Goal: Information Seeking & Learning: Learn about a topic

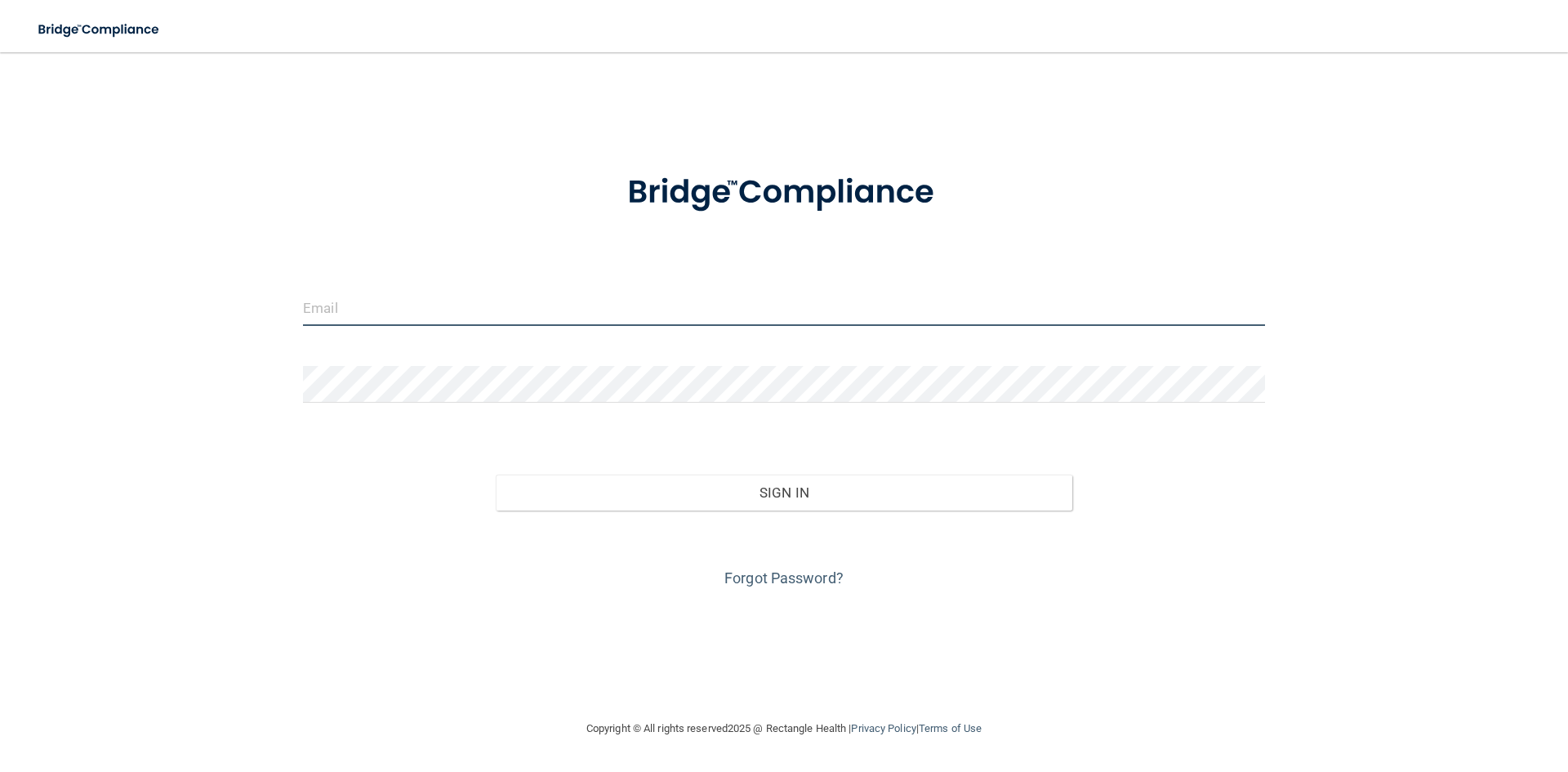
type input "thesmiledoctor@verizon.net"
drag, startPoint x: 478, startPoint y: 308, endPoint x: 168, endPoint y: 259, distance: 313.8
click at [174, 263] on div "thesmiledoctor@verizon.net Invalid email/password. You don't have permission to…" at bounding box center [784, 385] width 1502 height 634
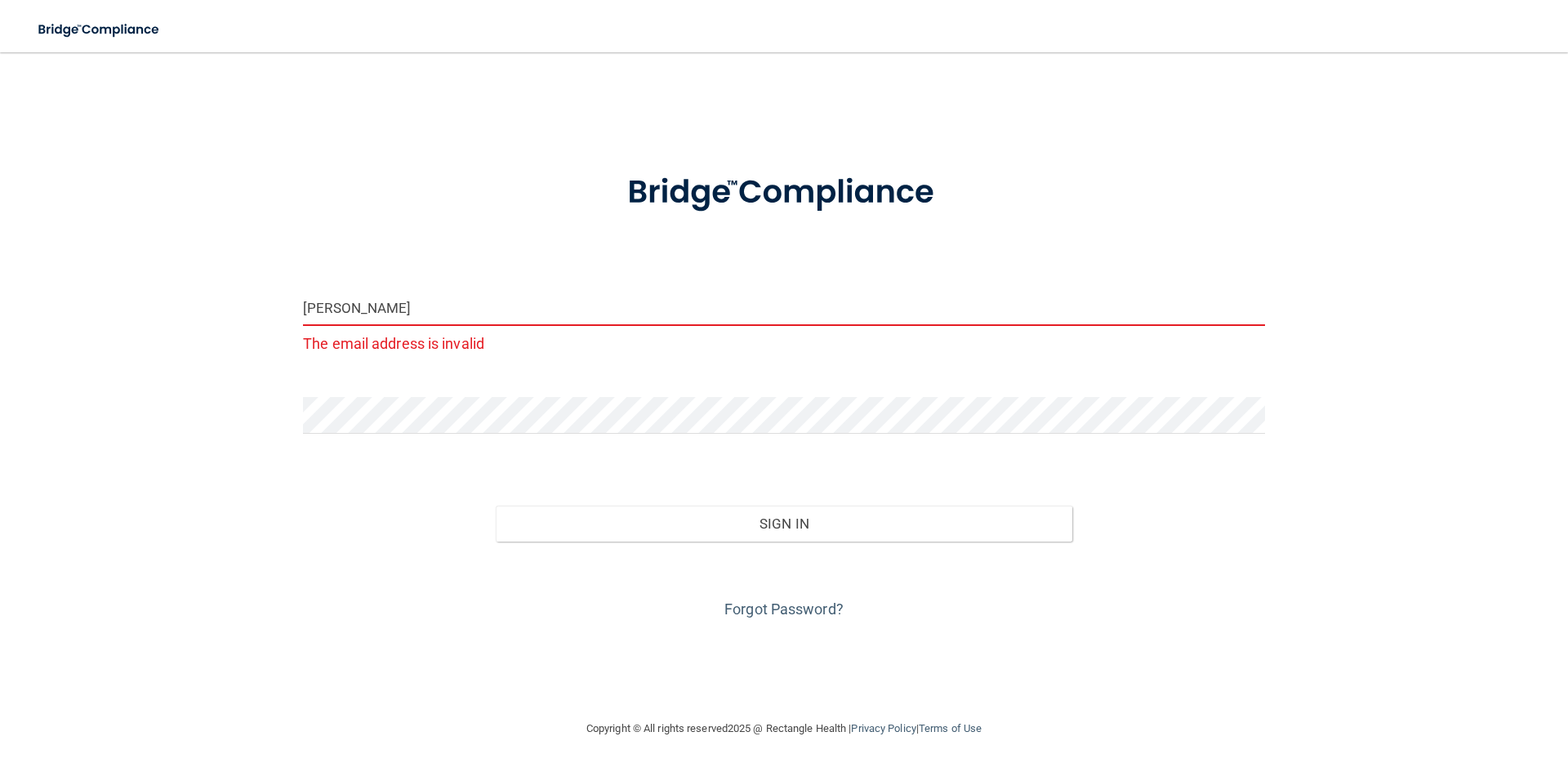
type input "[EMAIL_ADDRESS][DOMAIN_NAME]"
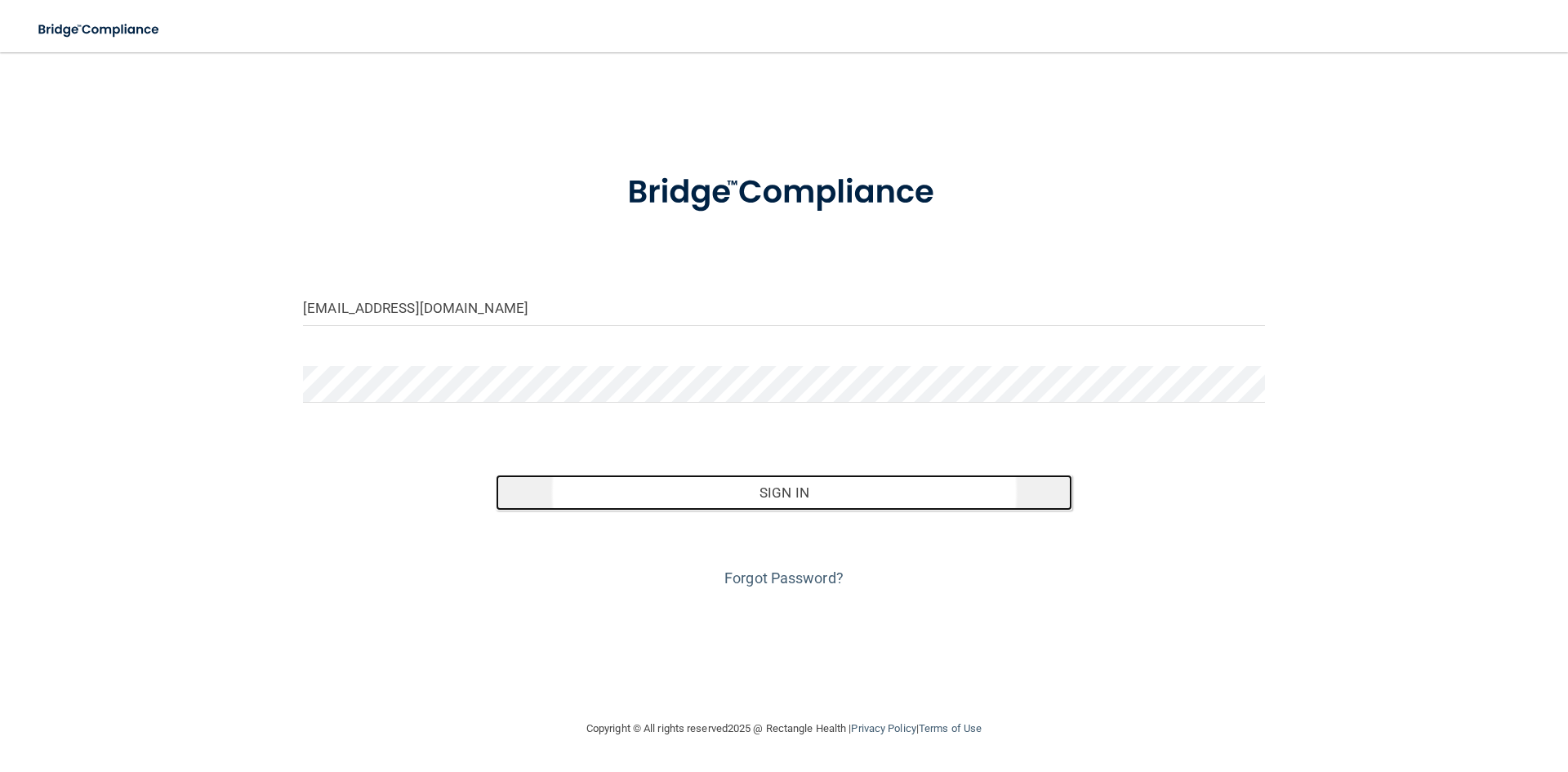
click at [809, 493] on button "Sign In" at bounding box center [784, 492] width 577 height 36
click at [879, 491] on button "Sign In" at bounding box center [784, 492] width 577 height 36
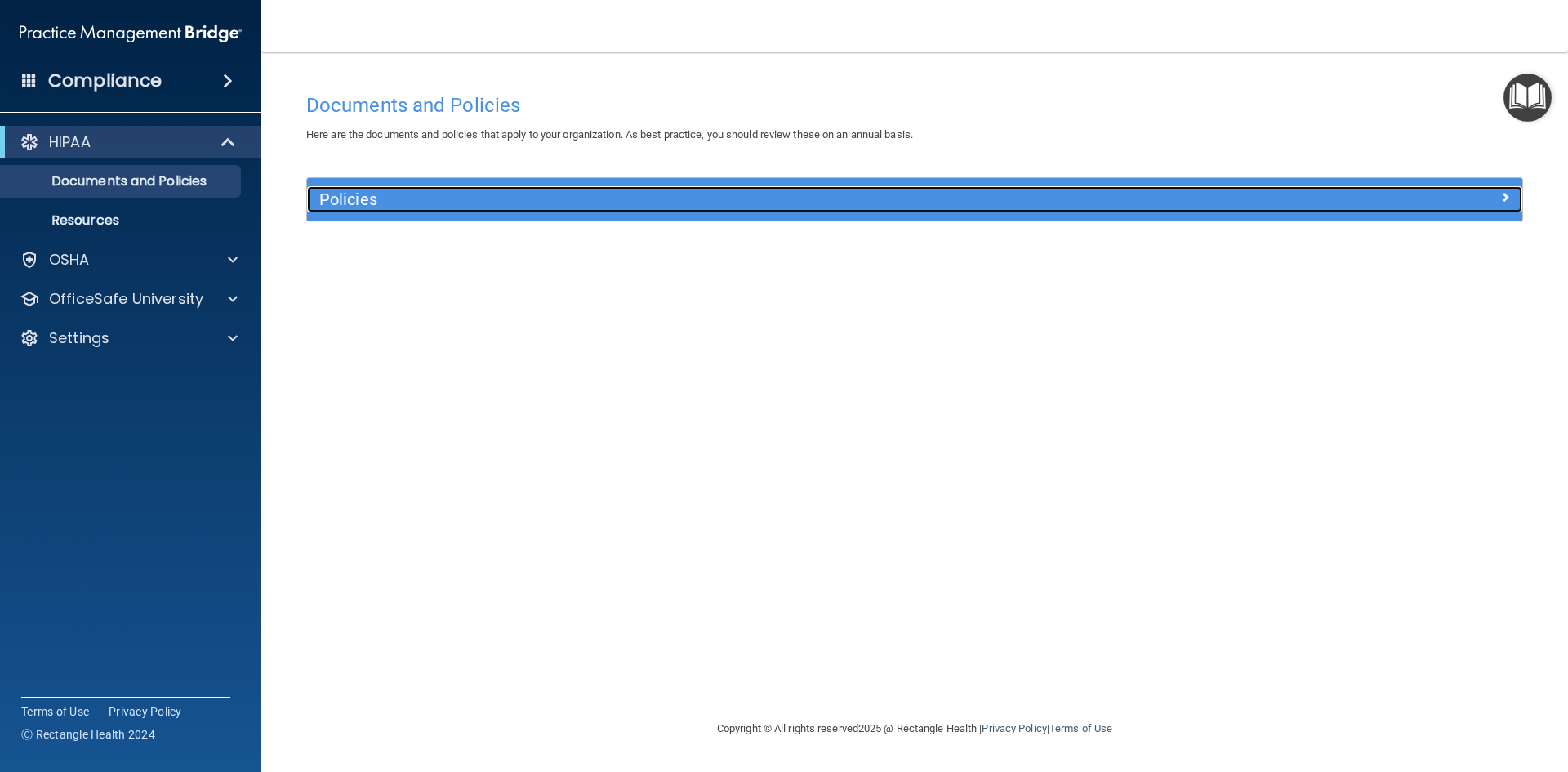
click at [380, 207] on h5 "Policies" at bounding box center [762, 199] width 887 height 18
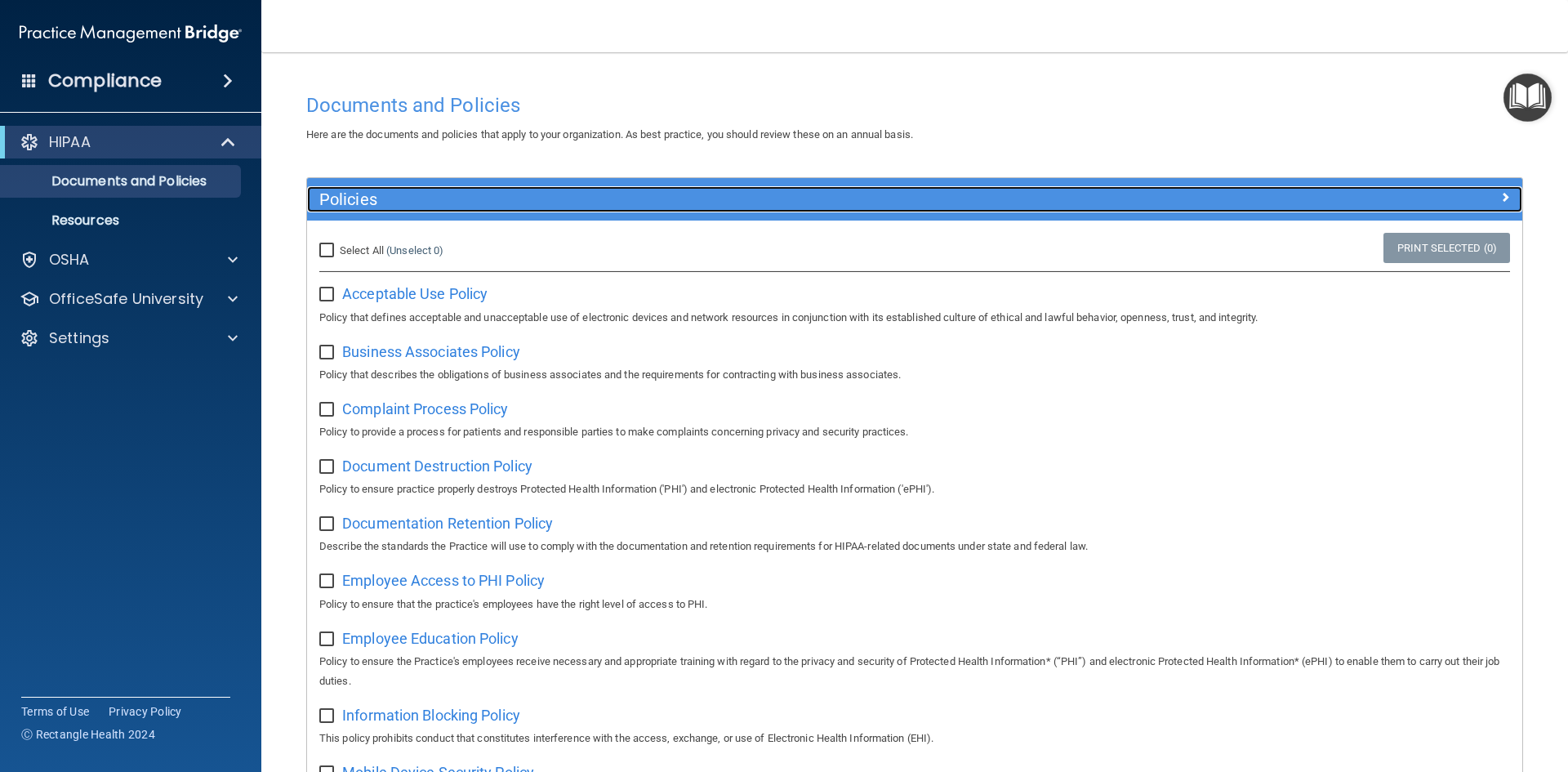
drag, startPoint x: 380, startPoint y: 207, endPoint x: 462, endPoint y: 206, distance: 82.0
click at [381, 207] on h5 "Policies" at bounding box center [762, 199] width 887 height 18
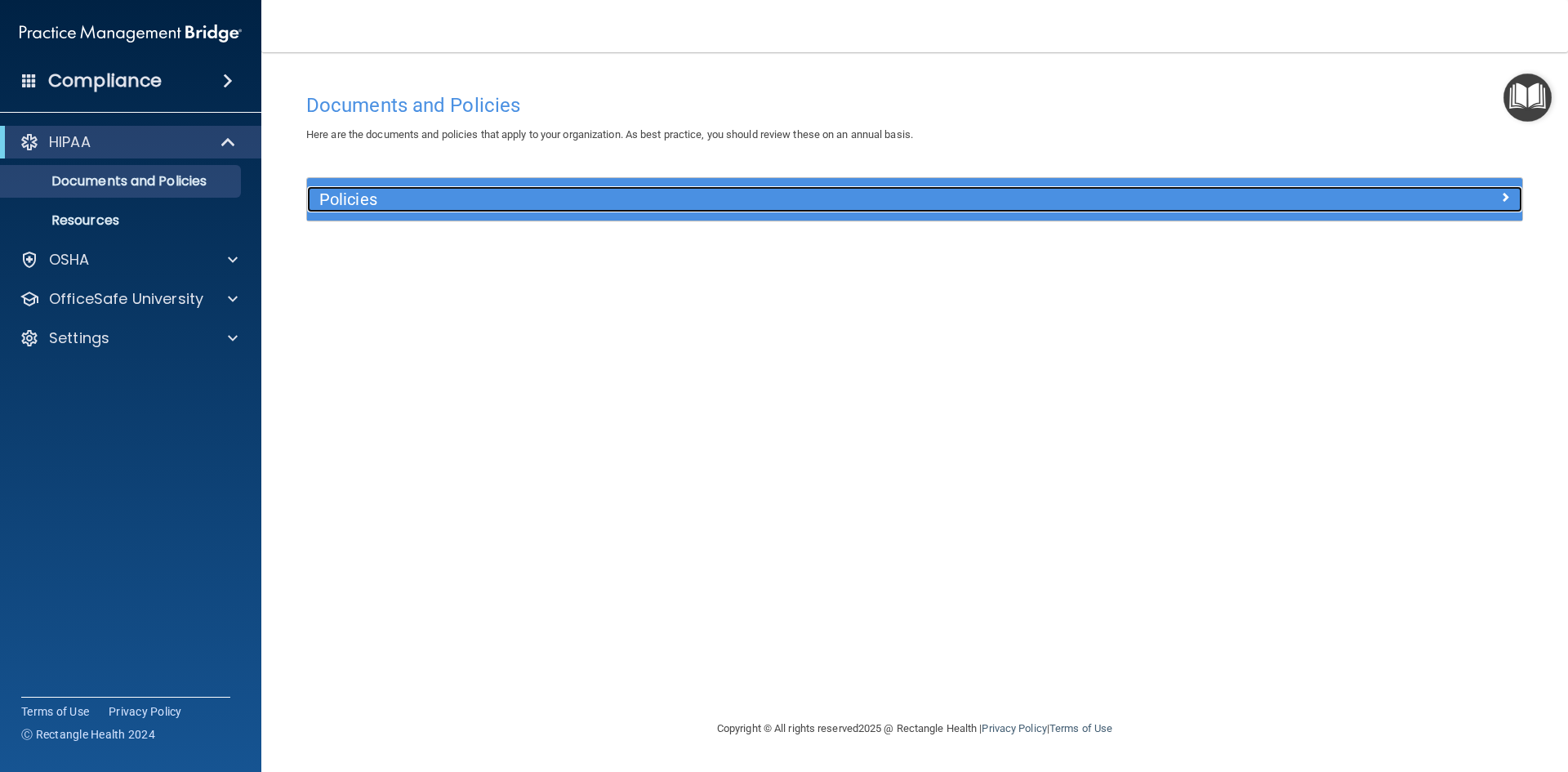
click at [364, 193] on h5 "Policies" at bounding box center [762, 199] width 887 height 18
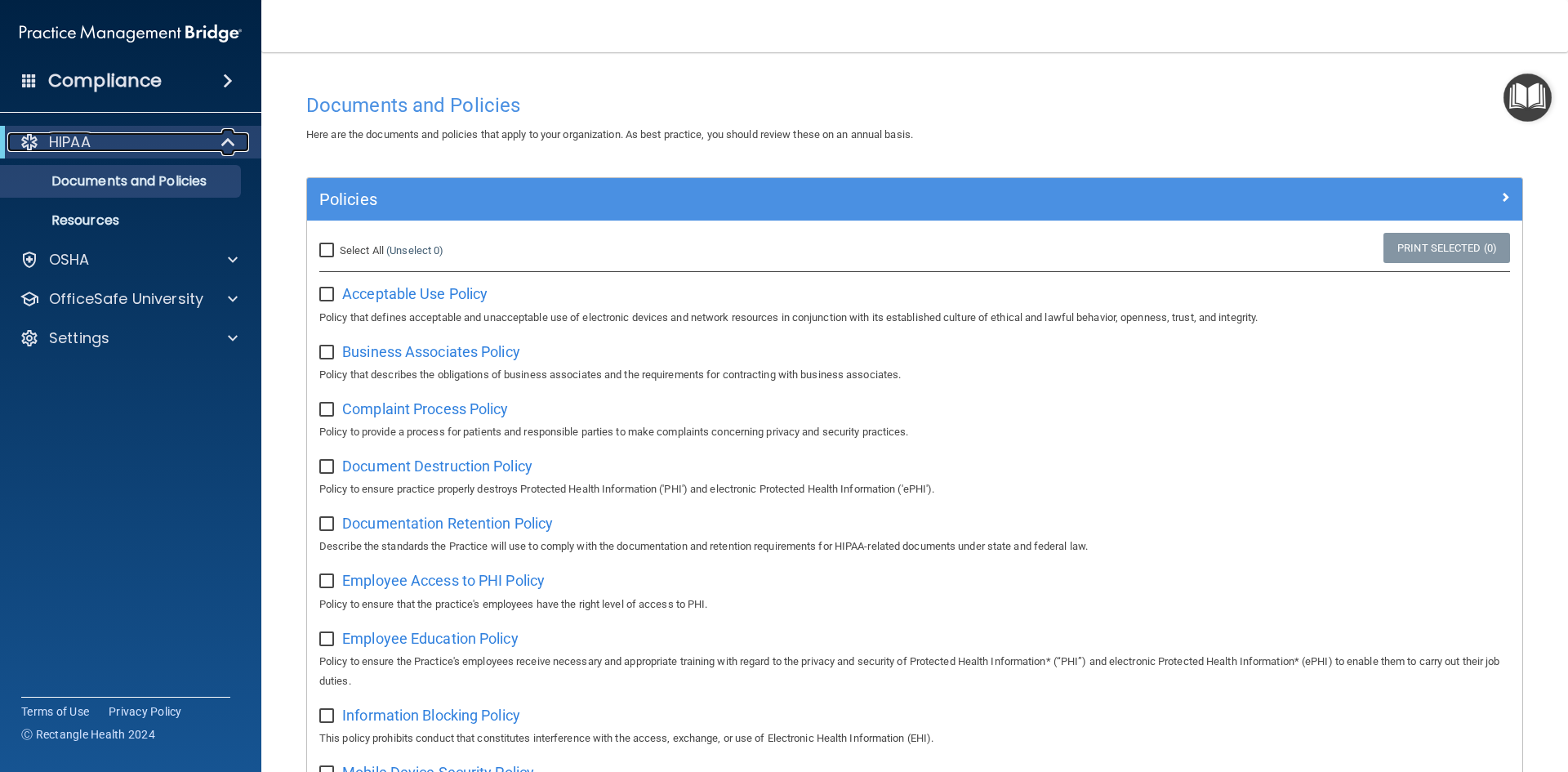
drag, startPoint x: 106, startPoint y: 138, endPoint x: 186, endPoint y: 137, distance: 80.0
click at [106, 138] on div "HIPAA" at bounding box center [108, 142] width 201 height 20
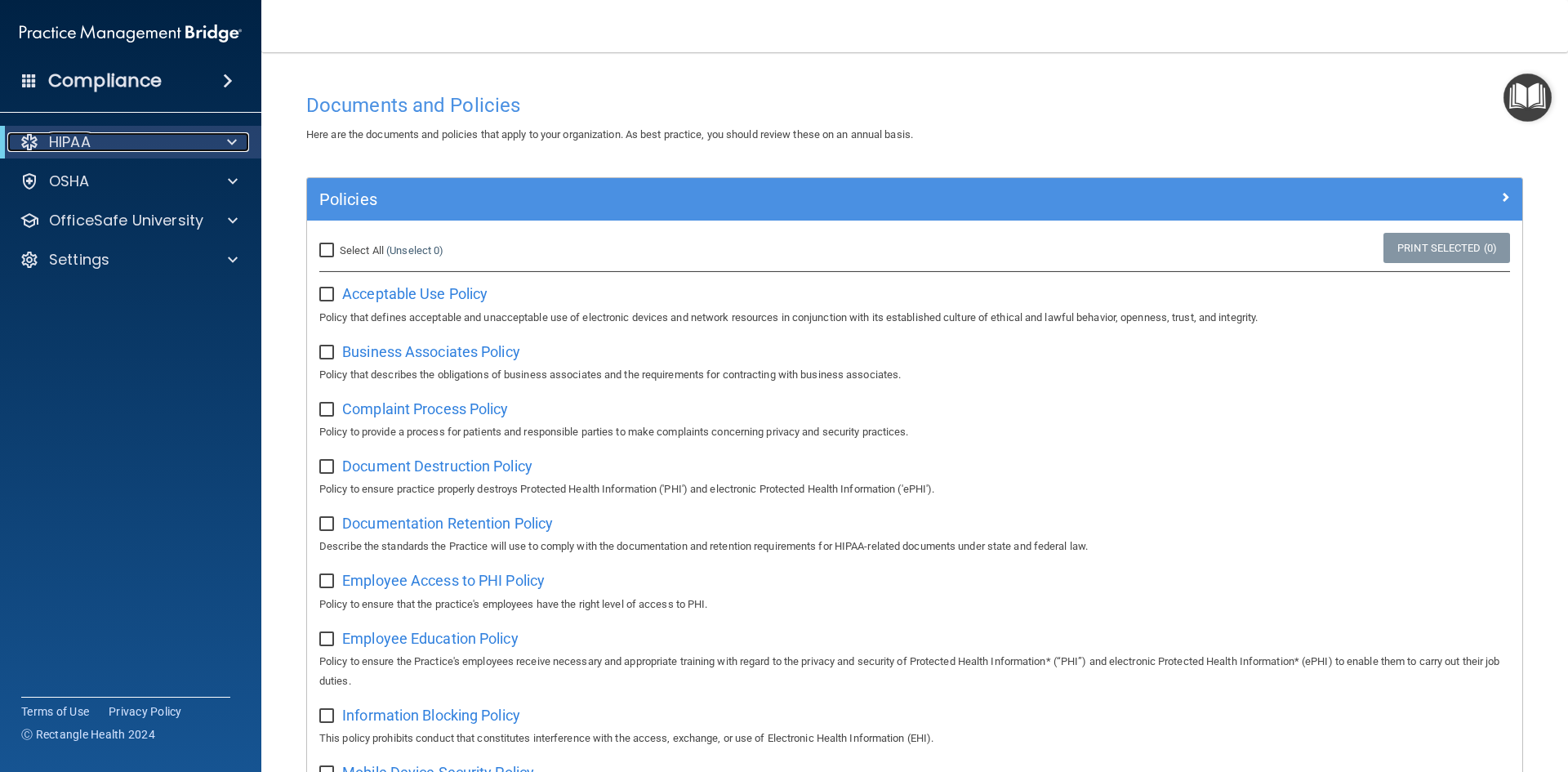
click at [102, 138] on div "HIPAA" at bounding box center [108, 142] width 201 height 20
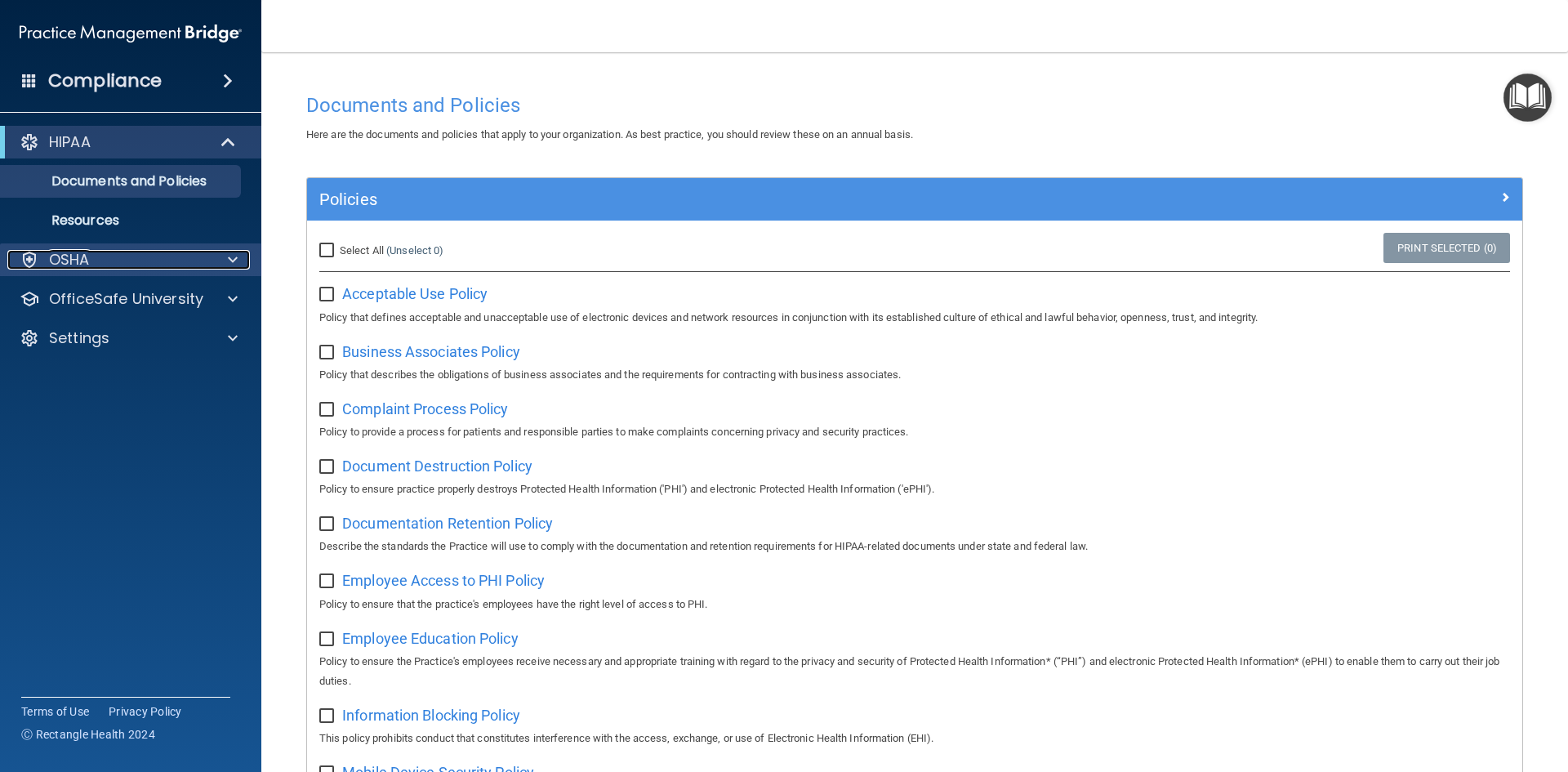
click at [229, 256] on span at bounding box center [232, 259] width 9 height 20
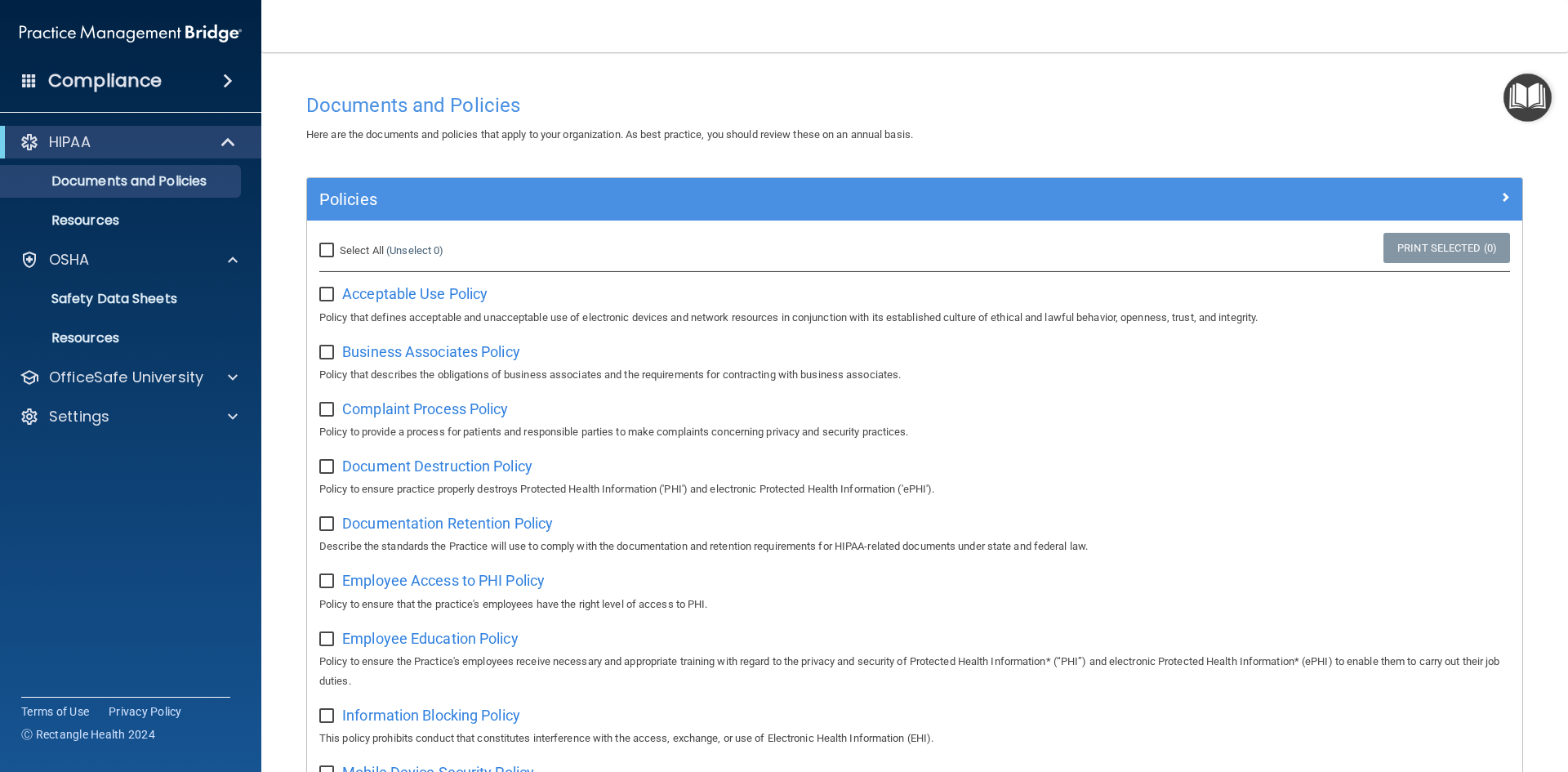
drag, startPoint x: 326, startPoint y: 286, endPoint x: 353, endPoint y: 293, distance: 27.9
click at [327, 288] on input "checkbox" at bounding box center [328, 295] width 19 height 13
checkbox input "true"
click at [328, 357] on input "checkbox" at bounding box center [328, 353] width 19 height 13
checkbox input "true"
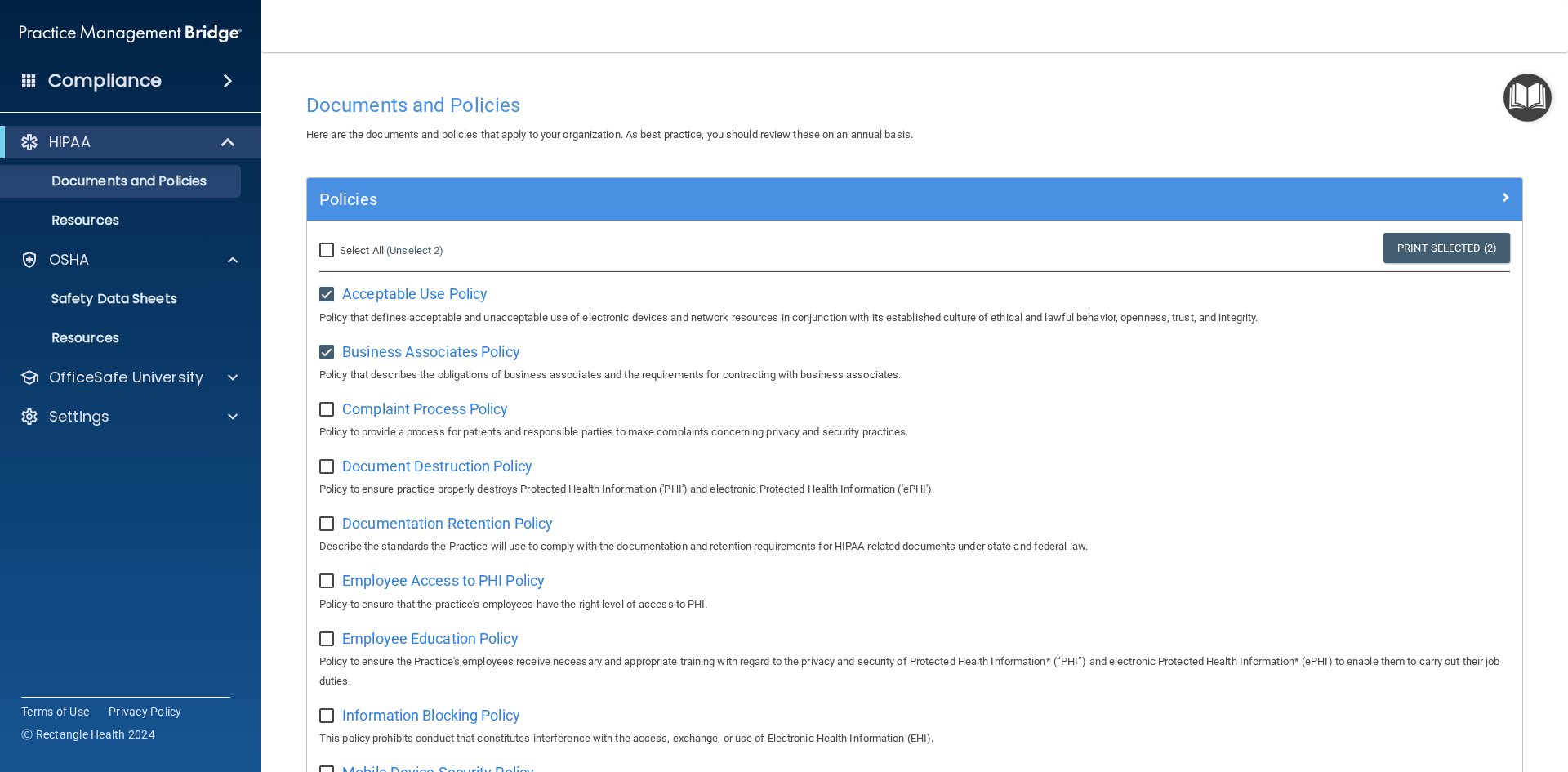
click at [324, 410] on input "checkbox" at bounding box center [328, 410] width 19 height 13
checkbox input "true"
click at [329, 472] on input "checkbox" at bounding box center [328, 467] width 19 height 13
checkbox input "true"
click at [327, 528] on input "checkbox" at bounding box center [328, 524] width 19 height 13
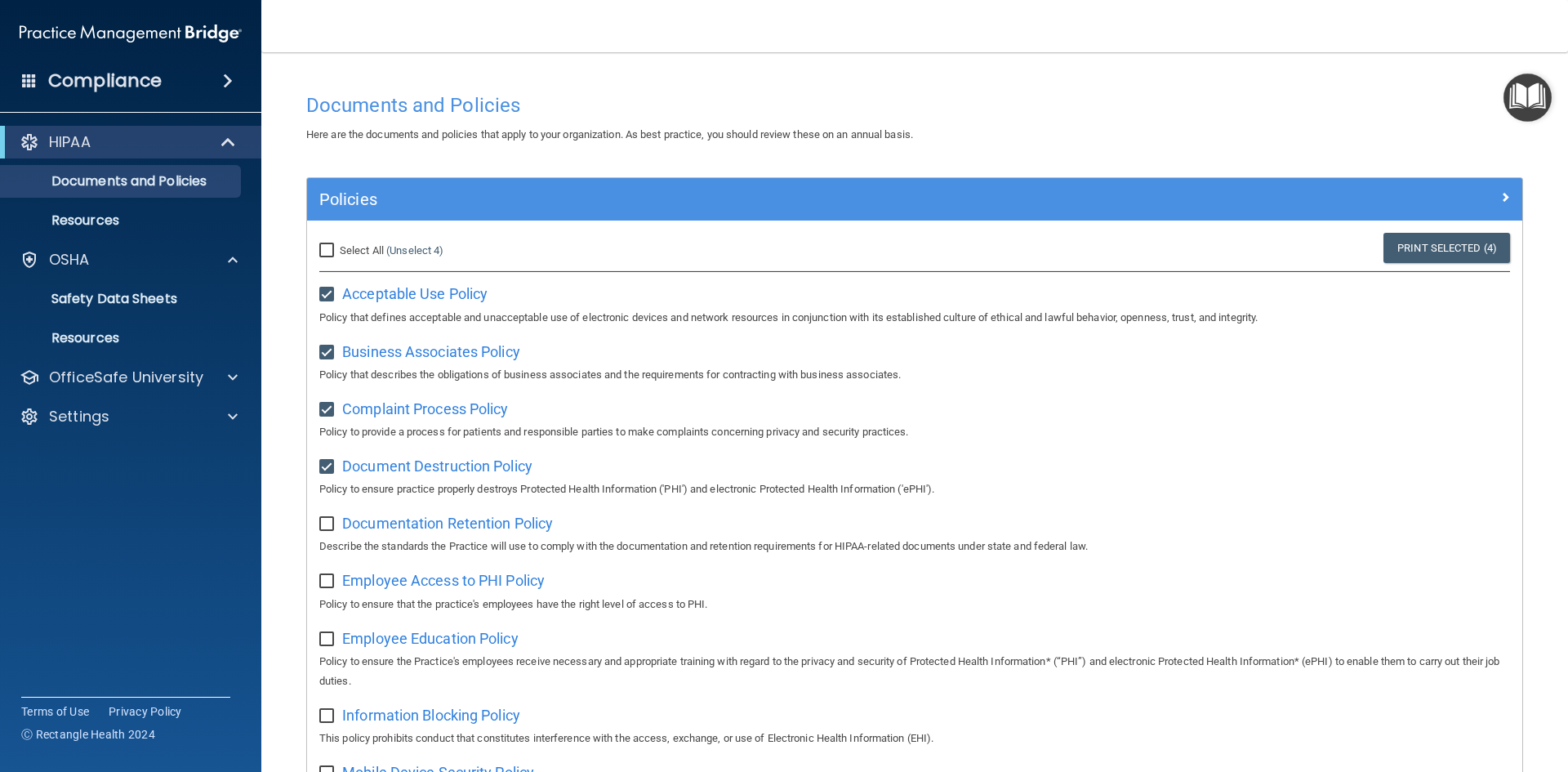
checkbox input "true"
click at [327, 588] on input "checkbox" at bounding box center [328, 582] width 19 height 13
checkbox input "true"
click at [321, 638] on input "checkbox" at bounding box center [328, 639] width 19 height 13
checkbox input "true"
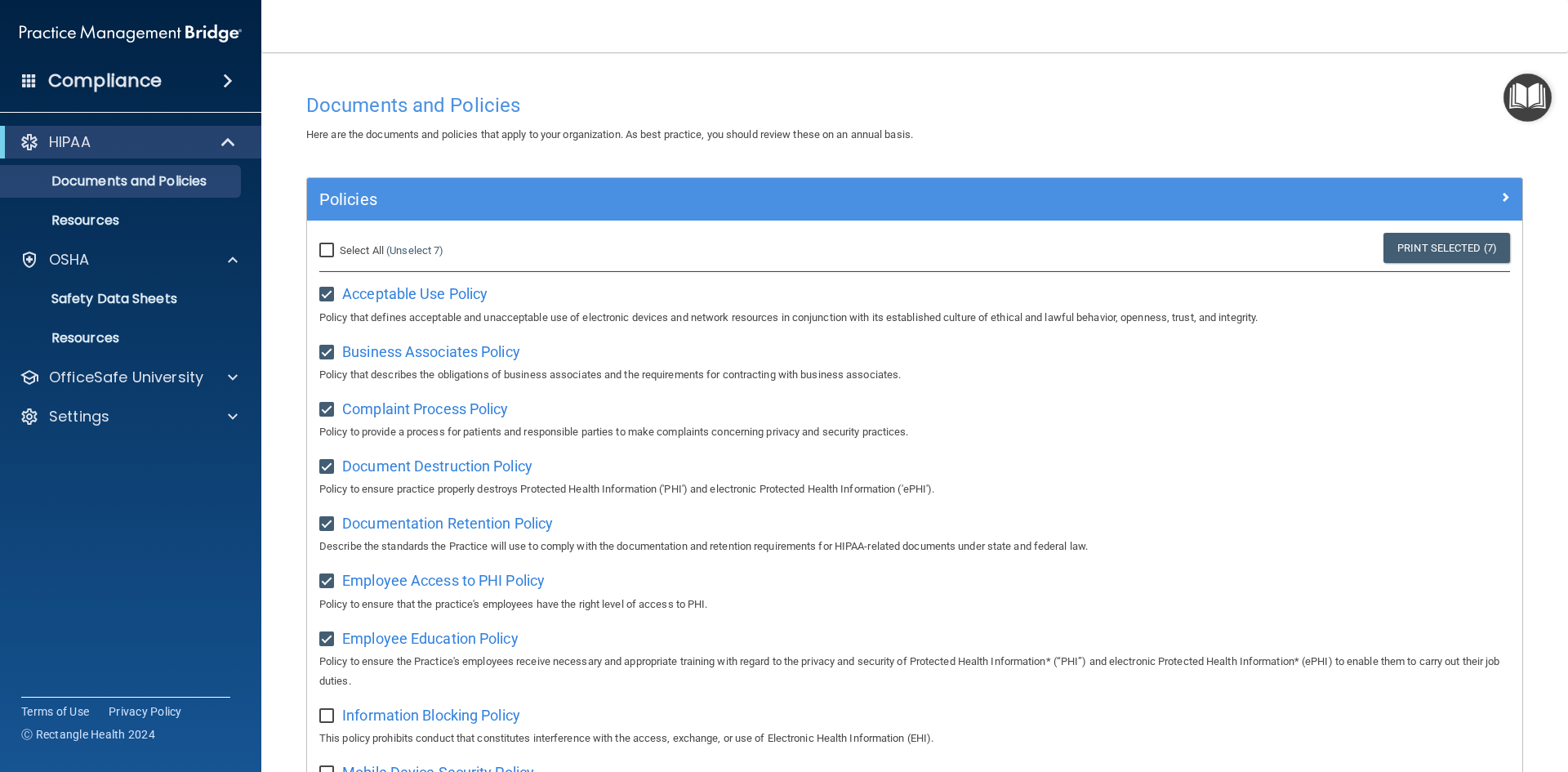
drag, startPoint x: 325, startPoint y: 719, endPoint x: 465, endPoint y: 656, distance: 153.5
click at [327, 718] on input "checkbox" at bounding box center [328, 716] width 19 height 13
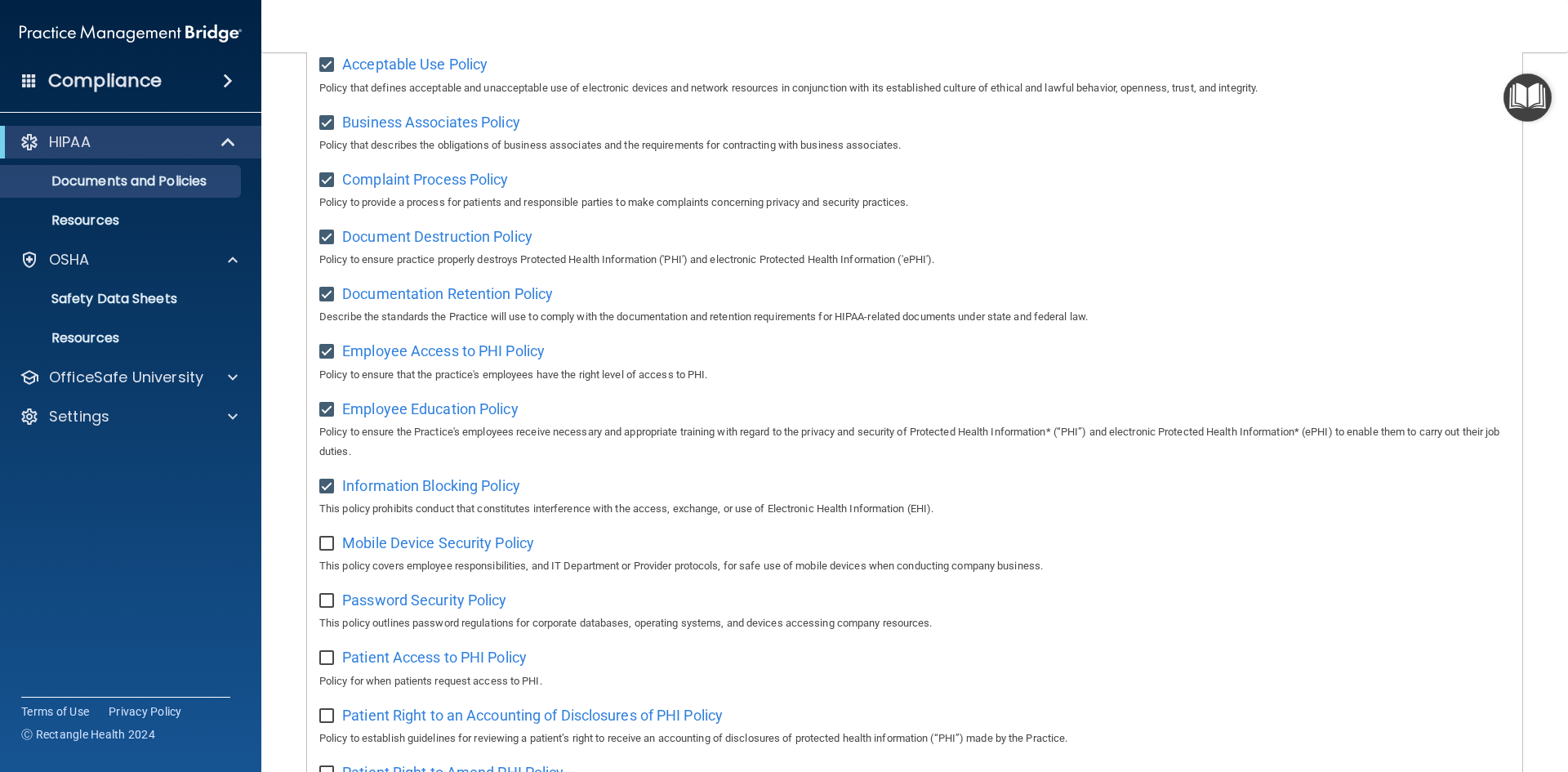
scroll to position [132, 0]
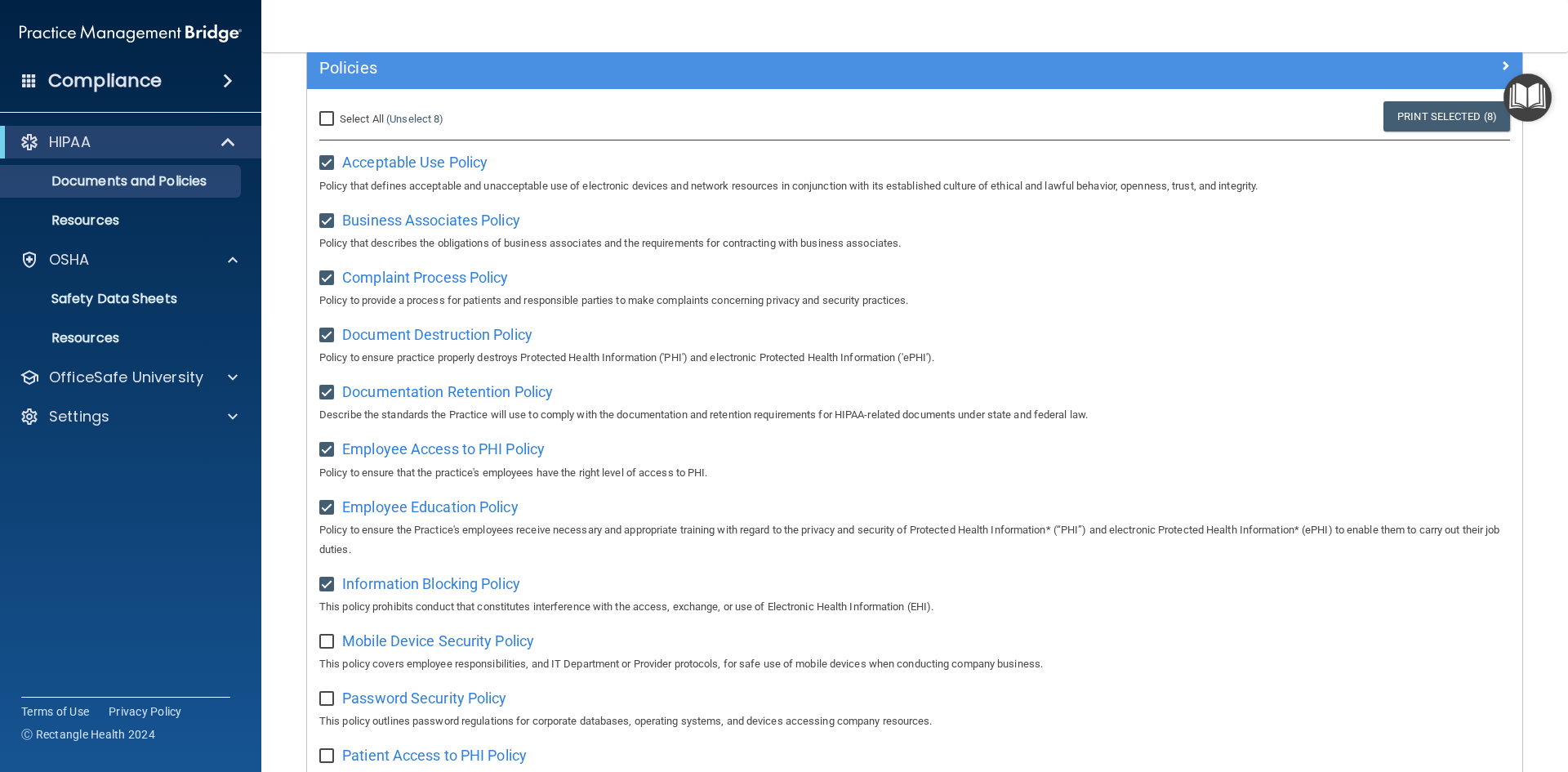
drag, startPoint x: 324, startPoint y: 588, endPoint x: 329, endPoint y: 535, distance: 53.2
click at [324, 587] on input "checkbox" at bounding box center [328, 585] width 19 height 13
checkbox input "false"
drag, startPoint x: 324, startPoint y: 515, endPoint x: 324, endPoint y: 468, distance: 47.0
click at [324, 510] on input "checkbox" at bounding box center [328, 508] width 19 height 13
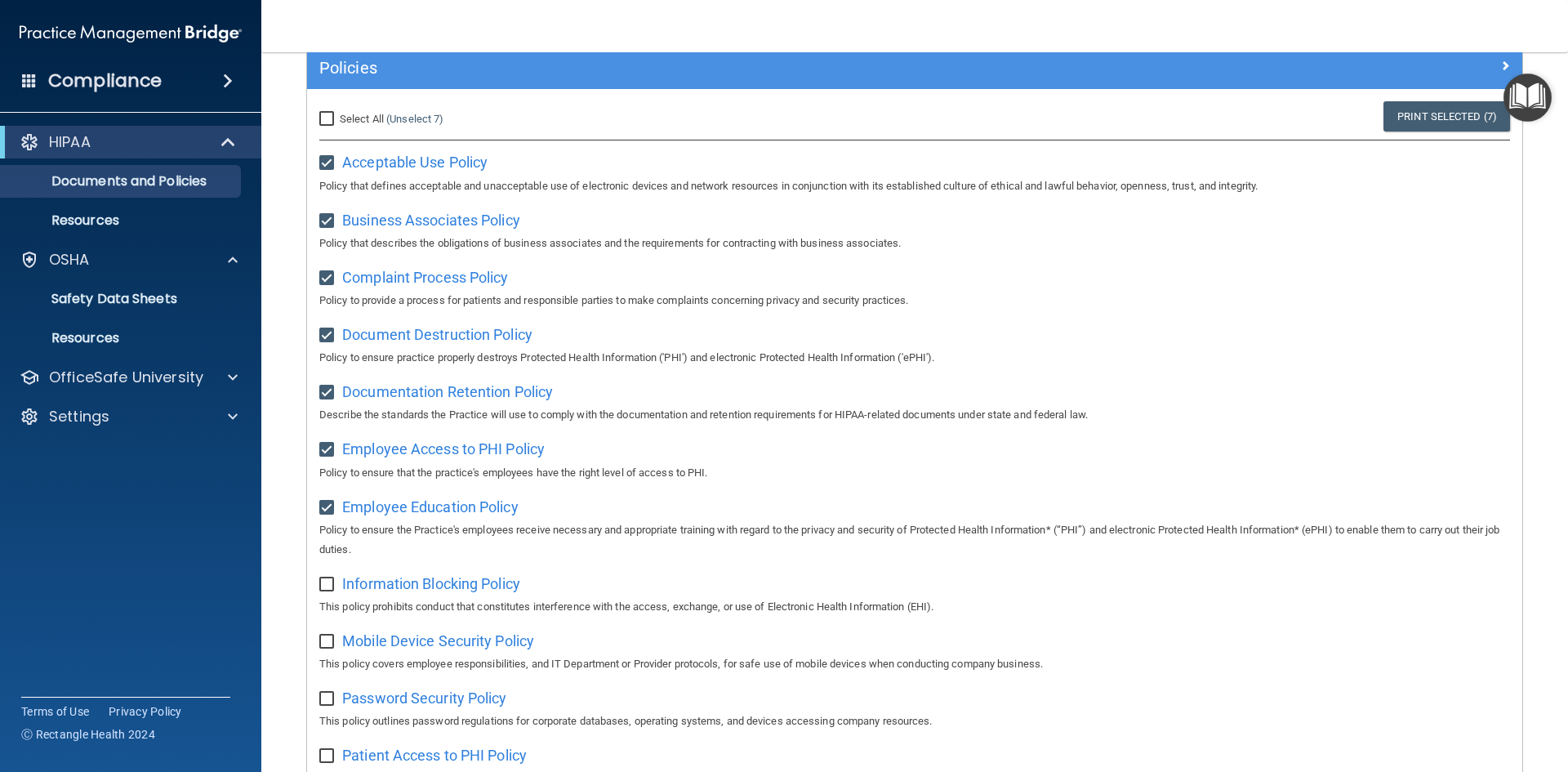
checkbox input "false"
click at [324, 456] on input "checkbox" at bounding box center [328, 450] width 19 height 13
checkbox input "false"
drag, startPoint x: 321, startPoint y: 398, endPoint x: 339, endPoint y: 323, distance: 77.1
click at [321, 393] on input "checkbox" at bounding box center [328, 393] width 19 height 13
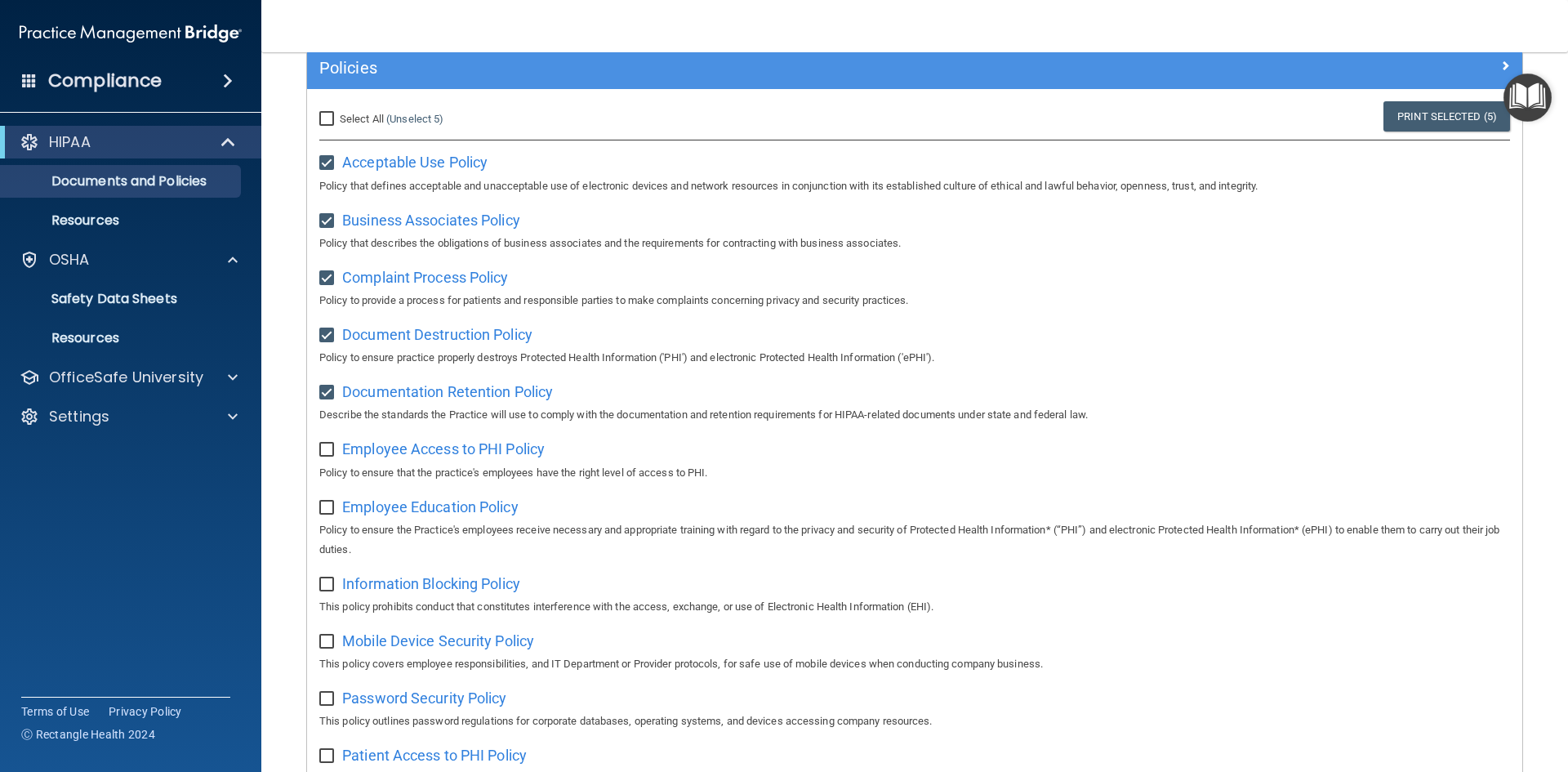
checkbox input "false"
drag, startPoint x: 322, startPoint y: 333, endPoint x: 333, endPoint y: 281, distance: 53.2
click at [323, 329] on label at bounding box center [329, 330] width 21 height 19
click at [323, 330] on input "checkbox" at bounding box center [328, 336] width 19 height 13
checkbox input "false"
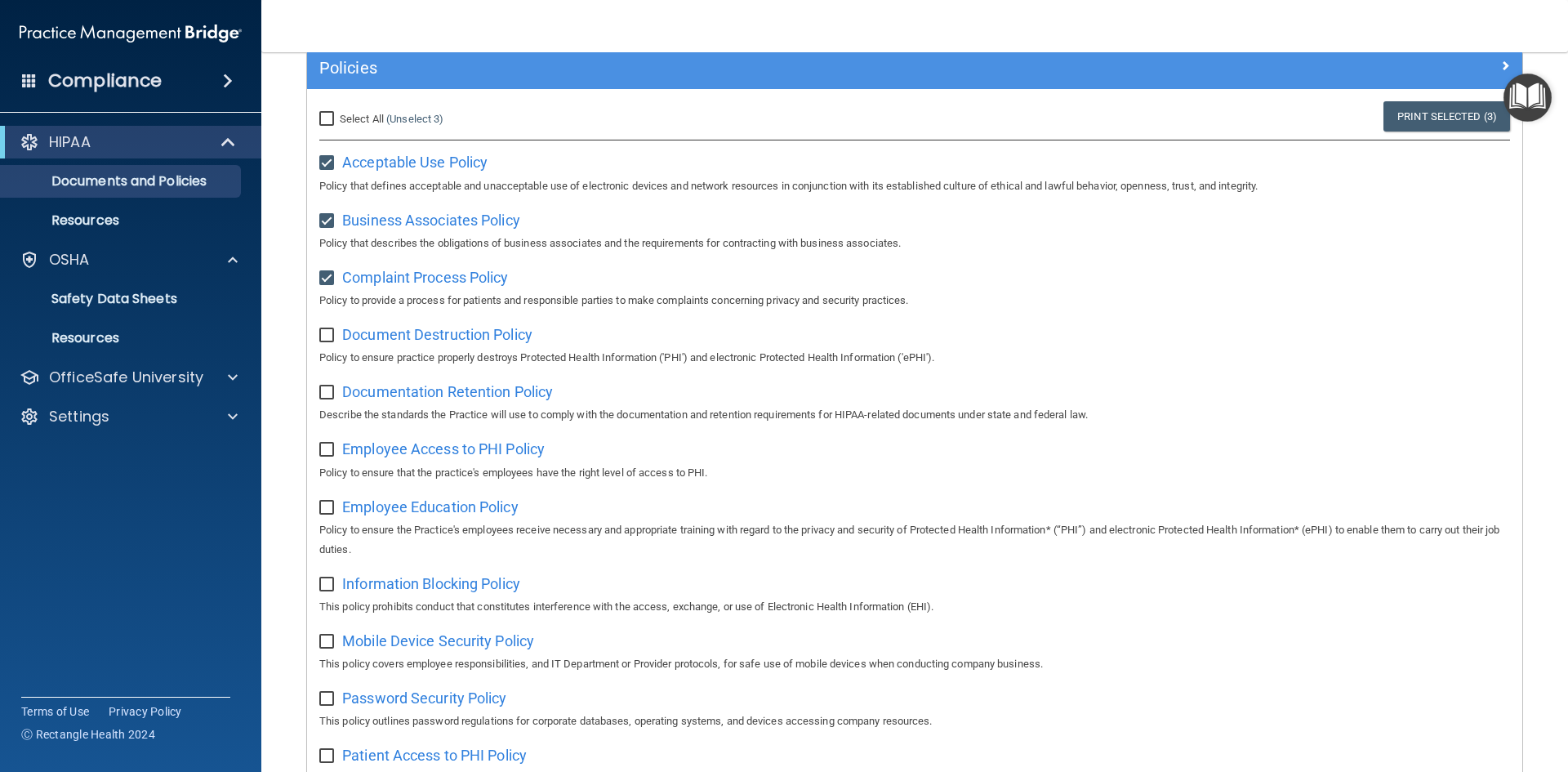
drag, startPoint x: 329, startPoint y: 281, endPoint x: 329, endPoint y: 259, distance: 22.0
click at [329, 276] on input "checkbox" at bounding box center [328, 279] width 19 height 13
checkbox input "false"
drag, startPoint x: 324, startPoint y: 233, endPoint x: 343, endPoint y: 187, distance: 49.8
click at [326, 221] on div "Business Associates Policy Policy that describes the obligations of business as…" at bounding box center [914, 229] width 1191 height 46
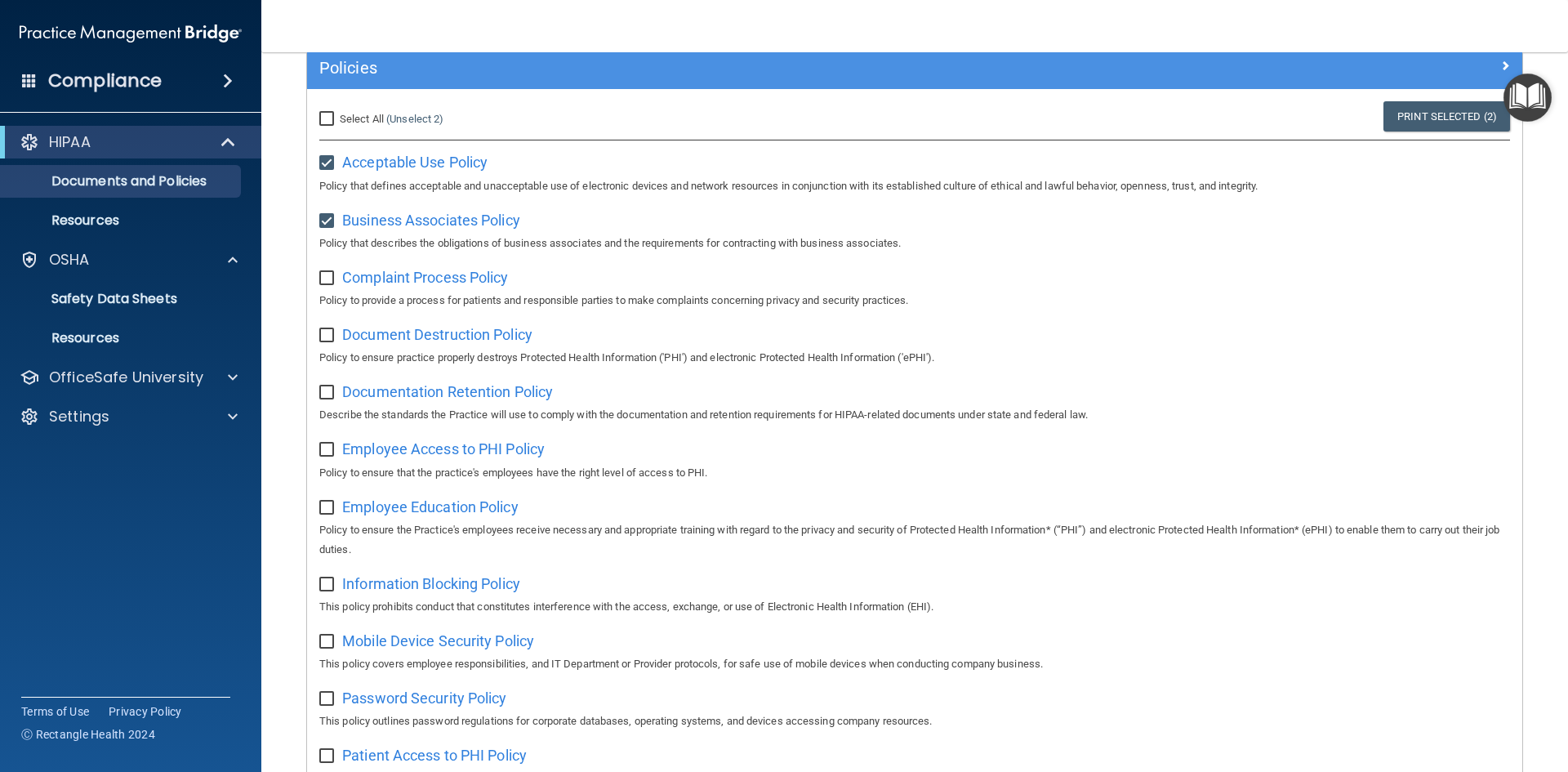
click at [333, 167] on input "checkbox" at bounding box center [328, 164] width 19 height 13
checkbox input "false"
click at [328, 218] on input "checkbox" at bounding box center [328, 221] width 19 height 13
checkbox input "false"
click at [136, 186] on p "Documents and Policies" at bounding box center [121, 181] width 223 height 16
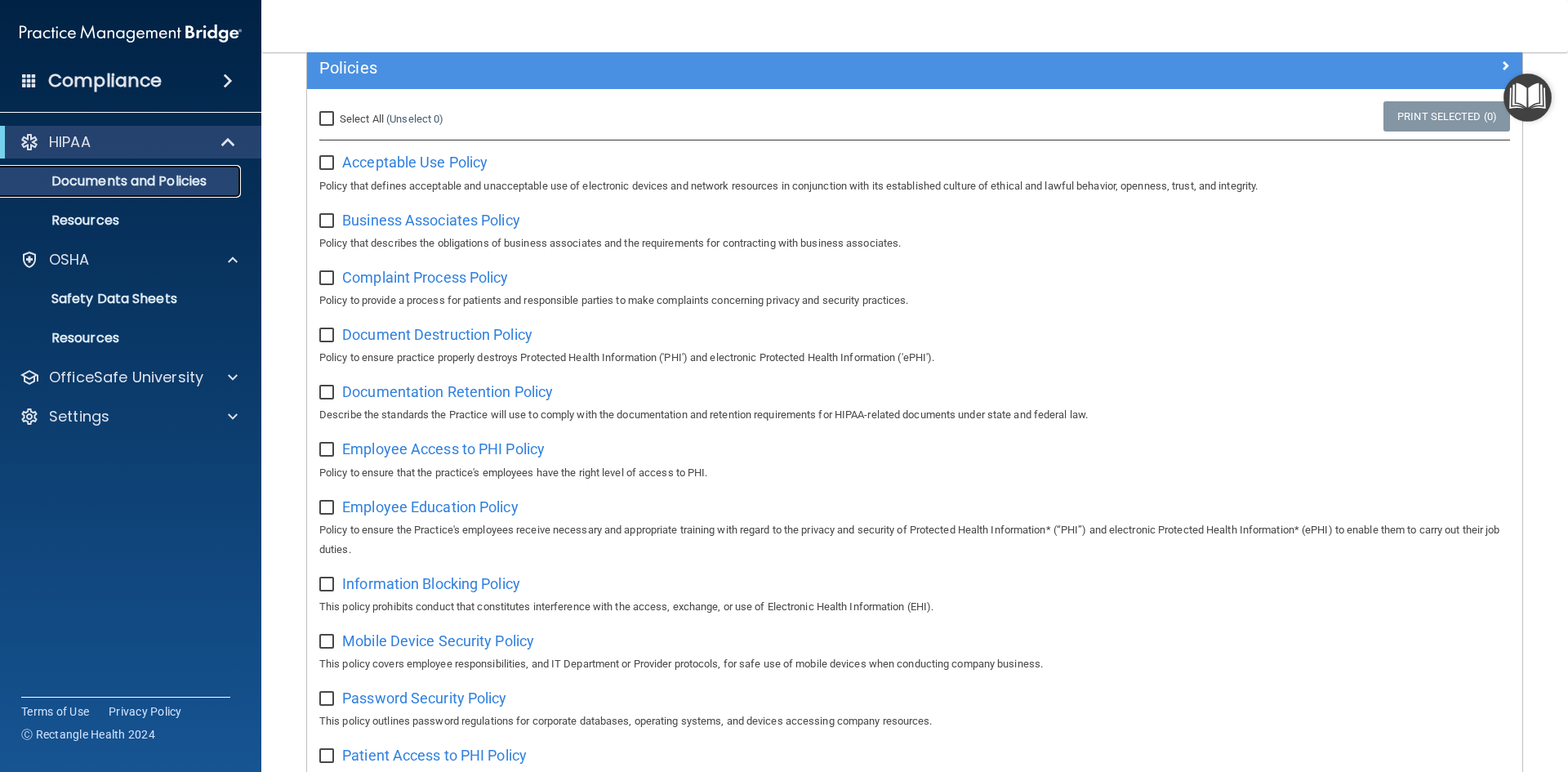
click at [136, 186] on p "Documents and Policies" at bounding box center [121, 181] width 223 height 16
click at [225, 141] on span at bounding box center [230, 142] width 14 height 20
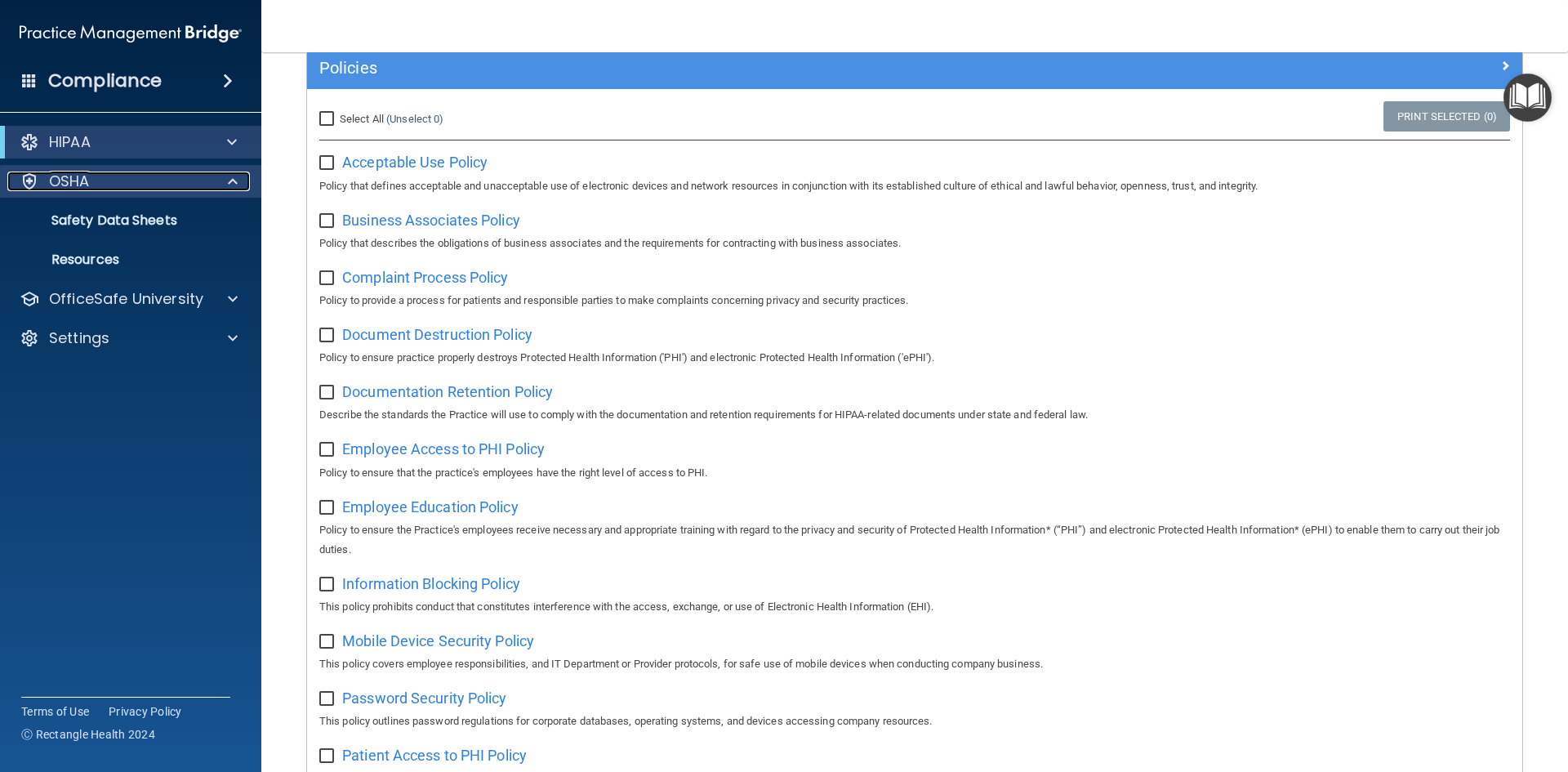
click at [104, 180] on div "OSHA" at bounding box center [108, 181] width 202 height 20
click at [164, 220] on p "Safety Data Sheets" at bounding box center [121, 220] width 223 height 16
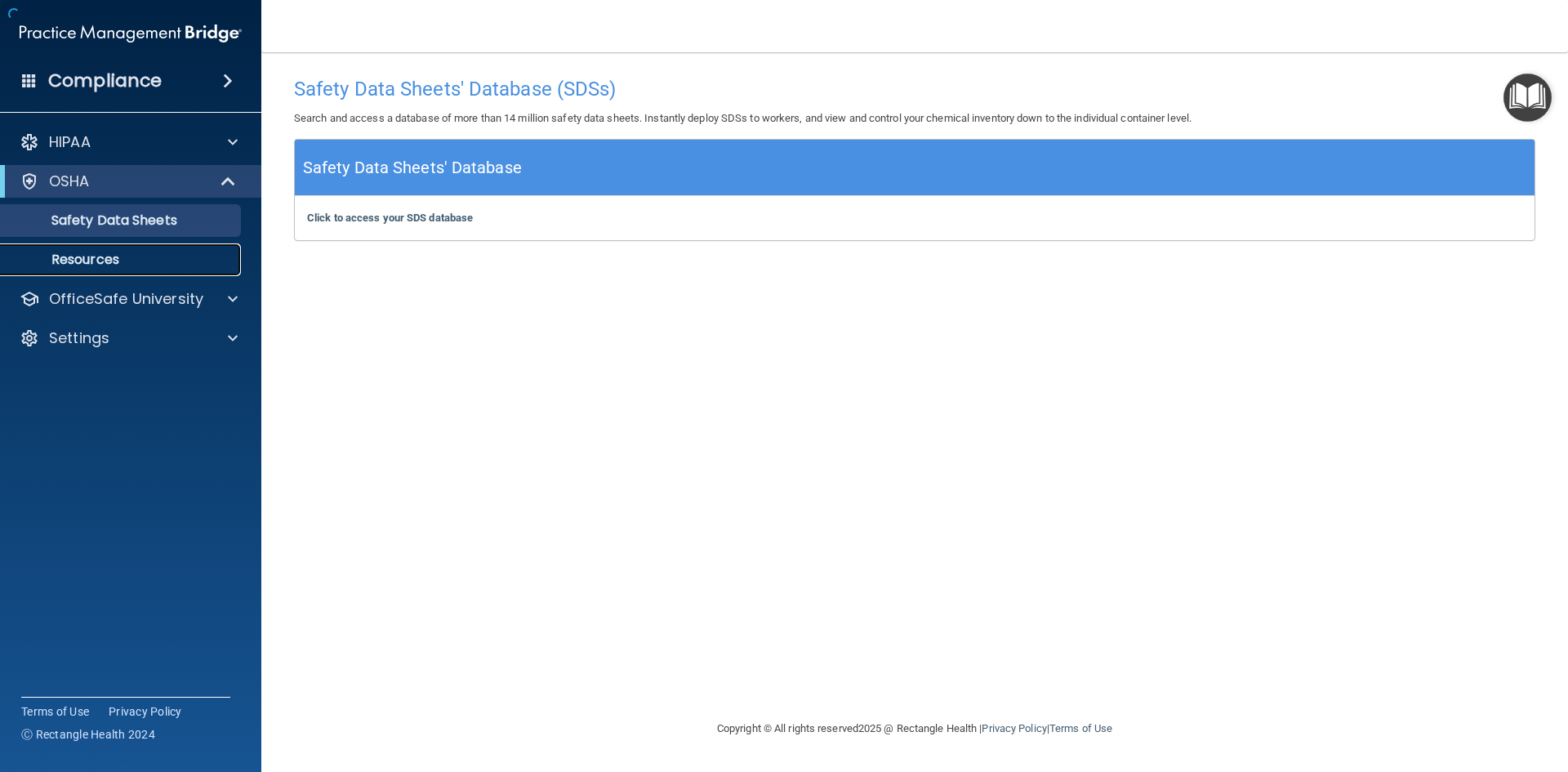
click at [100, 252] on p "Resources" at bounding box center [121, 259] width 223 height 16
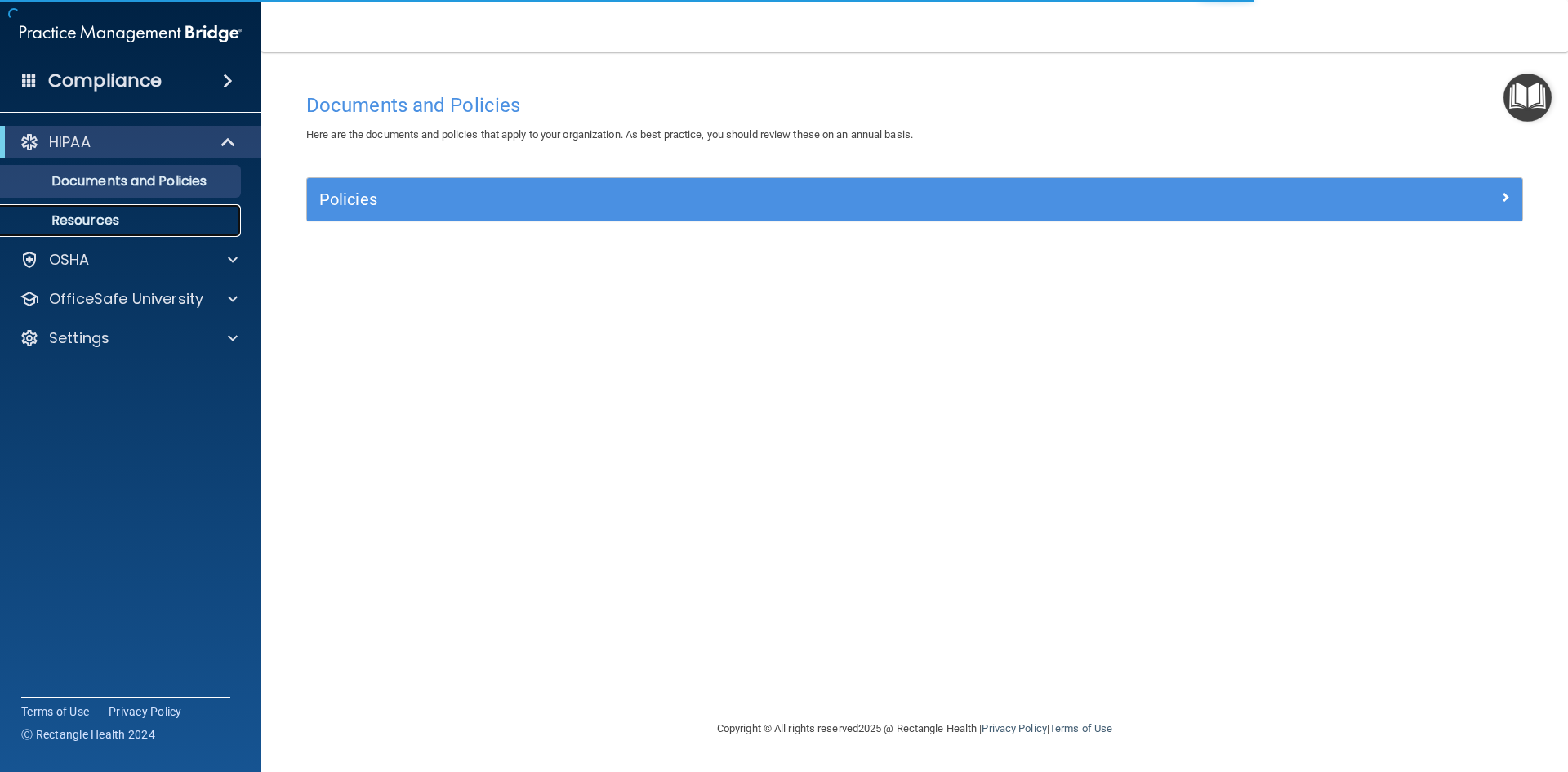
click at [91, 217] on p "Resources" at bounding box center [121, 220] width 223 height 16
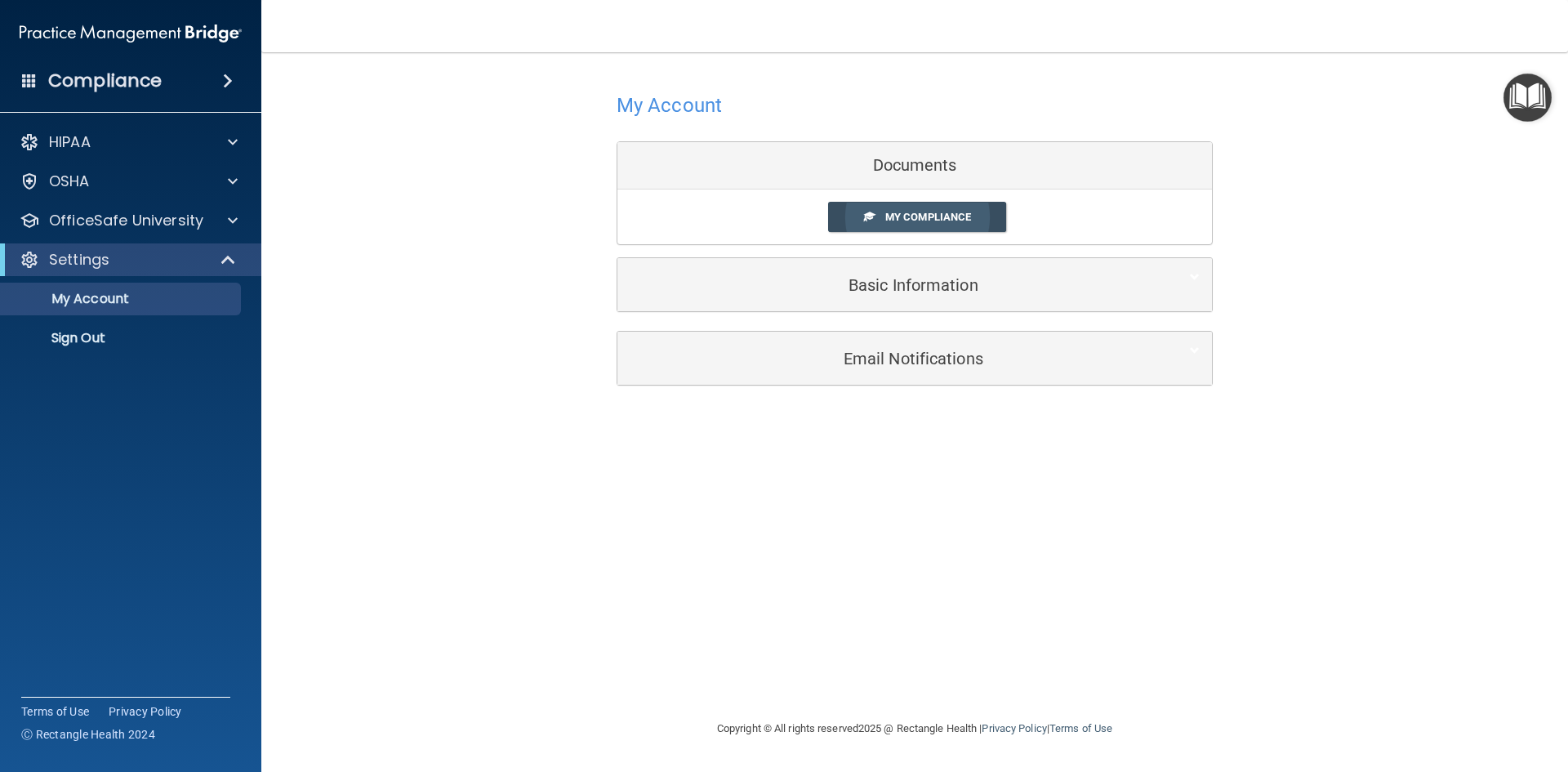
click at [923, 215] on span "My Compliance" at bounding box center [927, 217] width 86 height 12
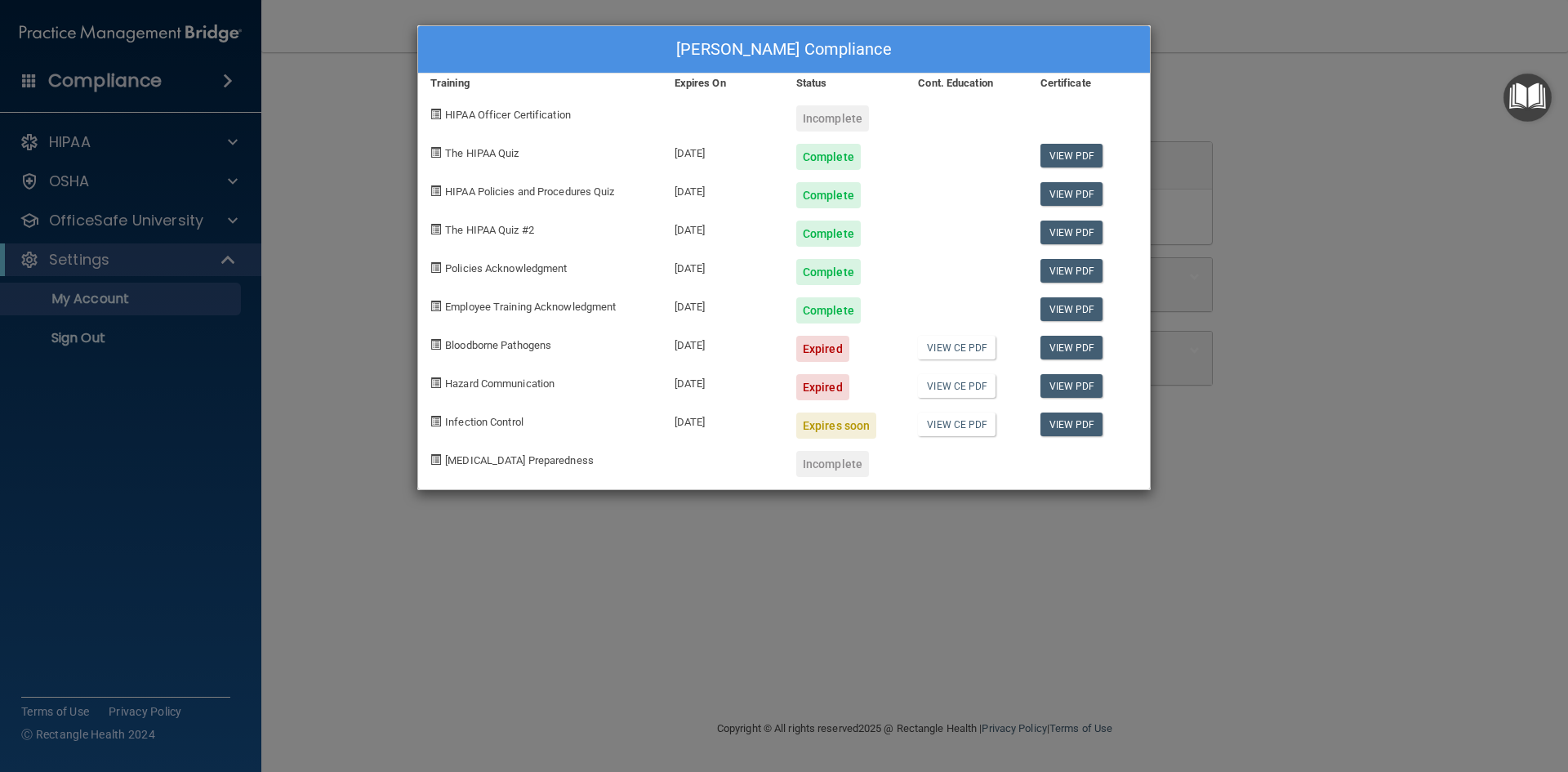
drag, startPoint x: 698, startPoint y: 348, endPoint x: 566, endPoint y: 347, distance: 132.0
click at [697, 348] on div "[DATE]" at bounding box center [723, 343] width 121 height 39
click at [465, 347] on span "Bloodborne Pathogens" at bounding box center [498, 345] width 106 height 12
click at [1081, 348] on link "View PDF" at bounding box center [1071, 347] width 63 height 24
click at [1461, 181] on div "Dana Spielman's Compliance Training Expires On Status Cont. Education Certifica…" at bounding box center [784, 386] width 1568 height 772
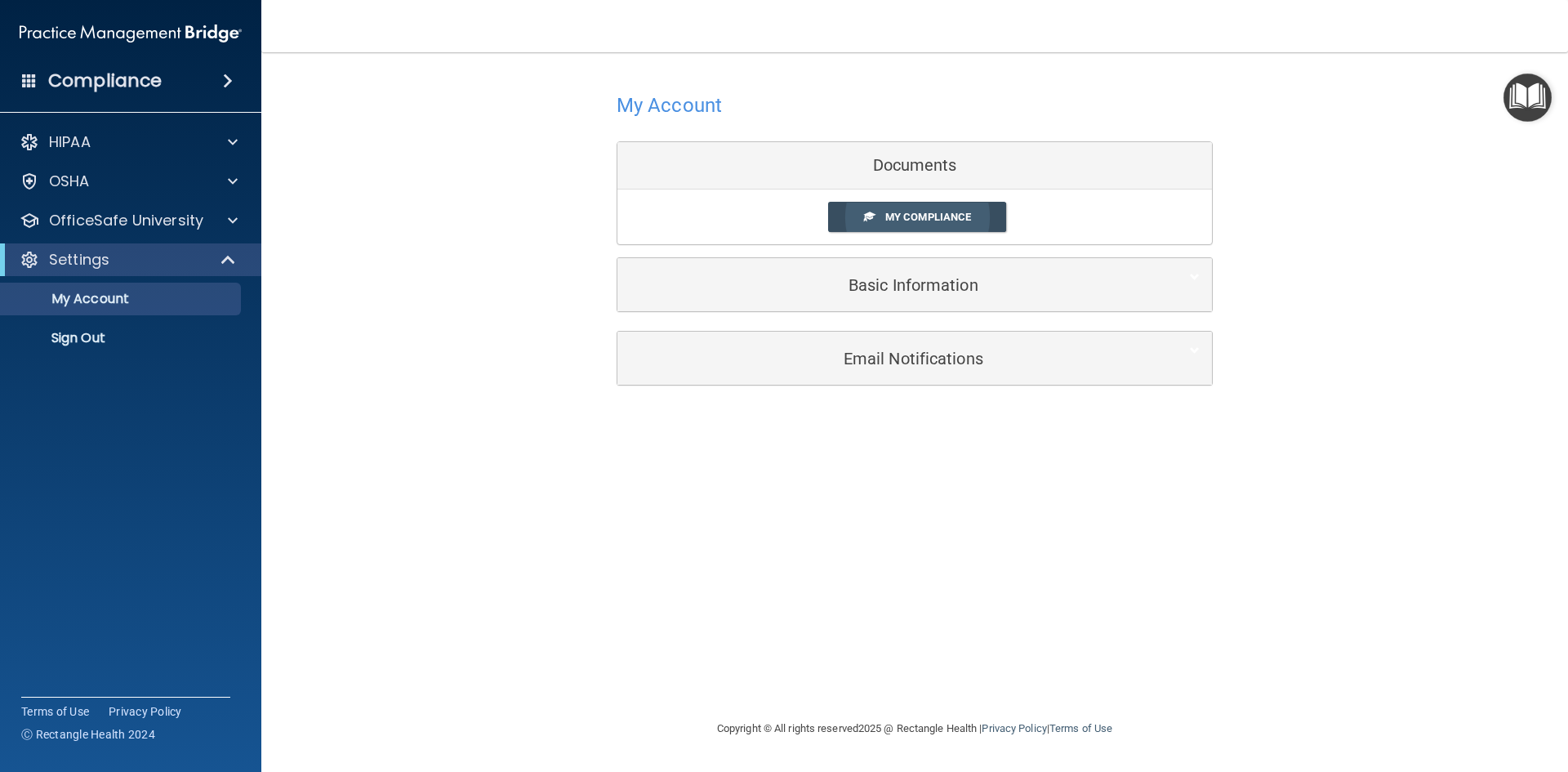
click at [908, 211] on span "My Compliance" at bounding box center [927, 217] width 86 height 12
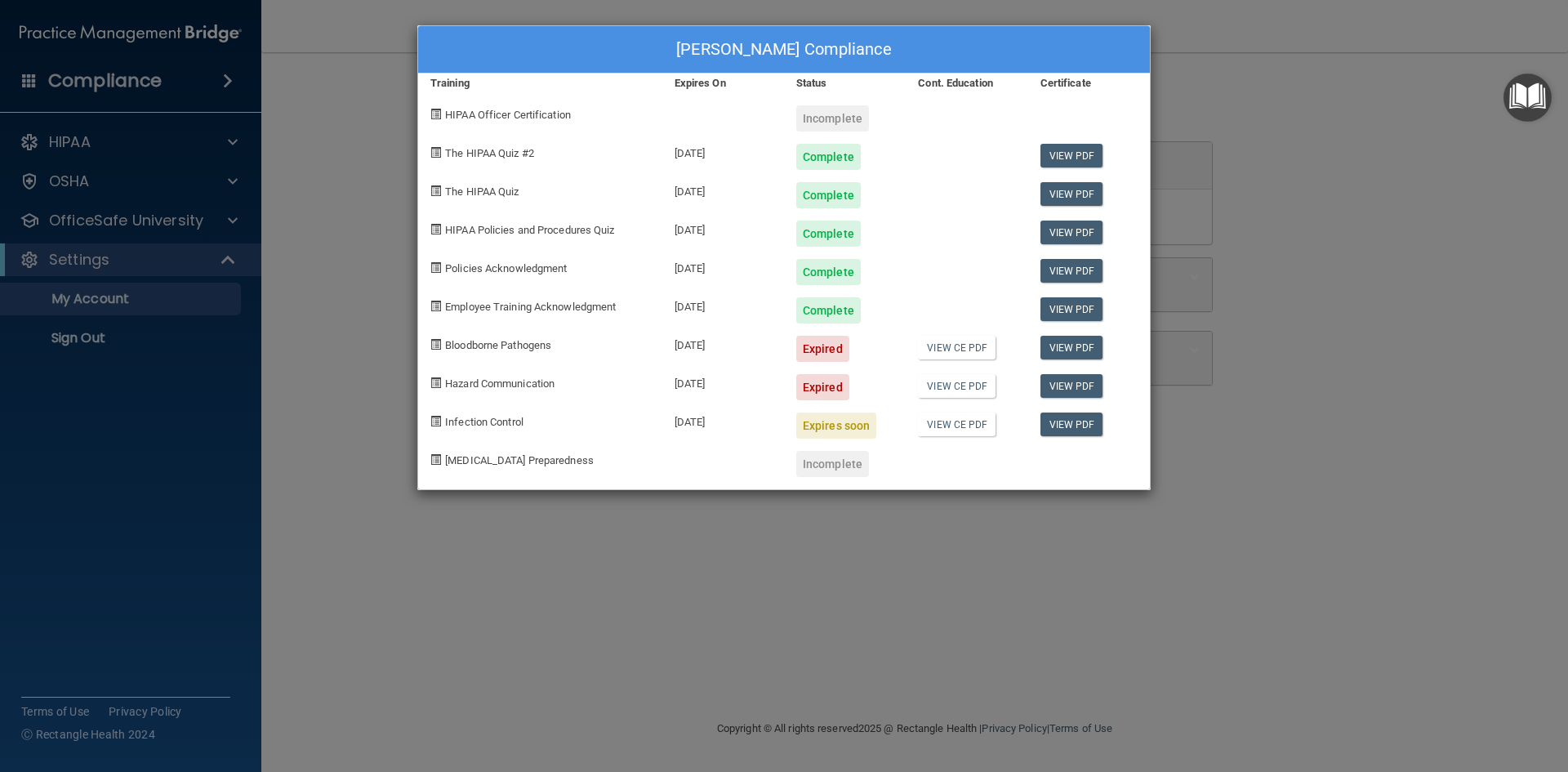
click at [478, 347] on span "Bloodborne Pathogens" at bounding box center [498, 345] width 106 height 12
click at [1094, 345] on link "View PDF" at bounding box center [1071, 347] width 63 height 24
click at [955, 349] on link "View CE PDF" at bounding box center [956, 347] width 77 height 24
click at [470, 422] on span "Infection Control" at bounding box center [484, 422] width 78 height 12
click at [822, 346] on div "Expired" at bounding box center [823, 349] width 53 height 26
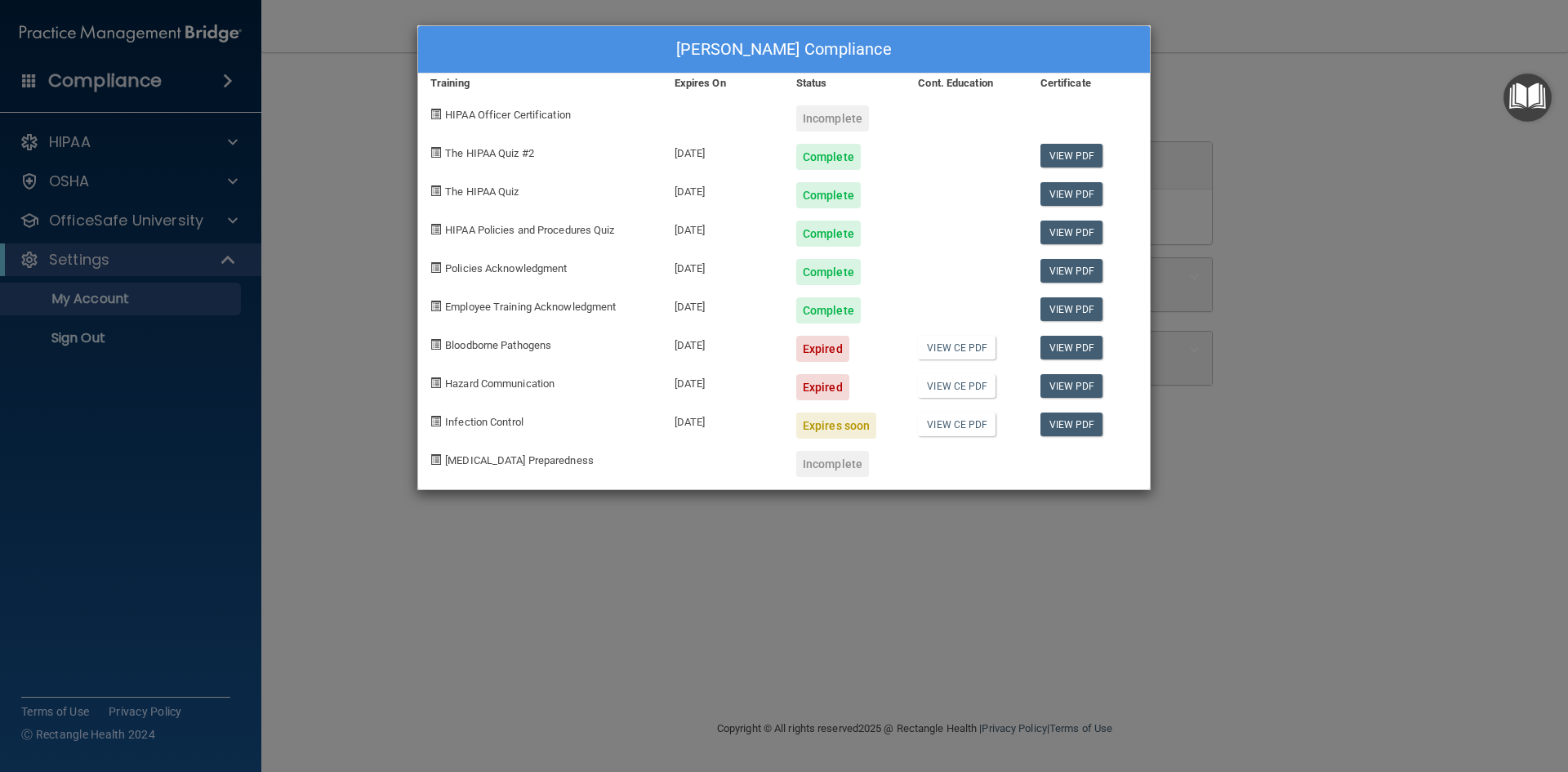
drag, startPoint x: 822, startPoint y: 346, endPoint x: 613, endPoint y: 348, distance: 209.0
click at [807, 346] on div "Expired" at bounding box center [823, 349] width 53 height 26
click at [520, 347] on span "Bloodborne Pathogens" at bounding box center [498, 345] width 106 height 12
drag, startPoint x: 520, startPoint y: 345, endPoint x: 557, endPoint y: 322, distance: 43.6
click at [527, 339] on span "Bloodborne Pathogens" at bounding box center [498, 345] width 106 height 12
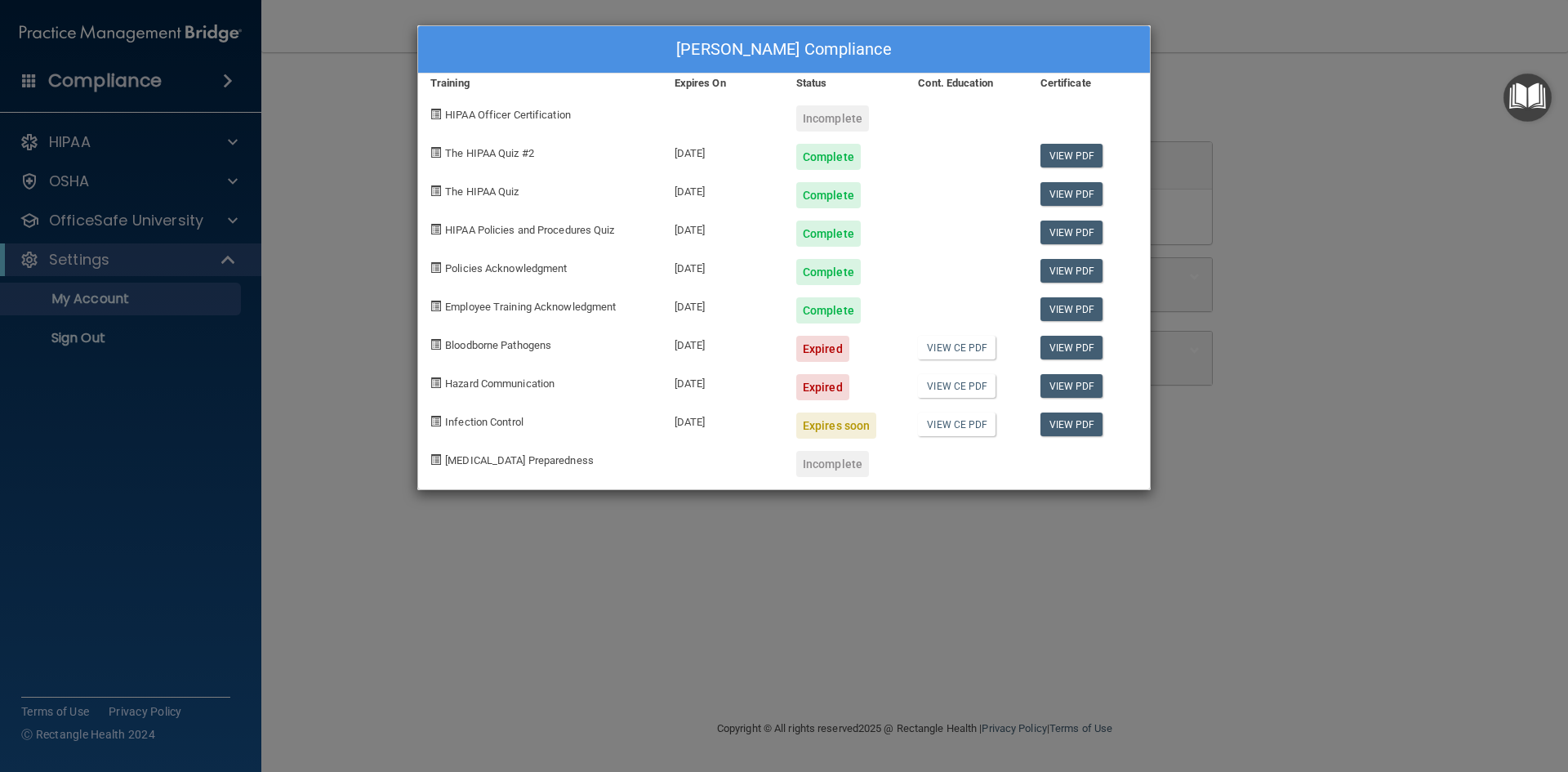
click at [1428, 141] on div "Dana Spielman's Compliance Training Expires On Status Cont. Education Certifica…" at bounding box center [784, 386] width 1568 height 772
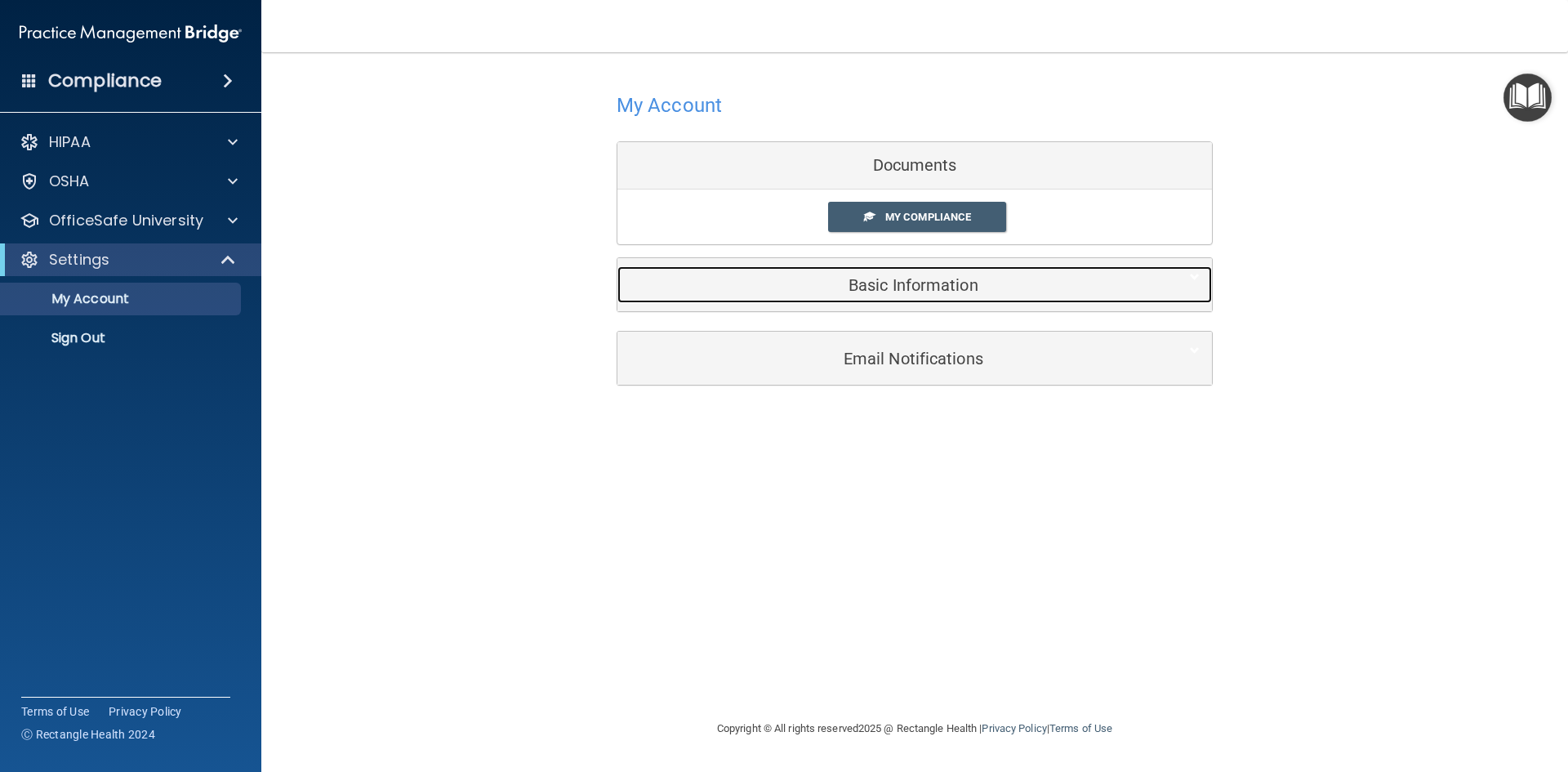
click at [1021, 289] on h5 "Basic Information" at bounding box center [889, 284] width 520 height 18
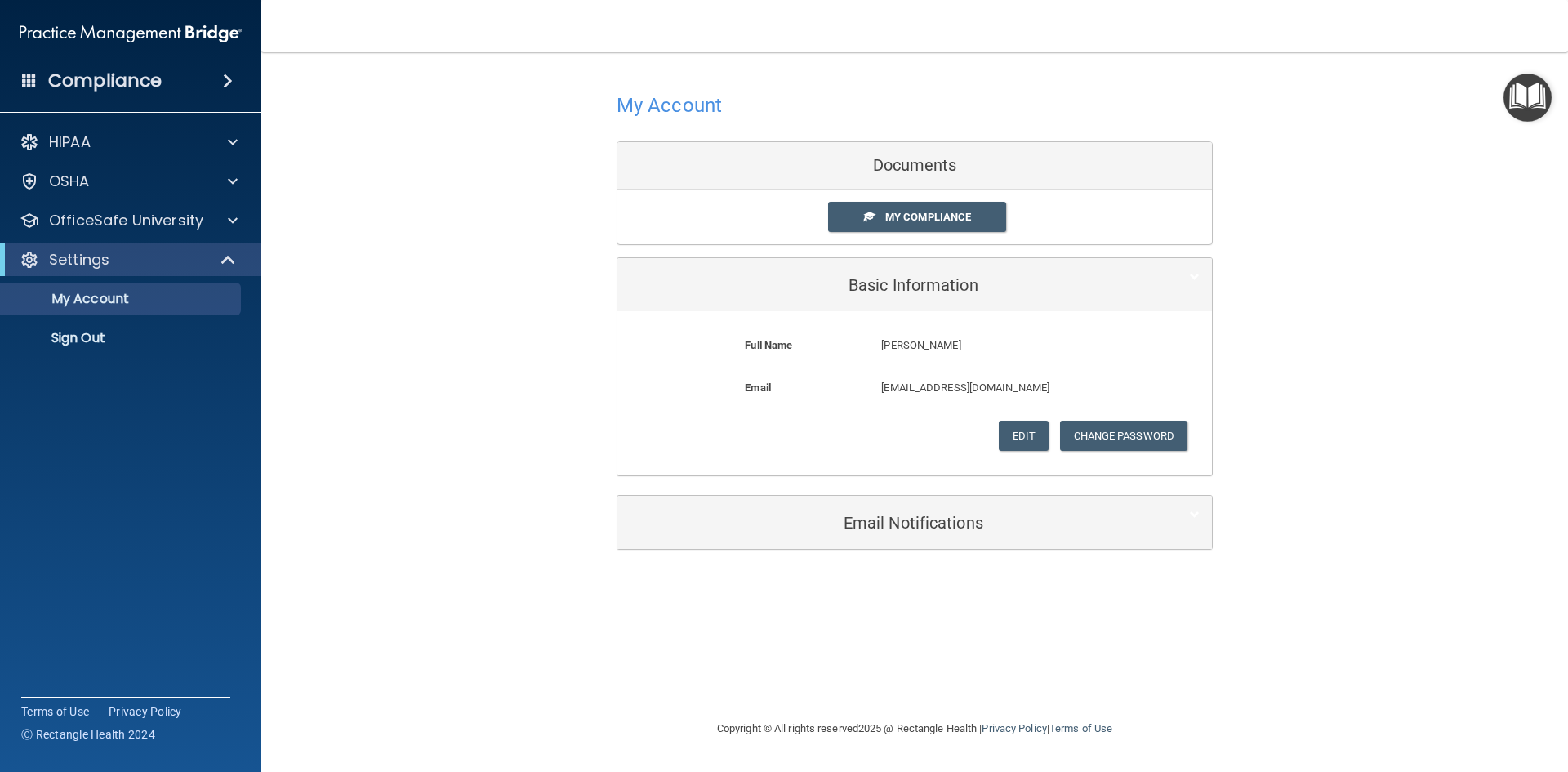
click at [1497, 449] on div "My Account Documents My Compliance My Compliance My BAA Basic Information Full …" at bounding box center [914, 318] width 1241 height 500
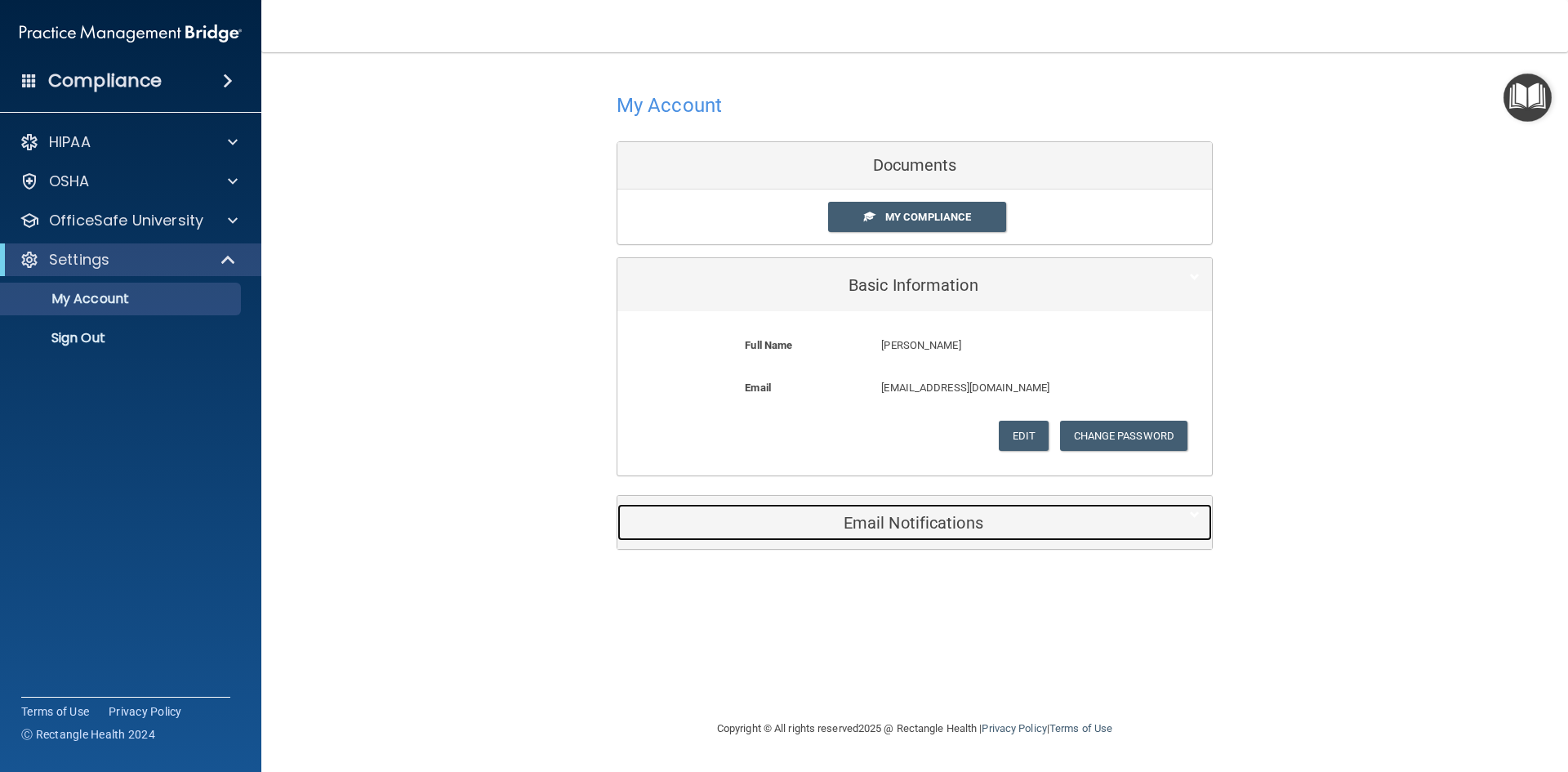
click at [948, 523] on h5 "Email Notifications" at bounding box center [889, 523] width 520 height 18
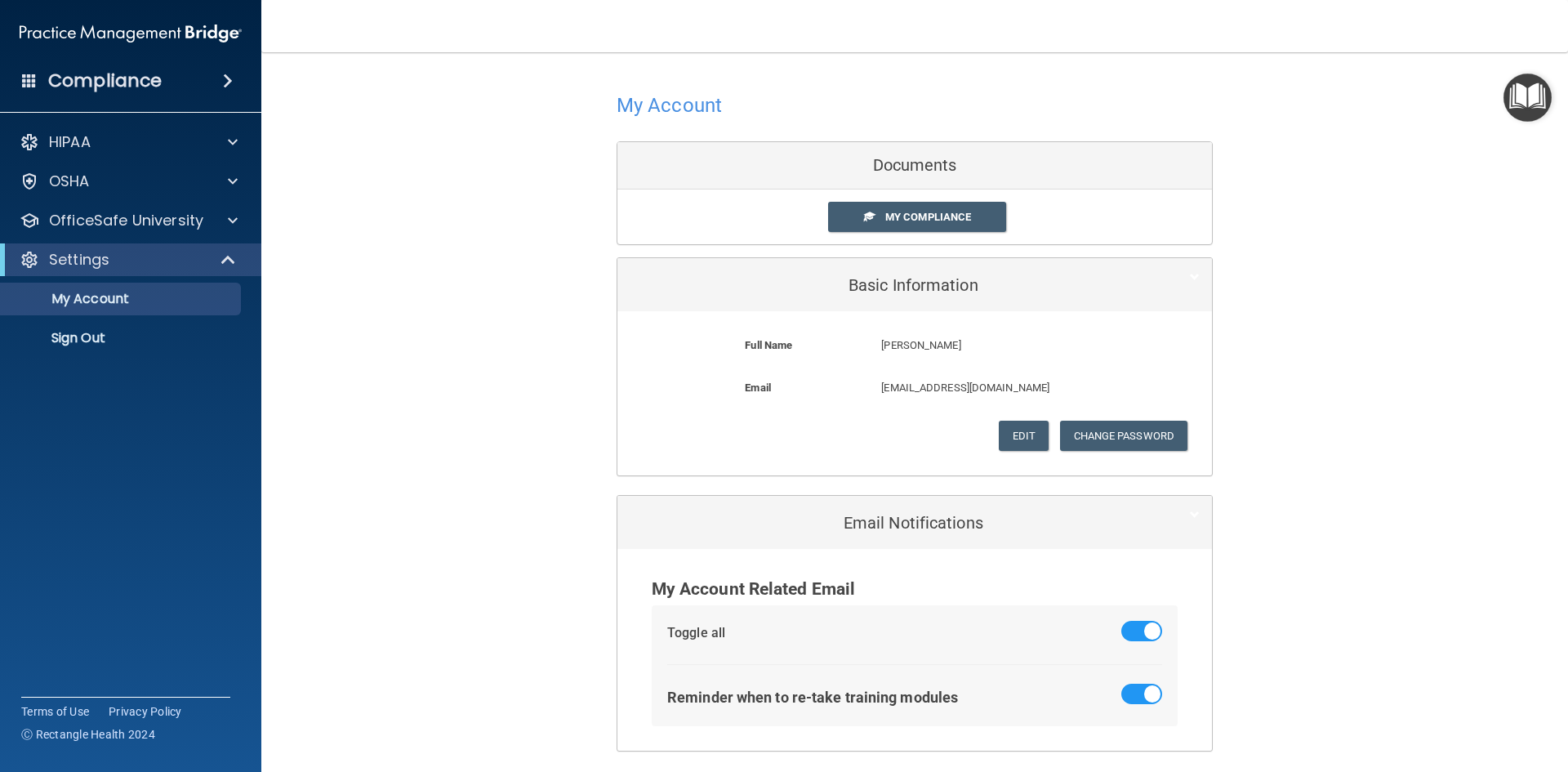
click at [1427, 496] on div "My Account Documents My Compliance My Compliance My BAA Basic Information Full …" at bounding box center [914, 419] width 1241 height 701
click at [321, 291] on div "My Account Documents My Compliance My Compliance My BAA Basic Information Full …" at bounding box center [914, 419] width 1241 height 701
click at [168, 32] on img at bounding box center [131, 33] width 222 height 33
drag, startPoint x: 168, startPoint y: 32, endPoint x: 524, endPoint y: 31, distance: 356.0
click at [177, 29] on img at bounding box center [131, 33] width 222 height 33
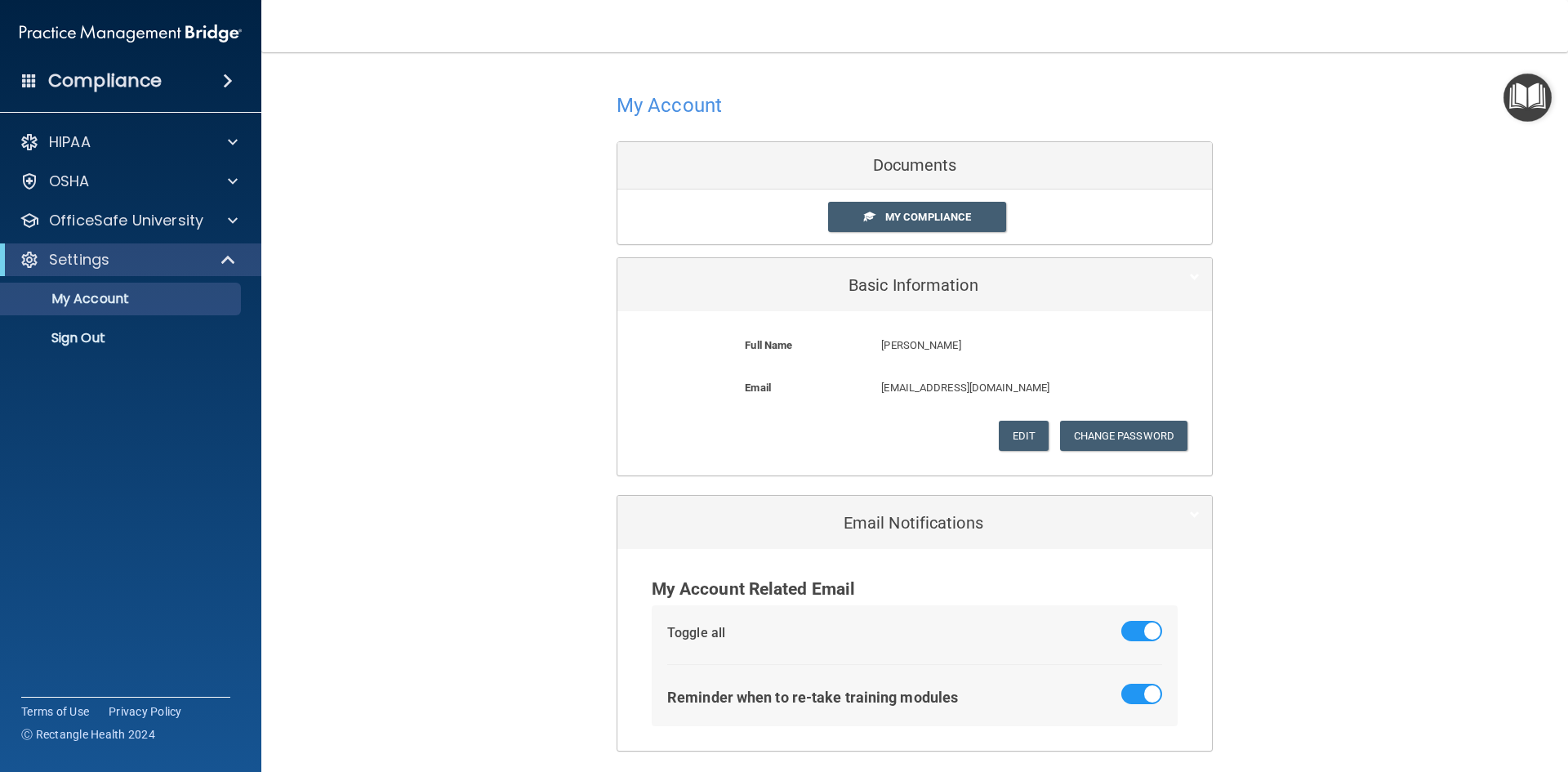
click at [348, 156] on div "My Account Documents My Compliance My Compliance My BAA Basic Information Full …" at bounding box center [914, 419] width 1241 height 701
click at [346, 156] on div "My Account Documents My Compliance My Compliance My BAA Basic Information Full …" at bounding box center [914, 419] width 1241 height 701
click at [923, 183] on div "Documents" at bounding box center [915, 166] width 595 height 47
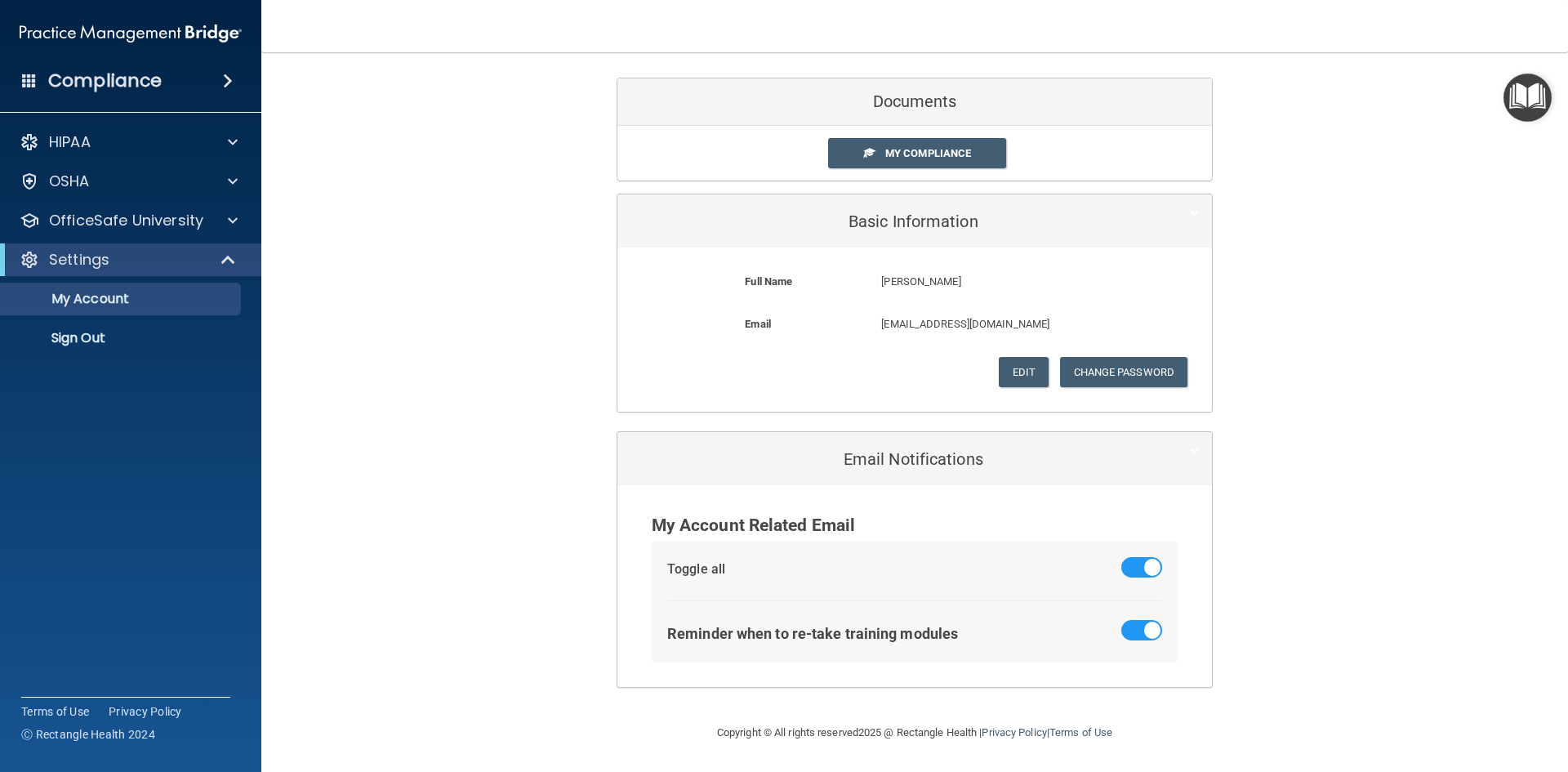
click at [355, 289] on div "My Account Documents My Compliance My Compliance My BAA Basic Information Full …" at bounding box center [914, 355] width 1241 height 701
drag, startPoint x: 170, startPoint y: 215, endPoint x: 236, endPoint y: 213, distance: 66.0
click at [171, 214] on p "OfficeSafe University" at bounding box center [126, 220] width 154 height 20
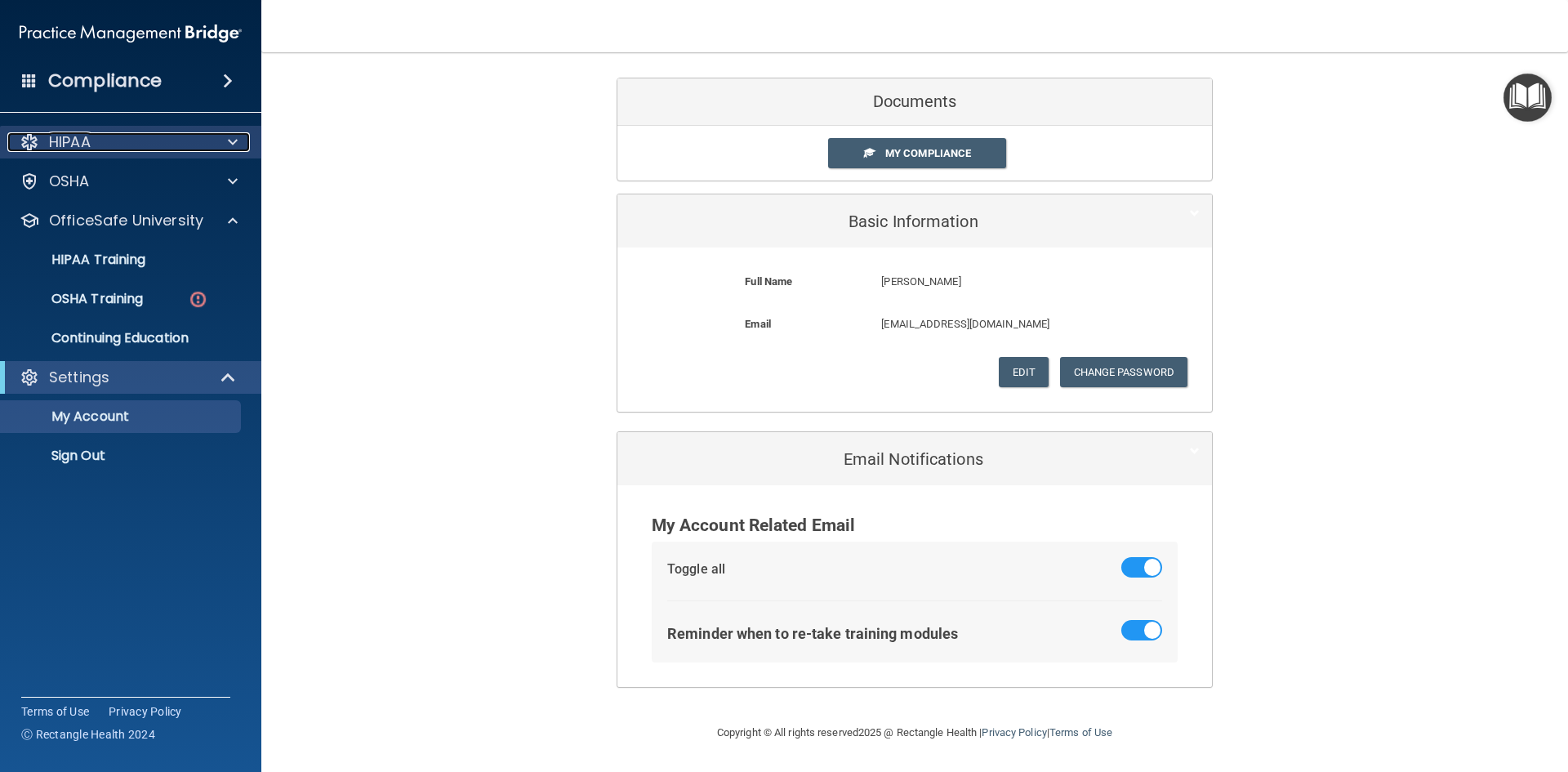
click at [235, 137] on span at bounding box center [232, 142] width 9 height 20
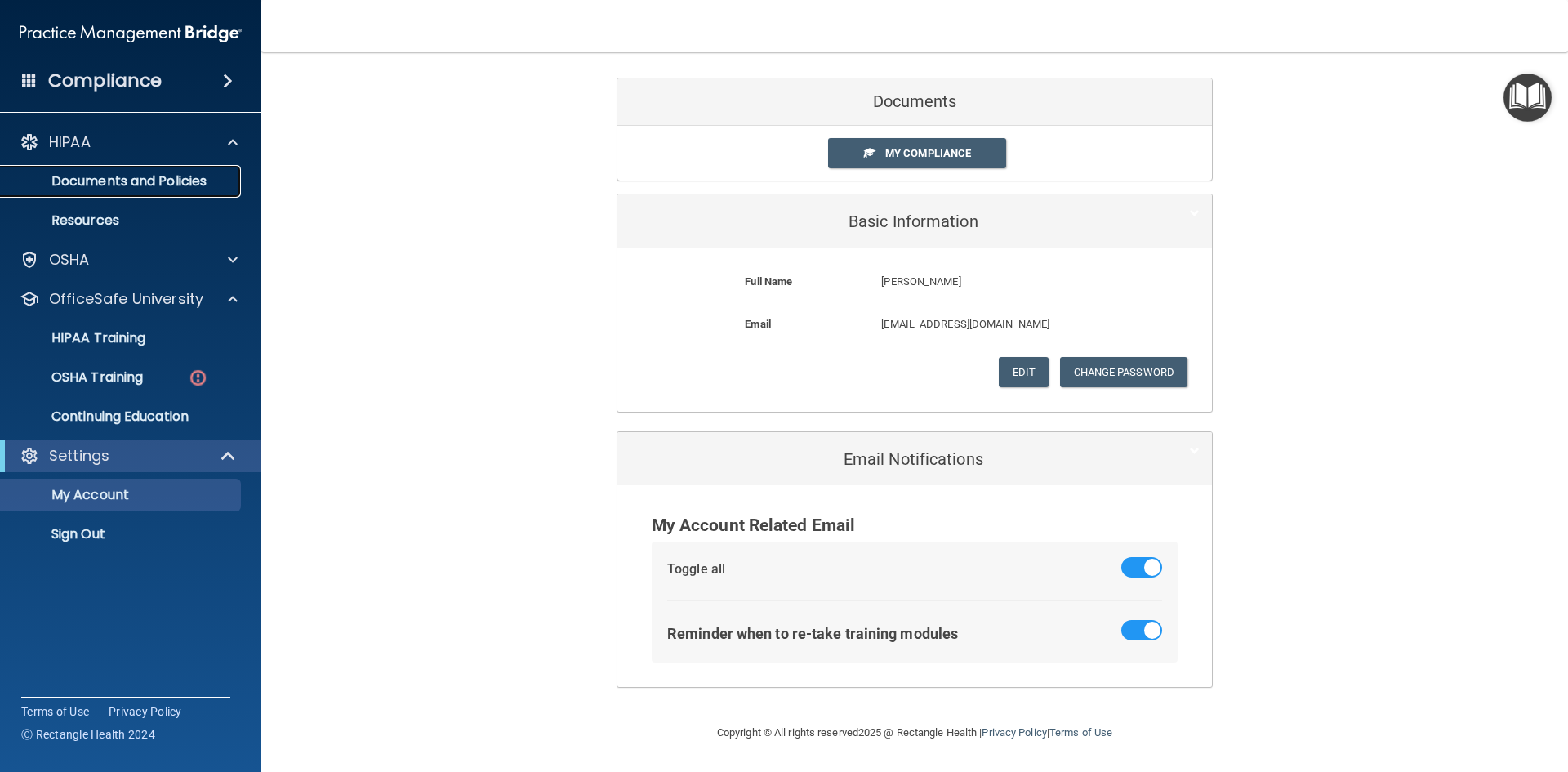
click at [163, 176] on p "Documents and Policies" at bounding box center [121, 181] width 223 height 16
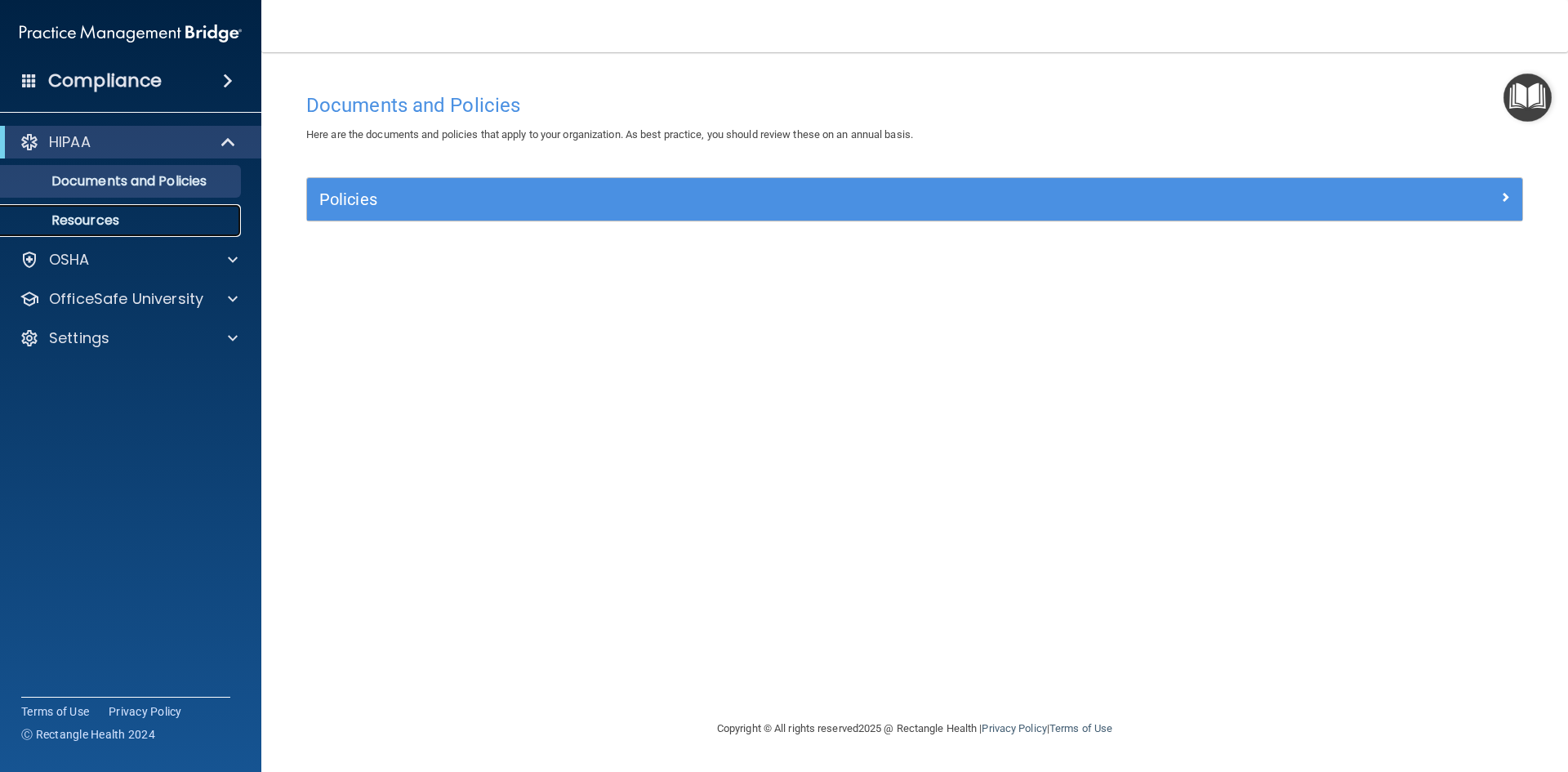
click at [94, 213] on p "Resources" at bounding box center [121, 220] width 223 height 16
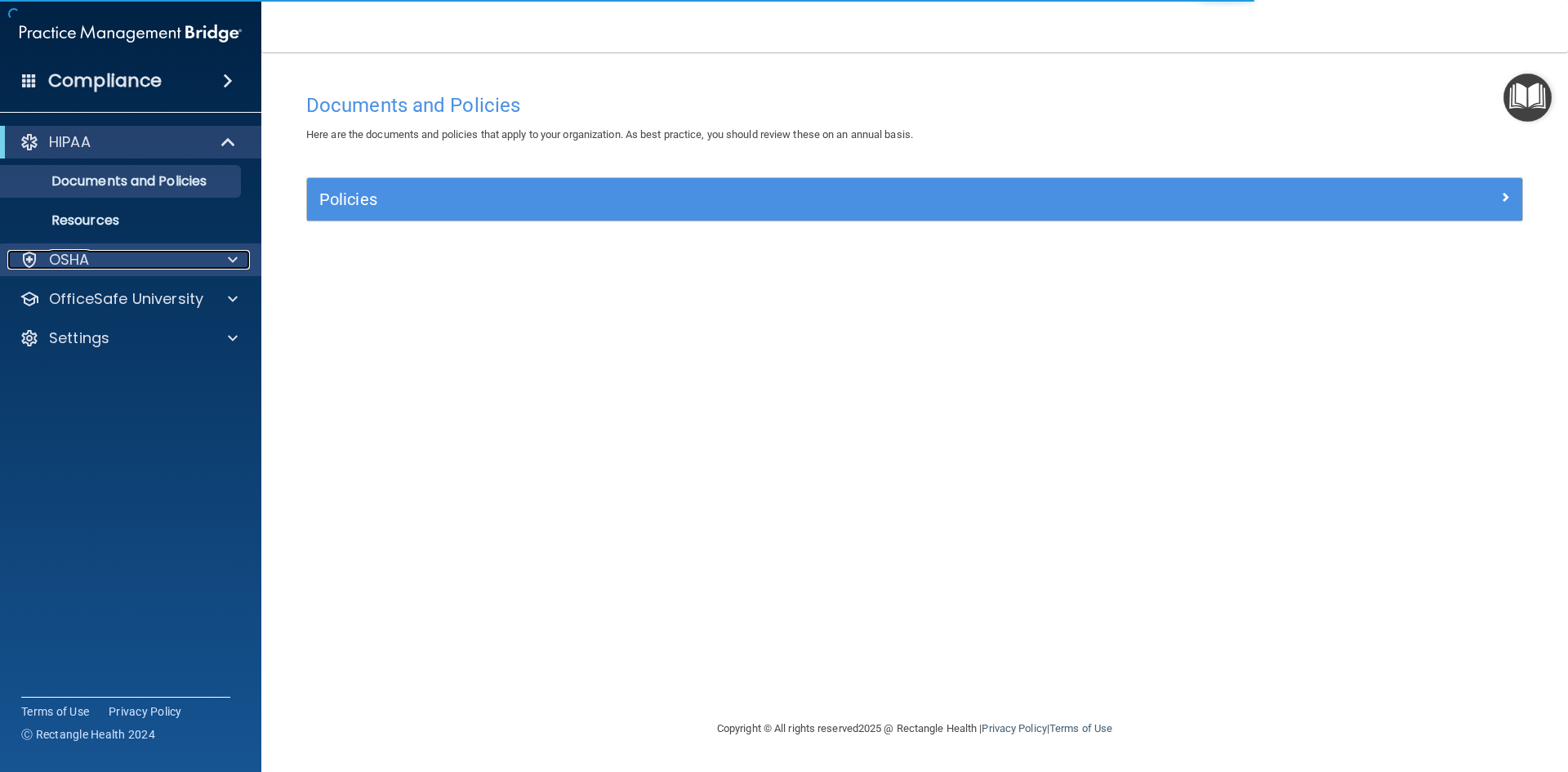
click at [72, 255] on p "OSHA" at bounding box center [69, 259] width 40 height 20
click at [72, 254] on p "OSHA" at bounding box center [69, 259] width 40 height 20
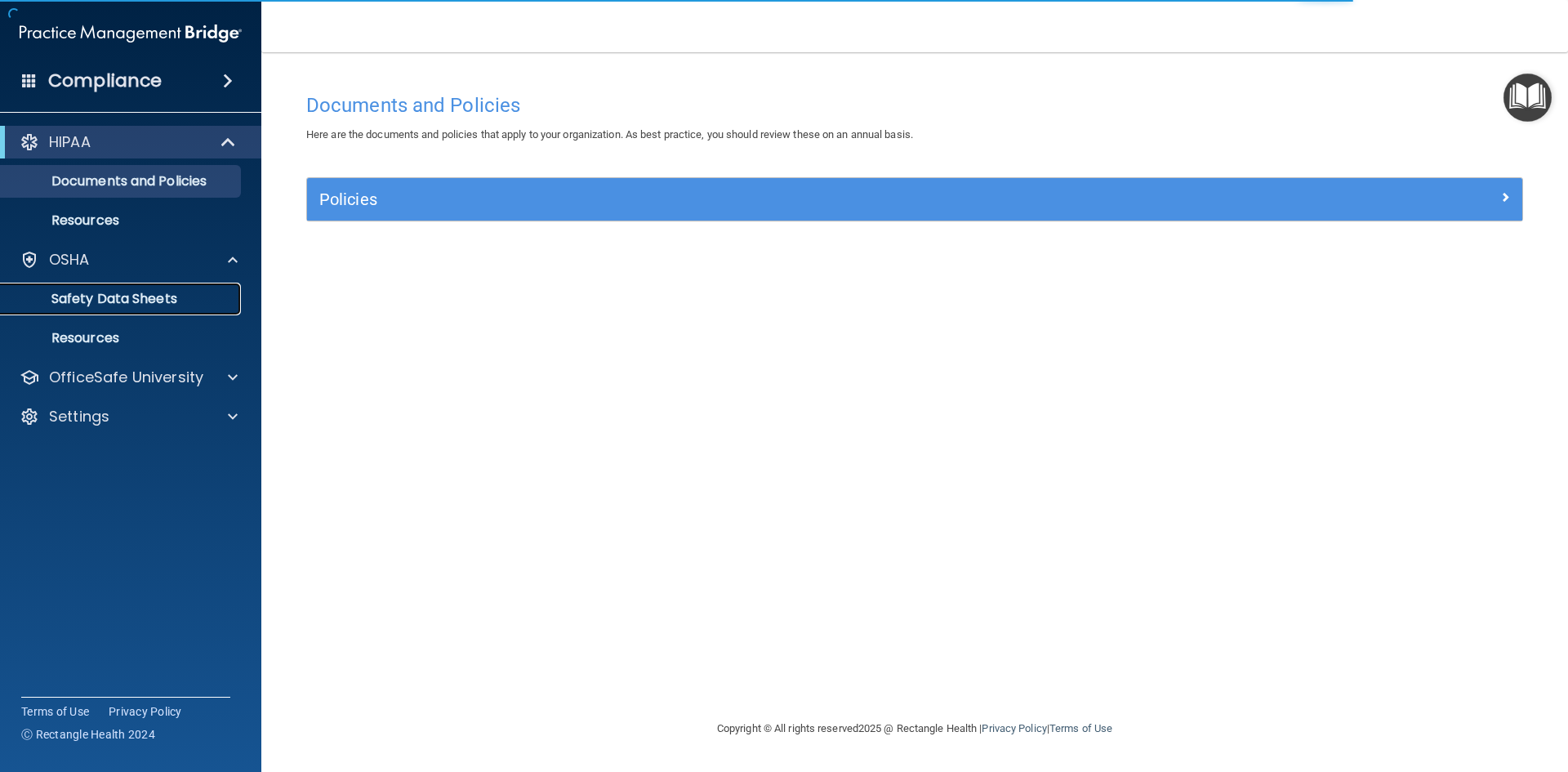
click at [103, 295] on p "Safety Data Sheets" at bounding box center [121, 298] width 223 height 16
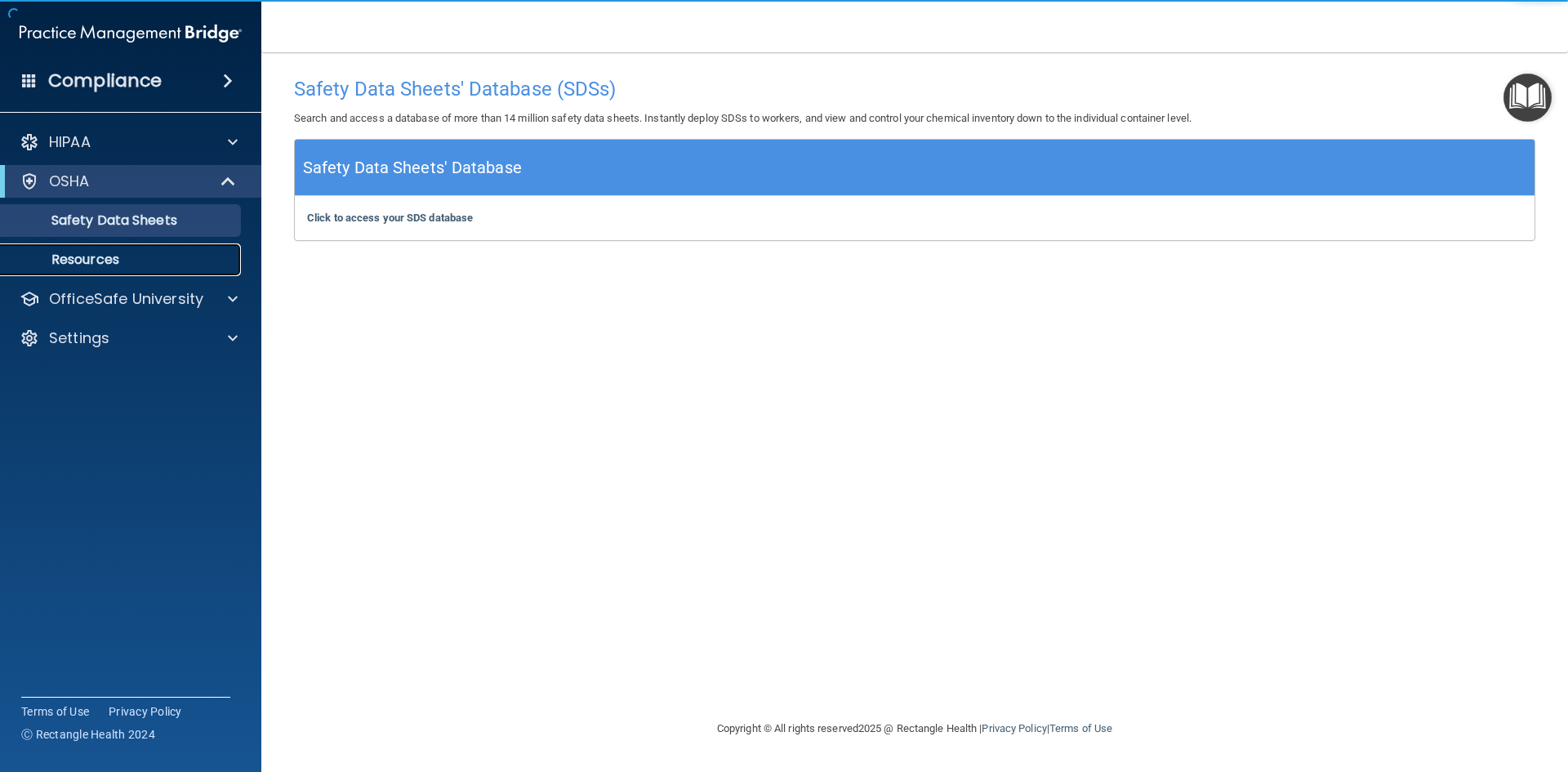
click at [83, 256] on p "Resources" at bounding box center [121, 259] width 223 height 16
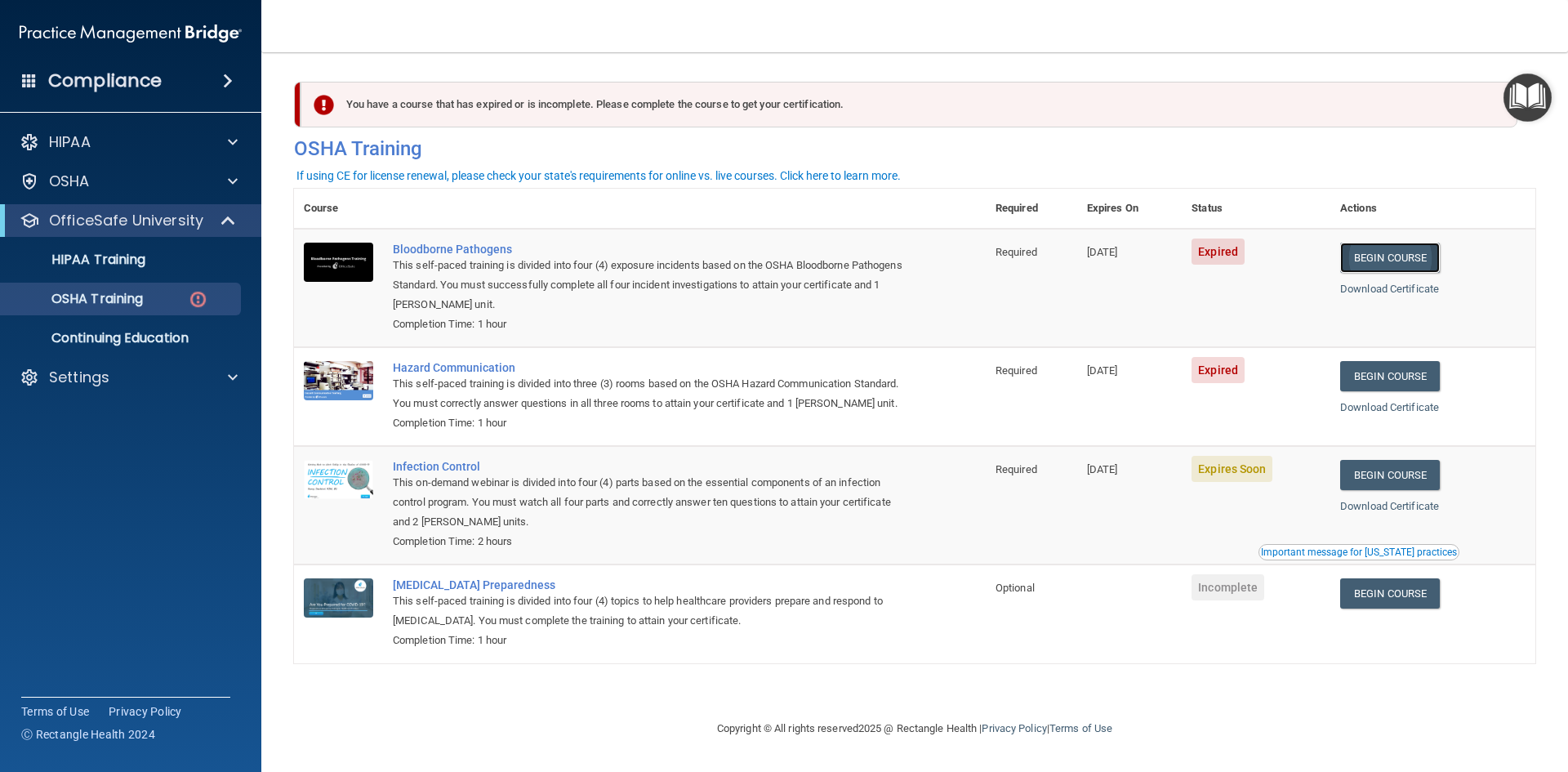
click at [1411, 251] on link "Begin Course" at bounding box center [1390, 258] width 100 height 30
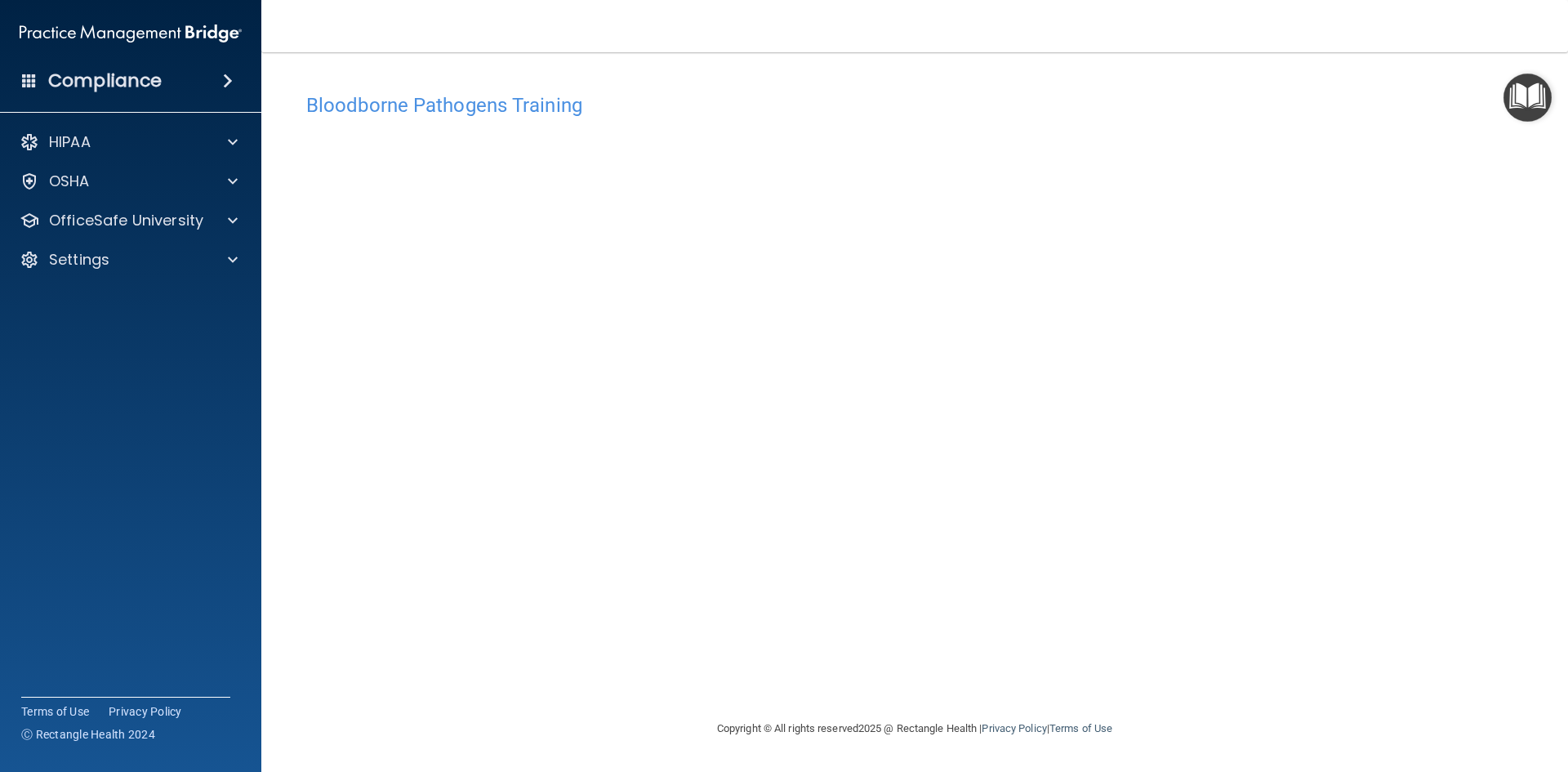
click at [506, 95] on h4 "Bloodborne Pathogens Training" at bounding box center [914, 105] width 1217 height 22
click at [229, 174] on span at bounding box center [232, 181] width 9 height 20
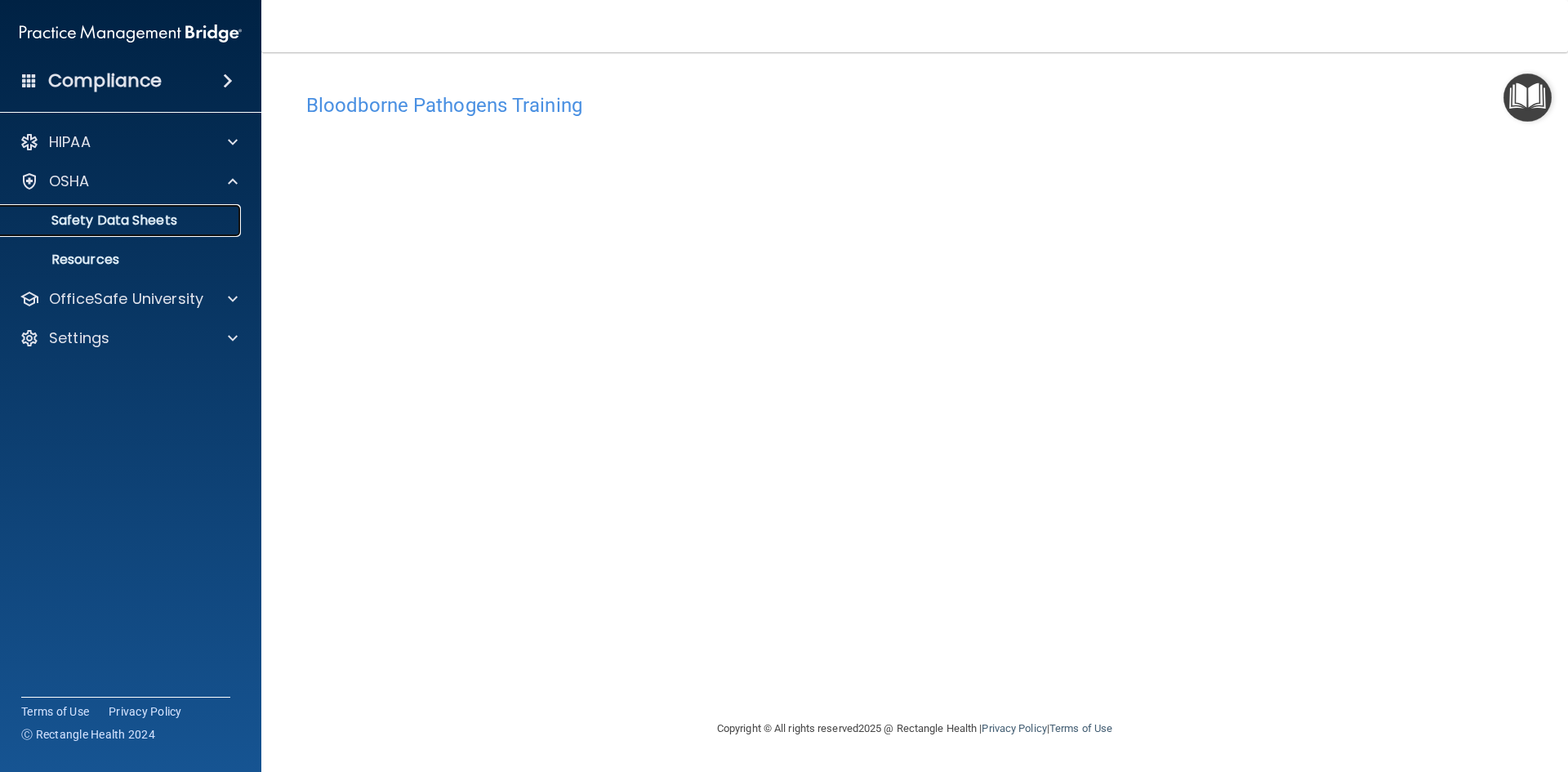
click at [137, 224] on p "Safety Data Sheets" at bounding box center [121, 220] width 223 height 16
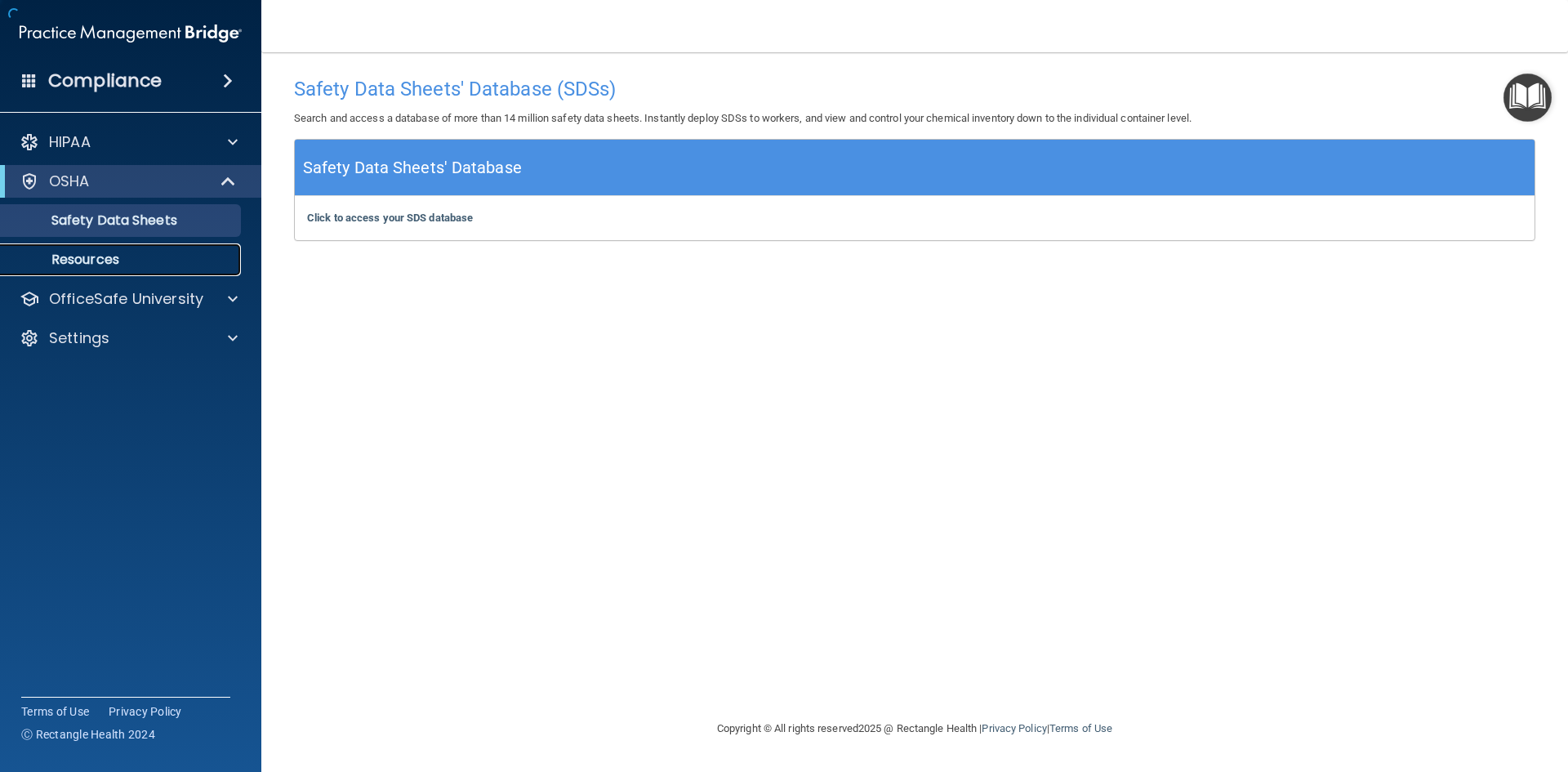
click at [101, 253] on p "Resources" at bounding box center [121, 259] width 223 height 16
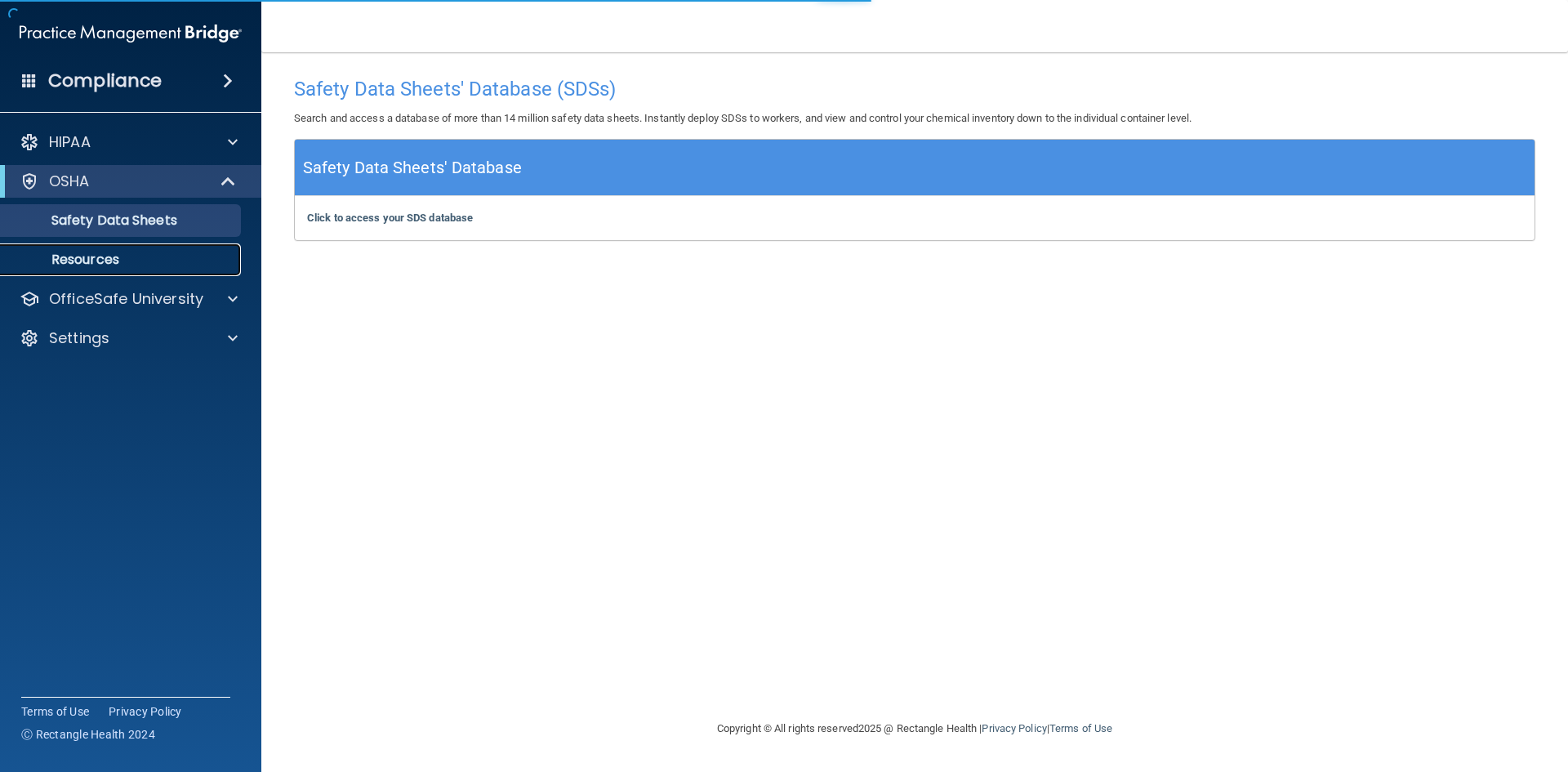
click at [127, 259] on p "Resources" at bounding box center [121, 259] width 223 height 16
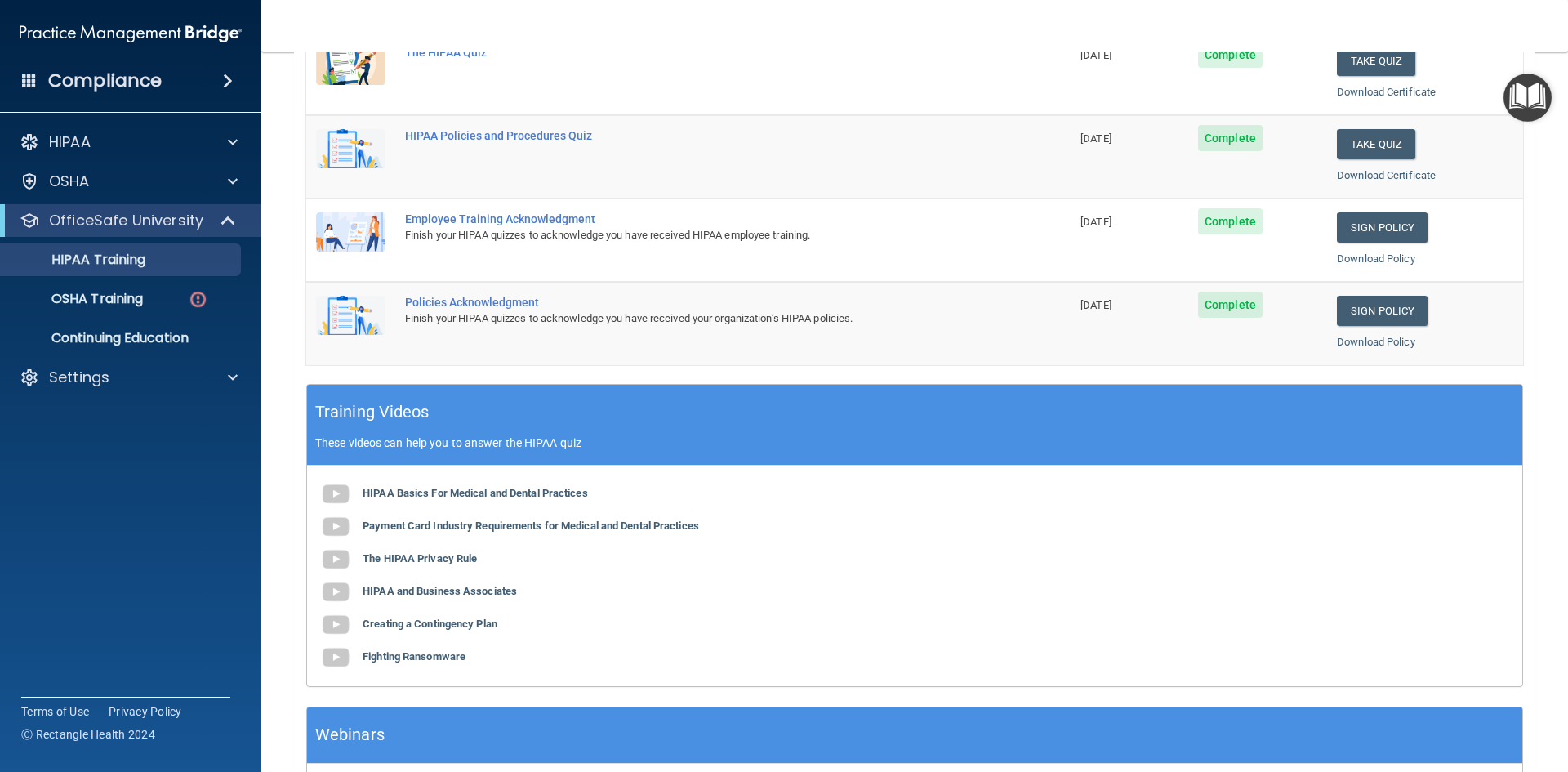
scroll to position [50, 0]
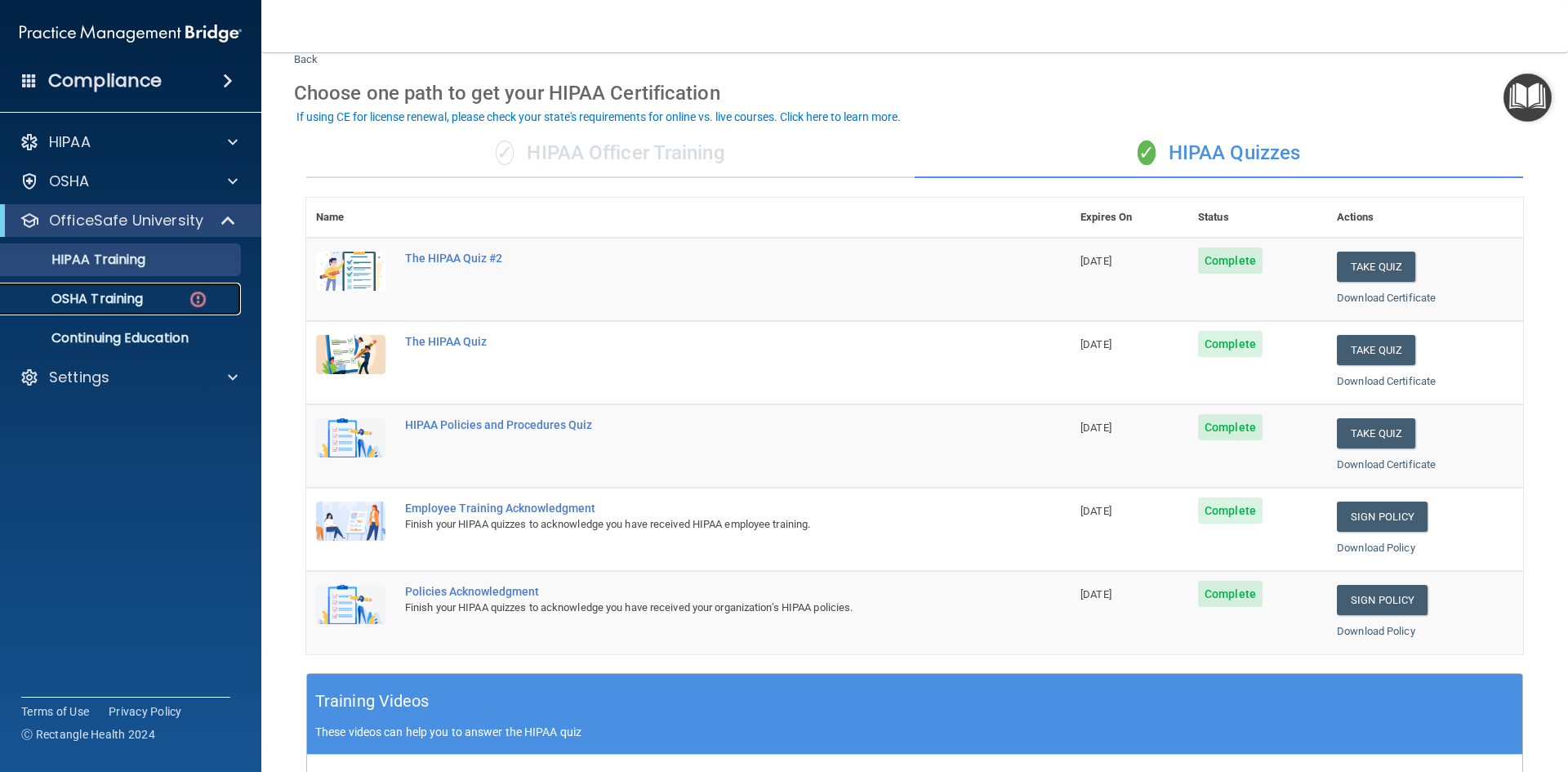
click at [80, 295] on p "OSHA Training" at bounding box center [76, 298] width 133 height 16
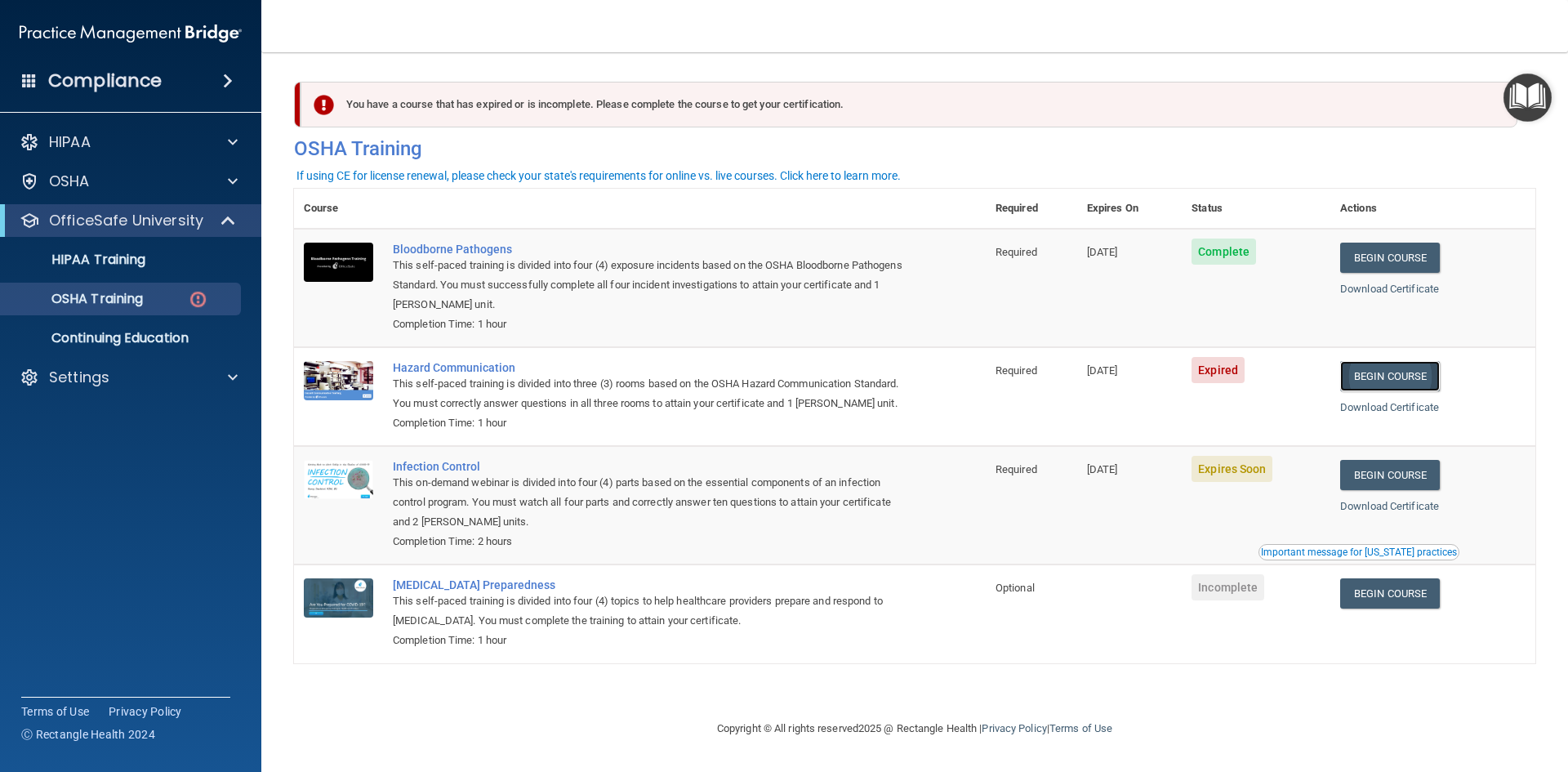
click at [1415, 377] on link "Begin Course" at bounding box center [1390, 376] width 100 height 30
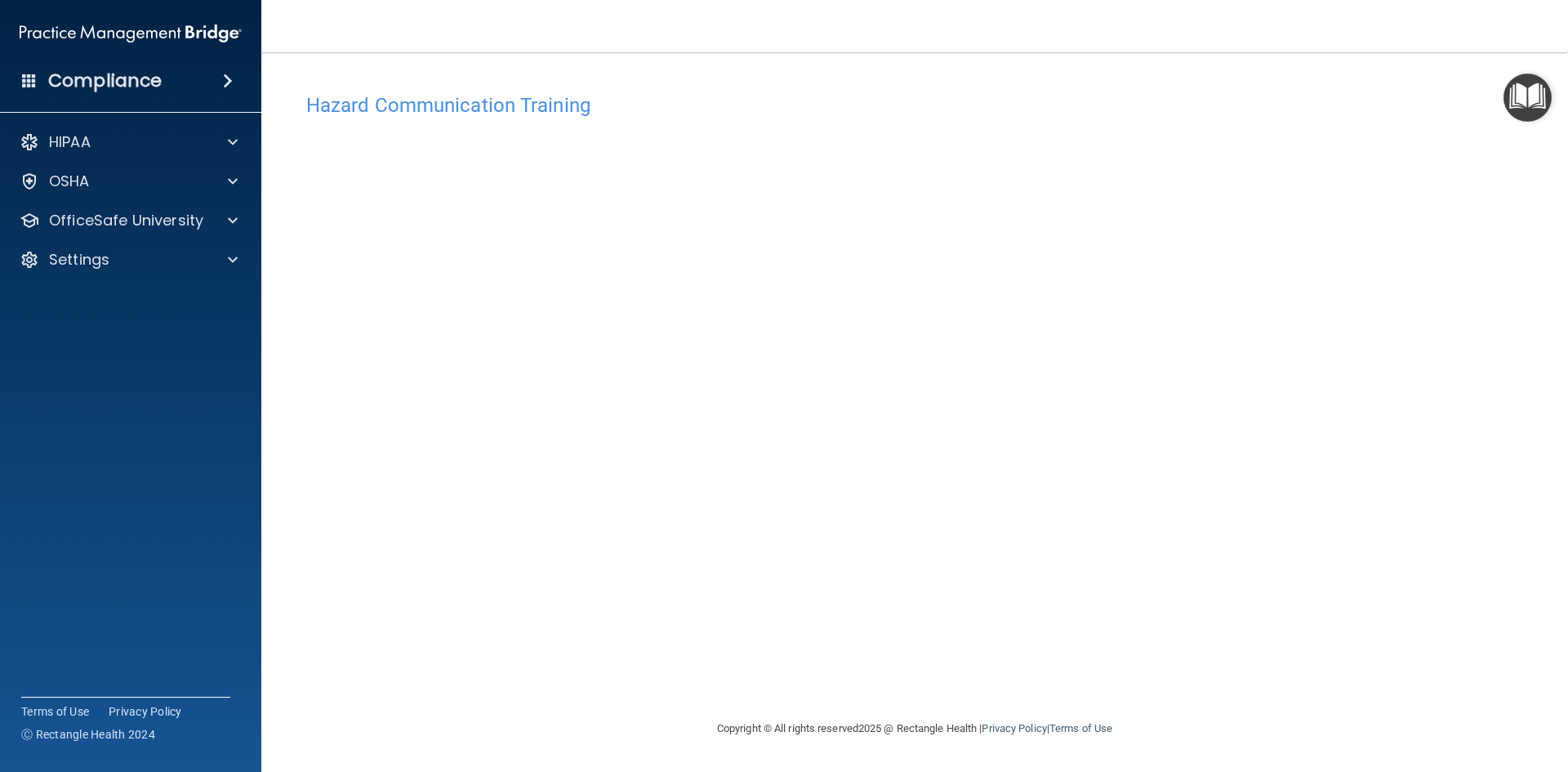
click at [1445, 282] on div "Hazard Communication Training This course doesn’t expire until [DATE]. Are you …" at bounding box center [914, 401] width 1241 height 634
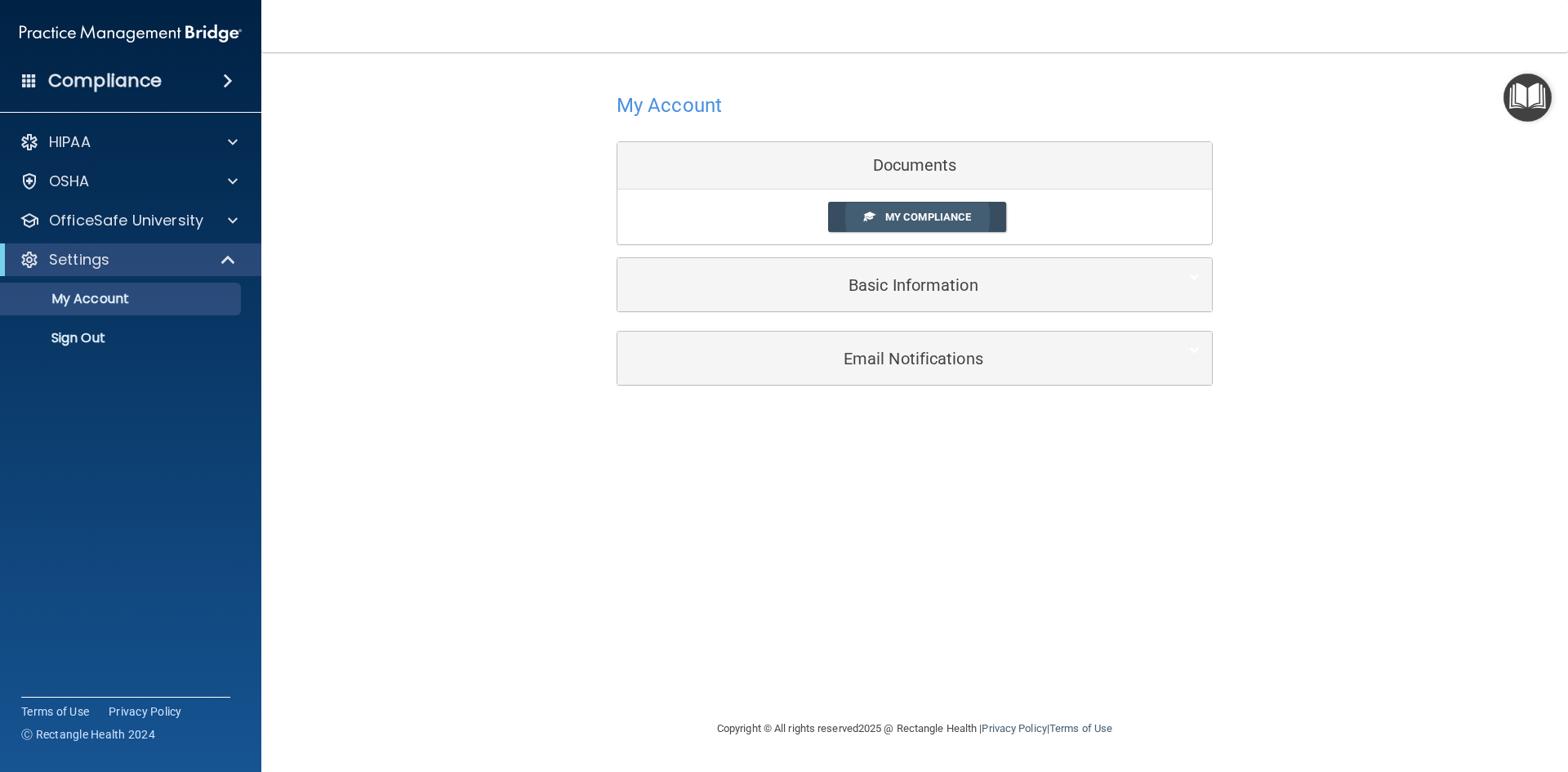
click at [929, 217] on span "My Compliance" at bounding box center [927, 217] width 86 height 12
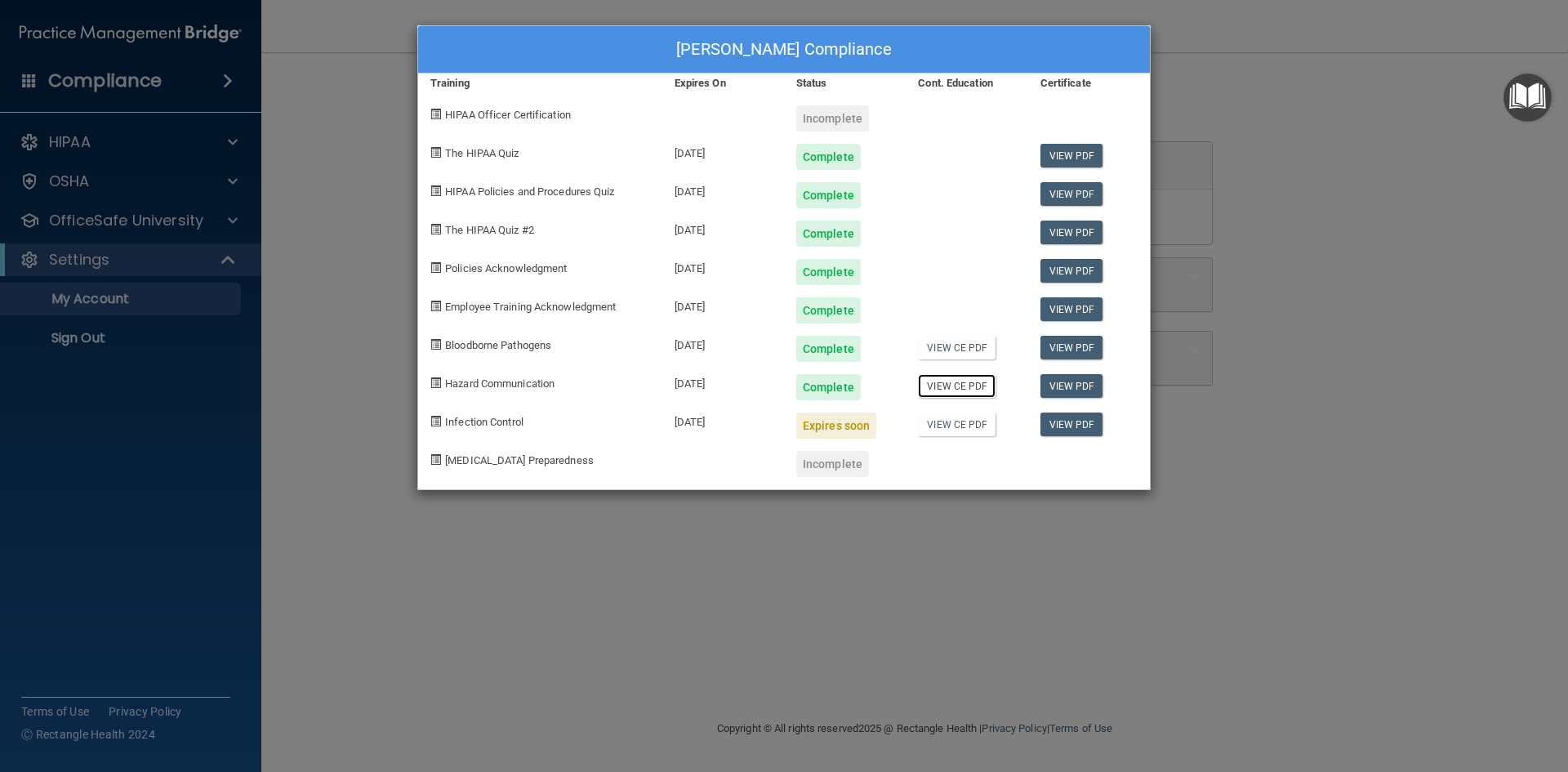
click at [962, 387] on link "View CE PDF" at bounding box center [956, 385] width 77 height 24
click at [1062, 347] on link "View PDF" at bounding box center [1071, 347] width 63 height 24
click at [500, 417] on span "Infection Control" at bounding box center [484, 422] width 78 height 12
click at [955, 426] on link "View CE PDF" at bounding box center [956, 424] width 77 height 24
click at [1084, 348] on link "View PDF" at bounding box center [1071, 347] width 63 height 24
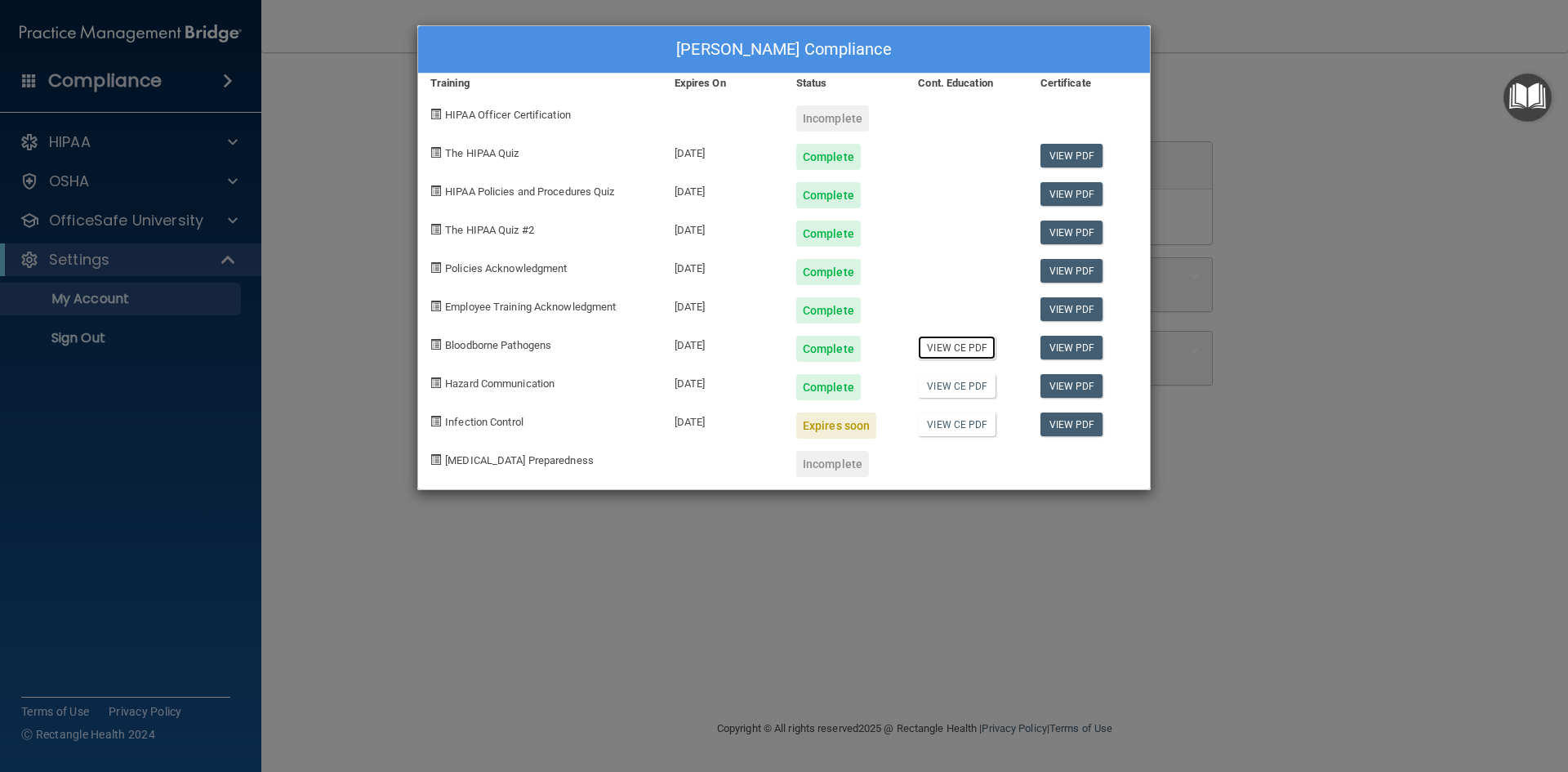
click at [971, 349] on link "View CE PDF" at bounding box center [956, 347] width 77 height 24
click at [1080, 342] on link "View PDF" at bounding box center [1071, 347] width 63 height 24
click at [1076, 384] on link "View PDF" at bounding box center [1071, 385] width 63 height 24
click at [970, 424] on link "View CE PDF" at bounding box center [956, 424] width 77 height 24
click at [1067, 422] on link "View PDF" at bounding box center [1071, 424] width 63 height 24
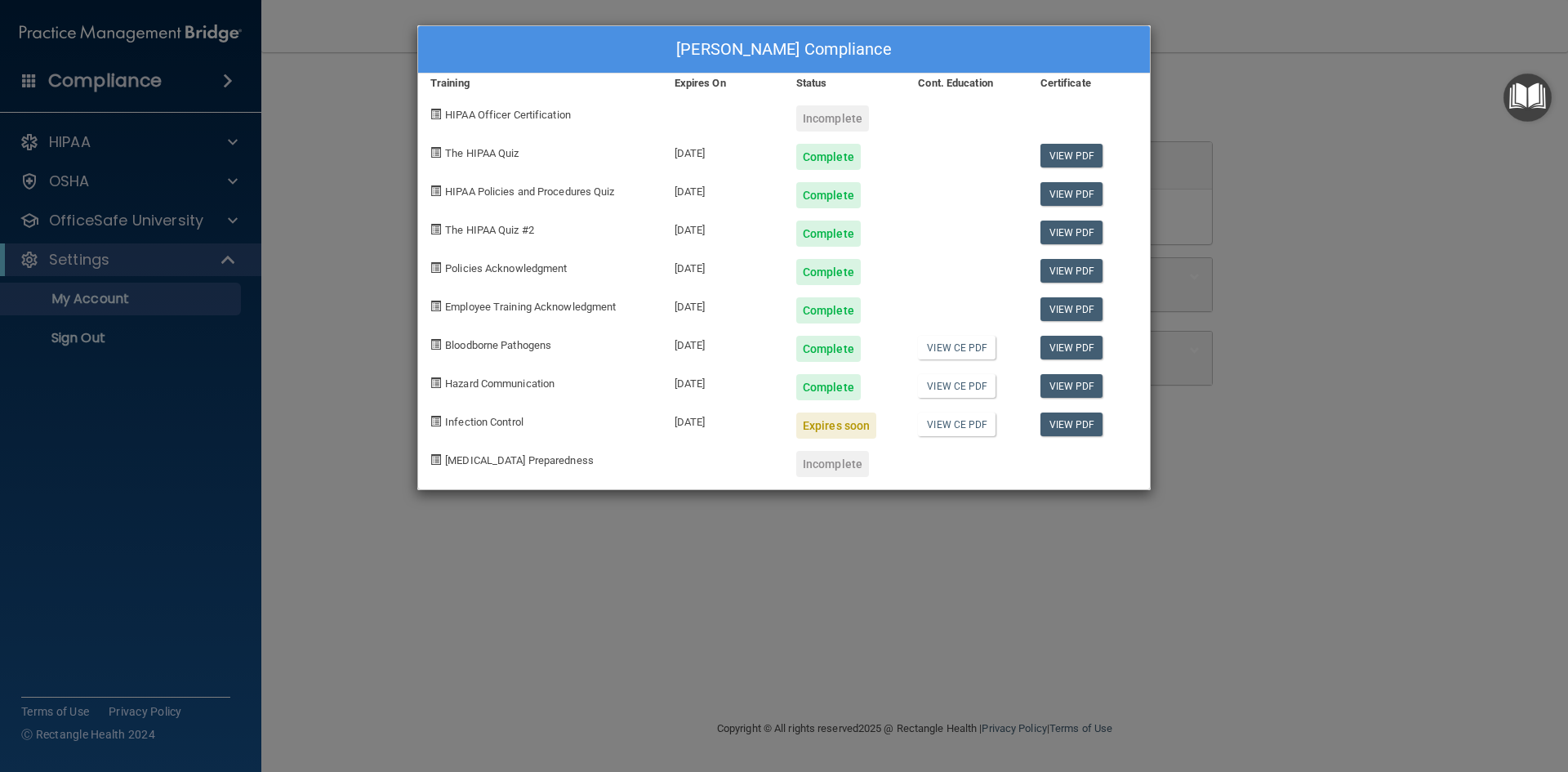
click at [224, 260] on div "[PERSON_NAME] Compliance Training Expires On Status Cont. Education Certificate…" at bounding box center [784, 386] width 1568 height 772
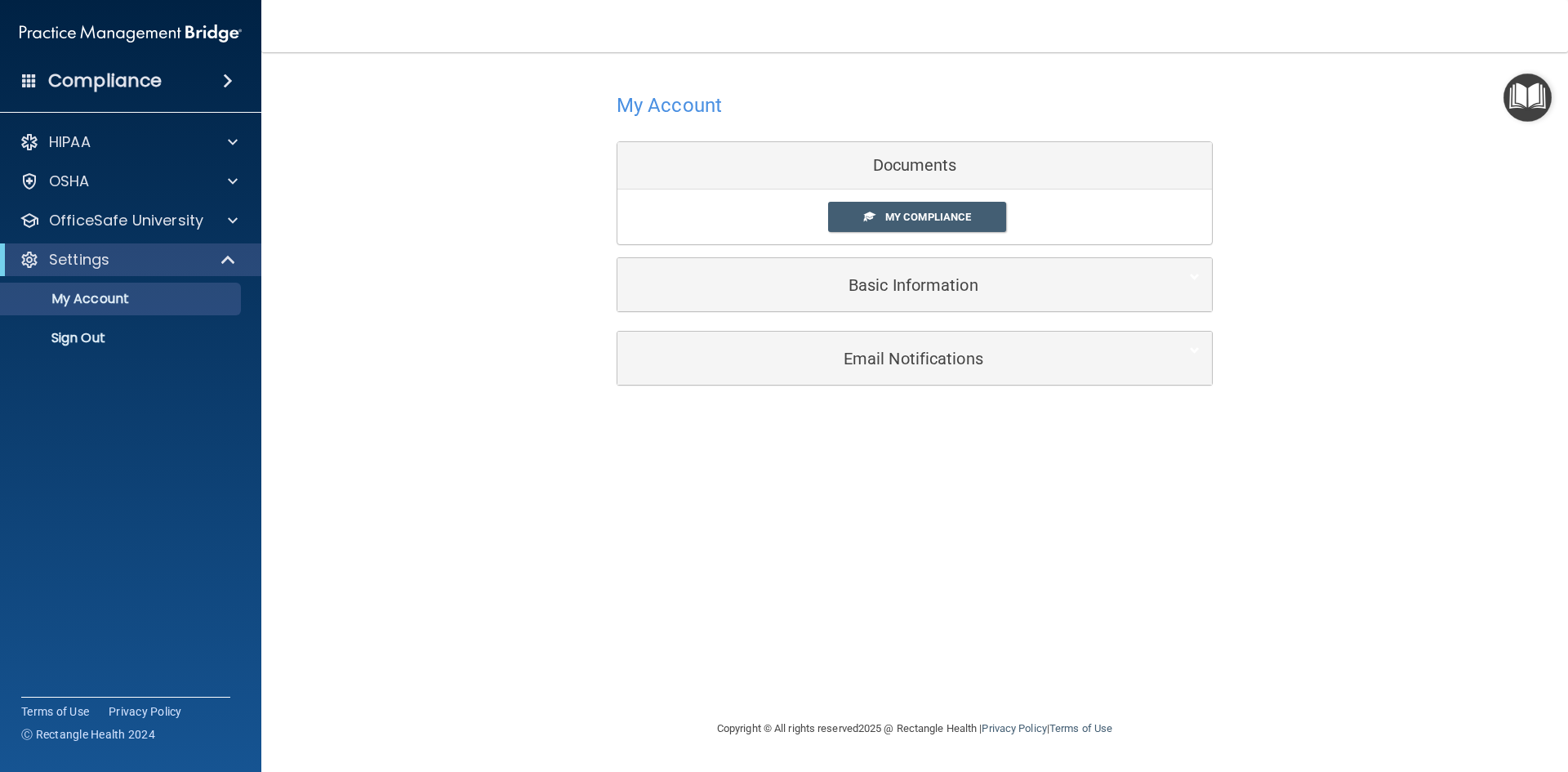
click at [934, 169] on div "Documents" at bounding box center [915, 166] width 595 height 47
click at [240, 177] on div at bounding box center [230, 181] width 40 height 20
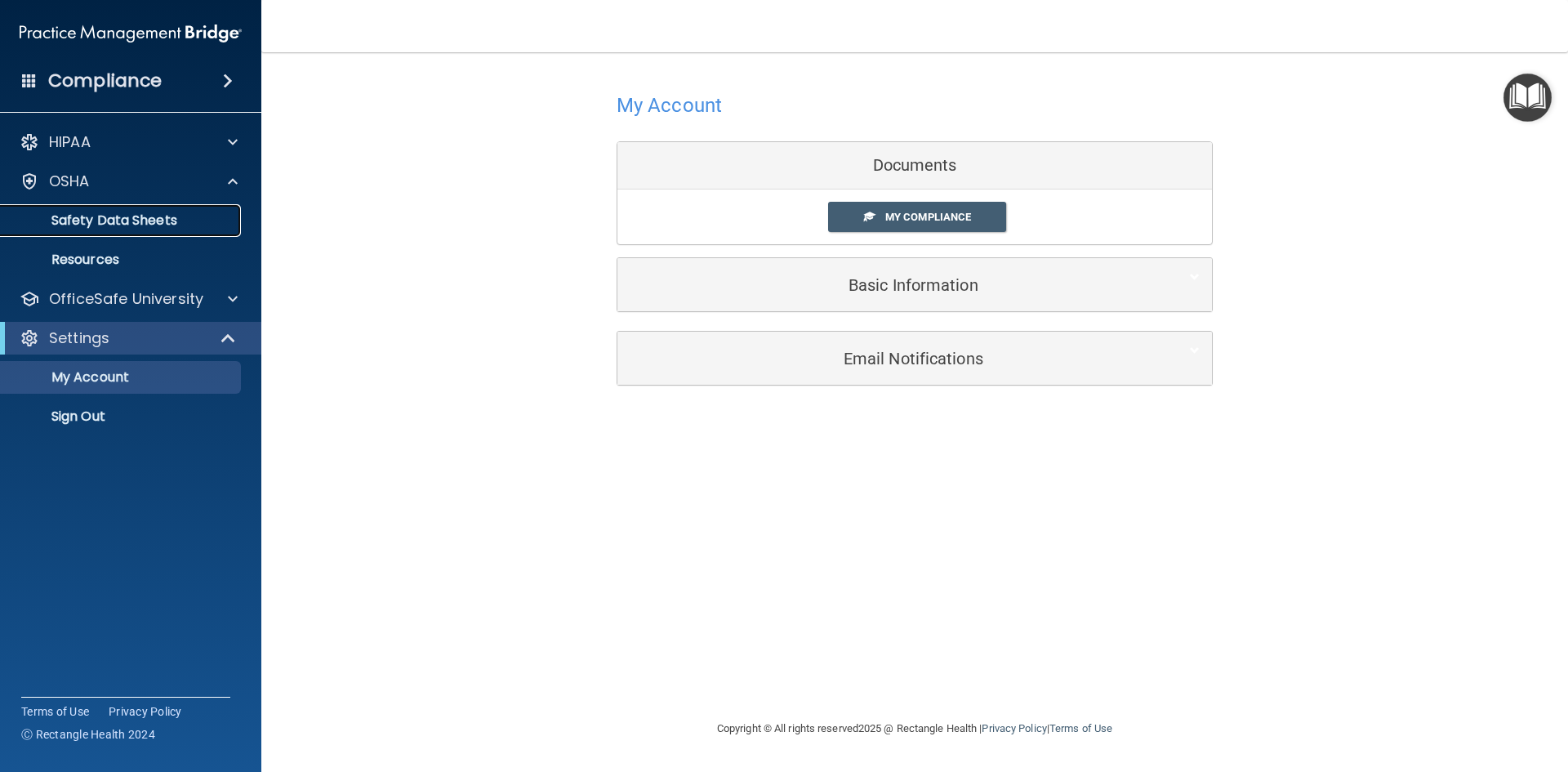
click at [189, 216] on p "Safety Data Sheets" at bounding box center [121, 220] width 223 height 16
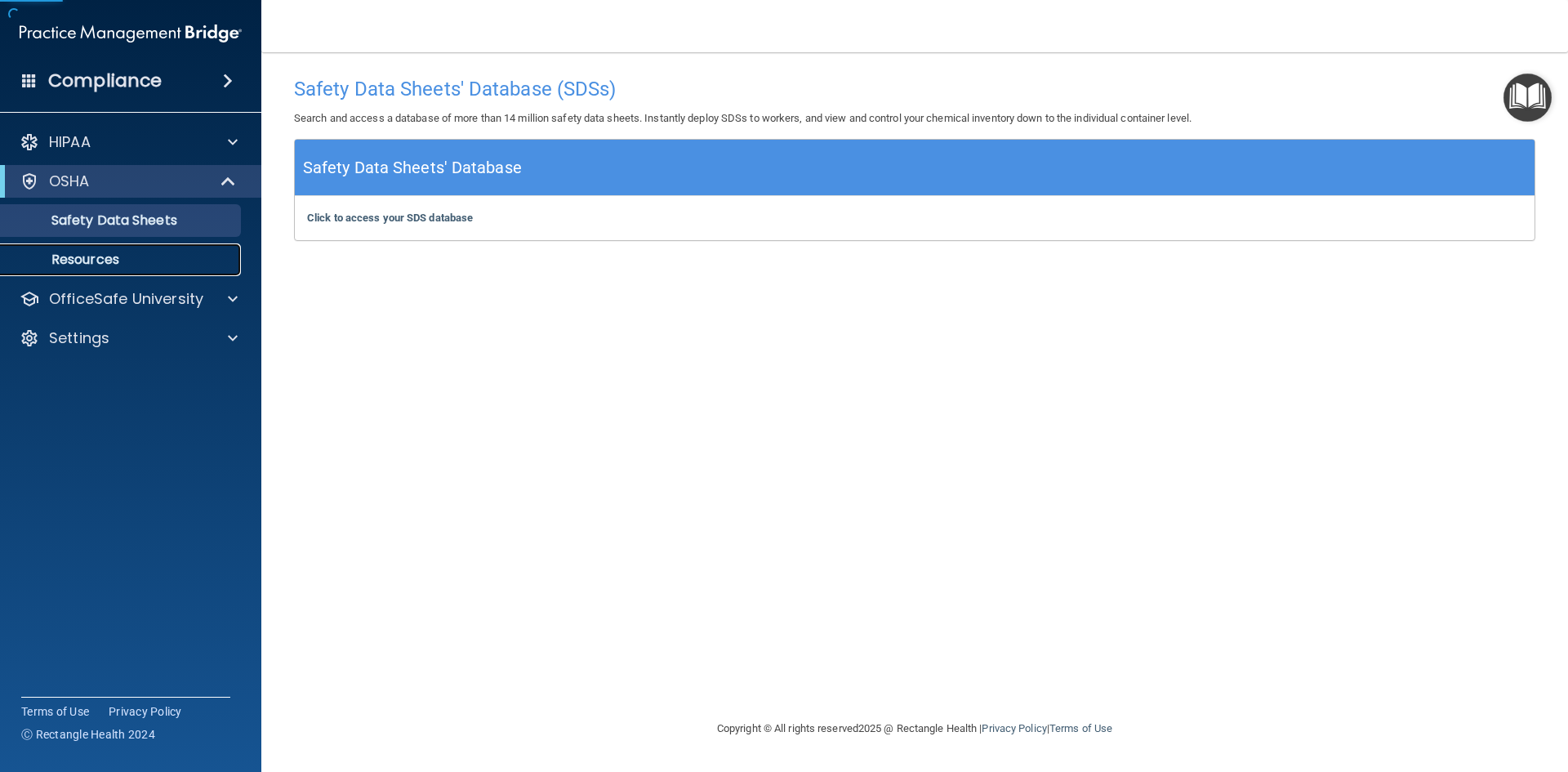
click at [109, 256] on p "Resources" at bounding box center [121, 259] width 223 height 16
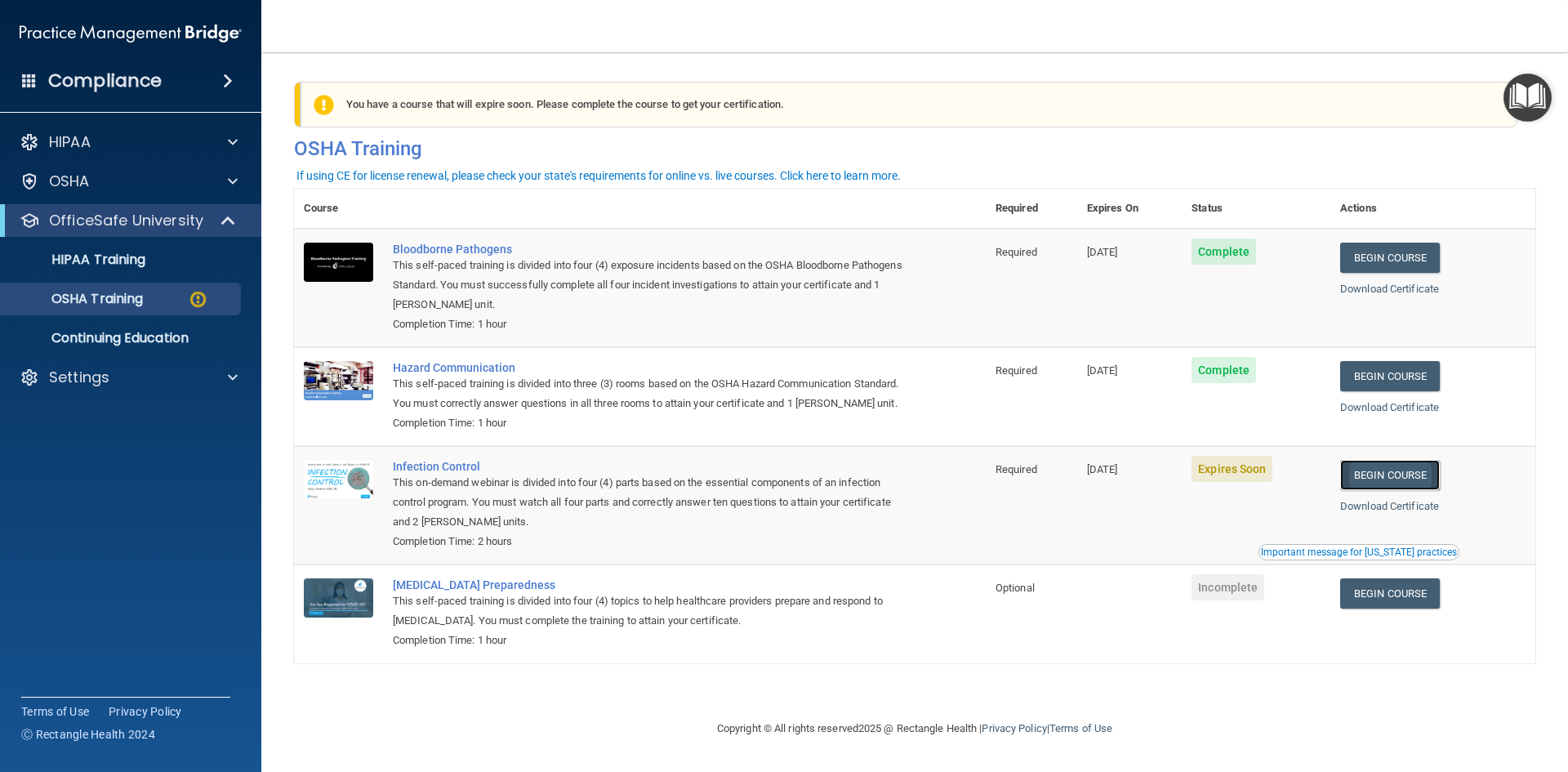
click at [1409, 490] on link "Begin Course" at bounding box center [1390, 474] width 100 height 30
click at [1419, 488] on link "Begin Course" at bounding box center [1390, 474] width 100 height 30
click at [1242, 482] on span "Expires Soon" at bounding box center [1232, 469] width 81 height 26
click at [434, 473] on div "Infection Control" at bounding box center [648, 466] width 511 height 13
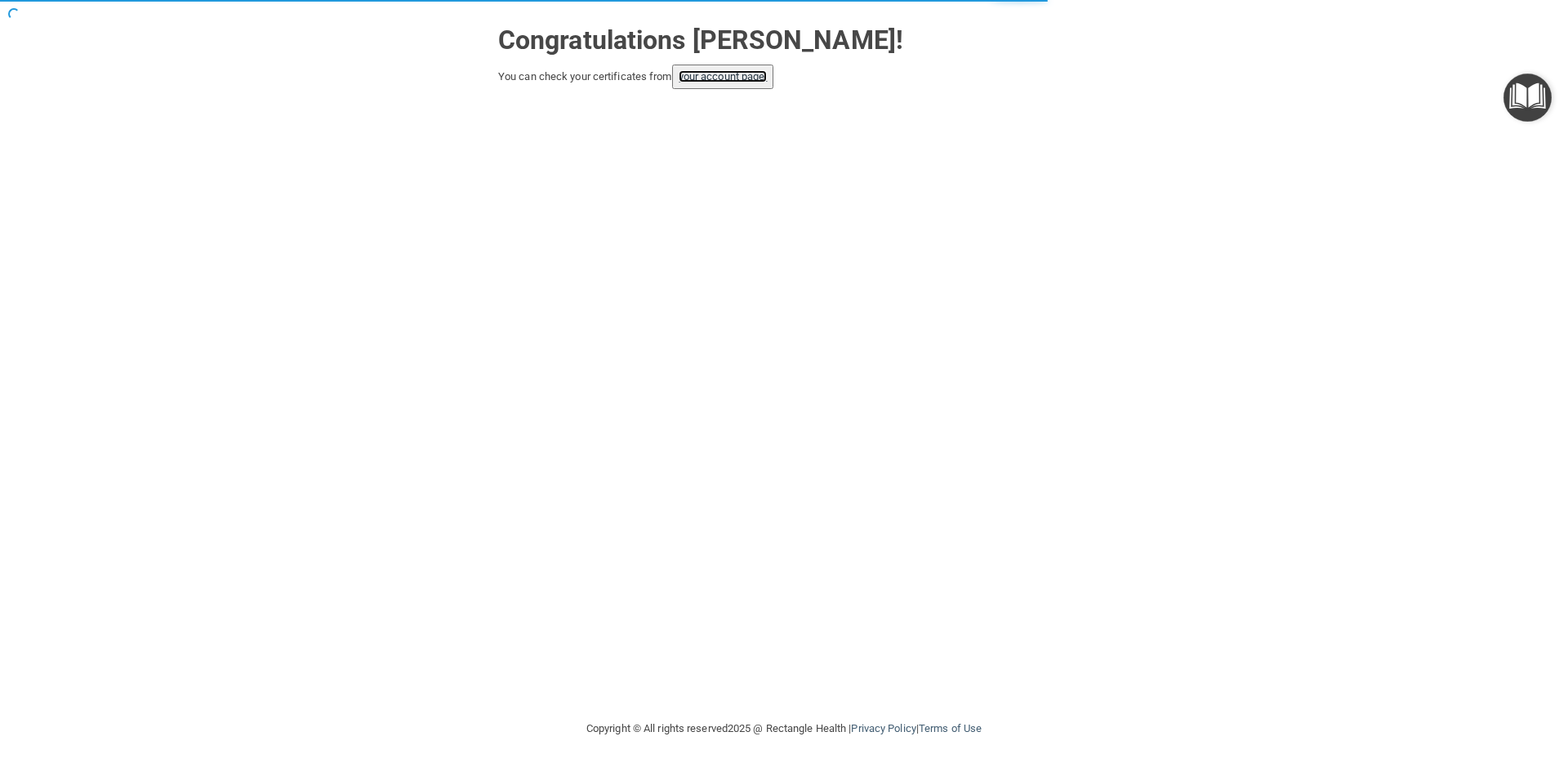
click at [734, 77] on link "your account page!" at bounding box center [723, 76] width 89 height 12
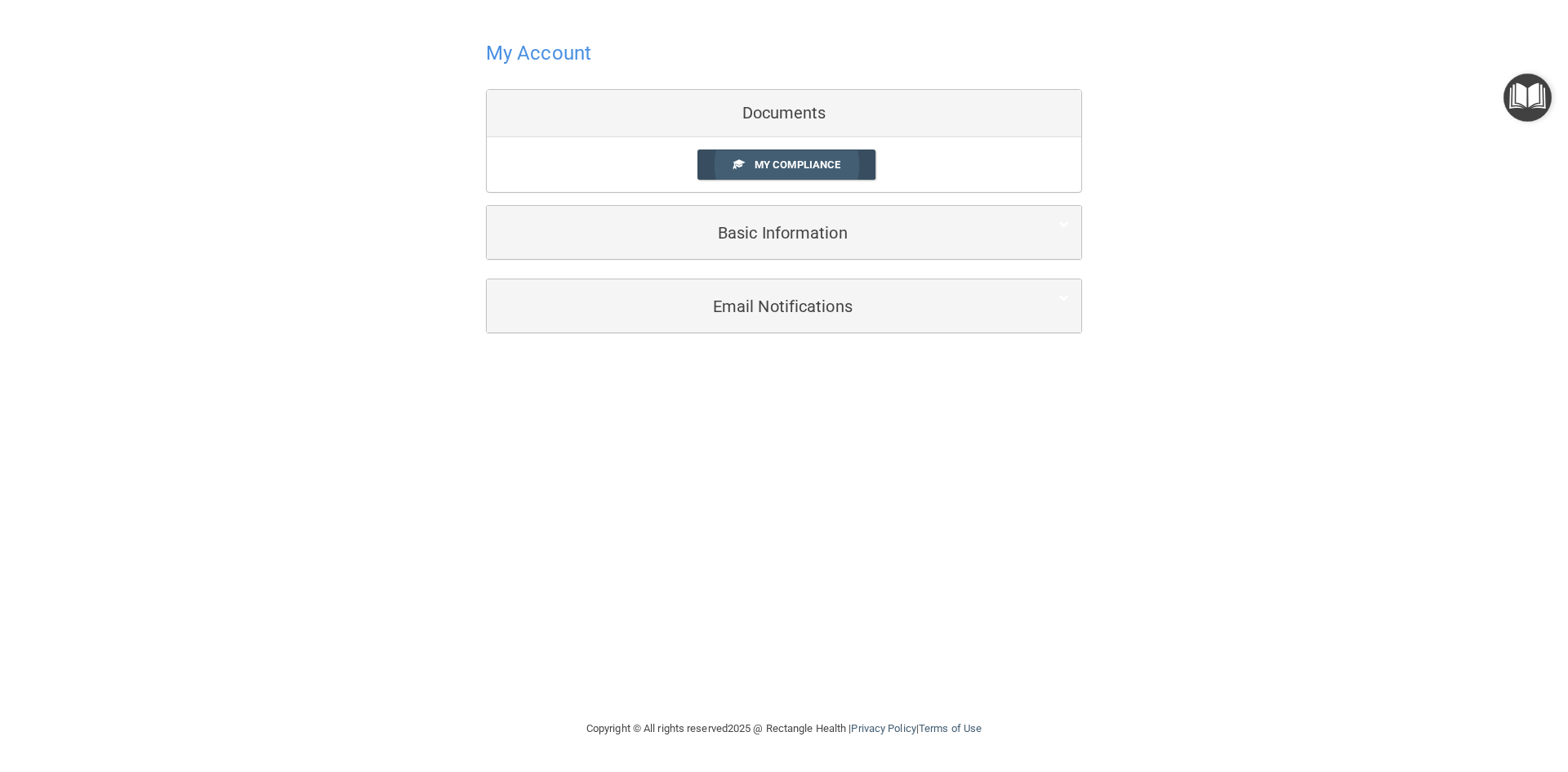
click at [816, 162] on span "My Compliance" at bounding box center [797, 164] width 86 height 12
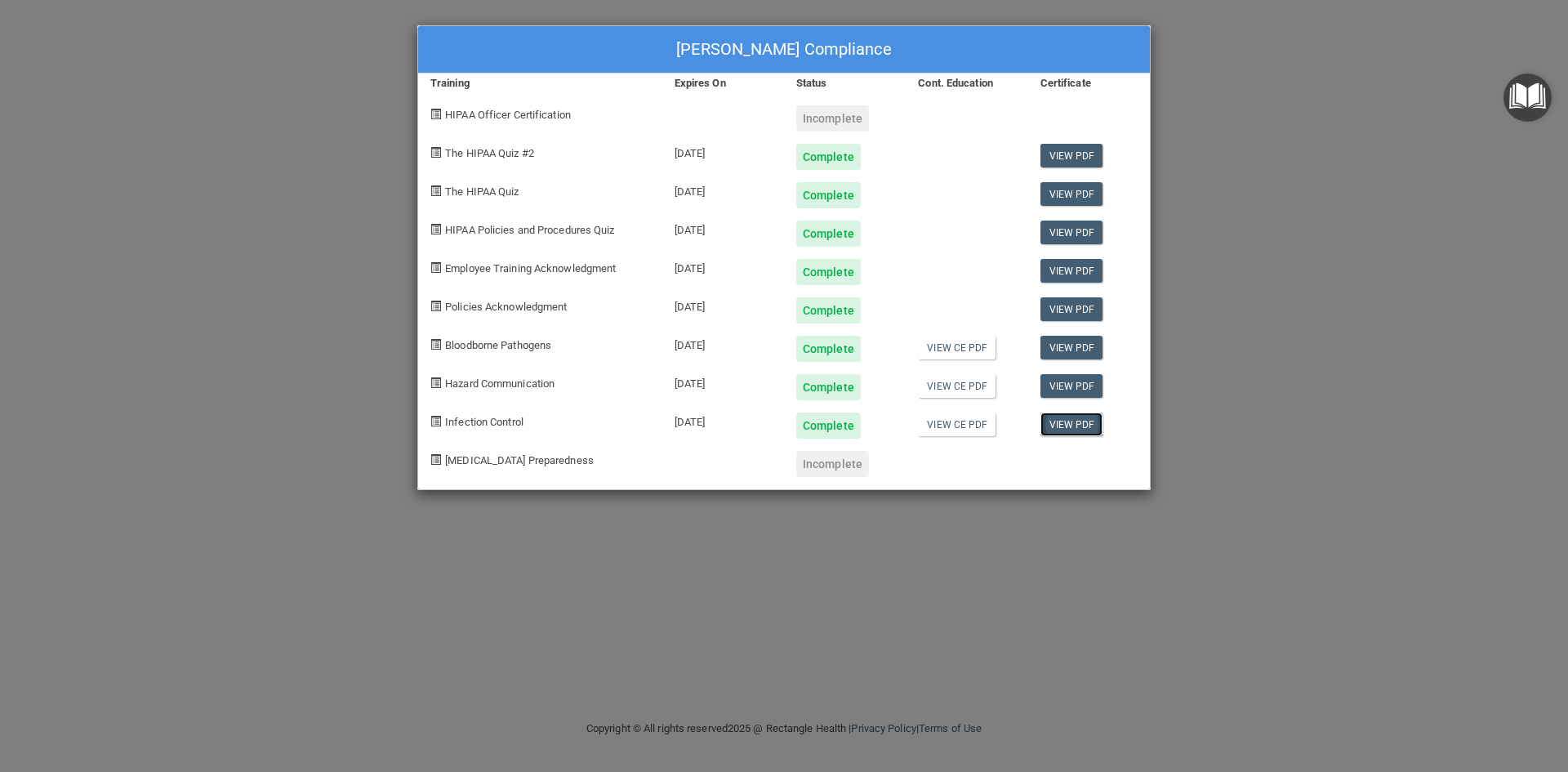
click at [1088, 423] on link "View PDF" at bounding box center [1071, 424] width 63 height 24
click at [514, 348] on span "Bloodborne Pathogens" at bounding box center [498, 345] width 106 height 12
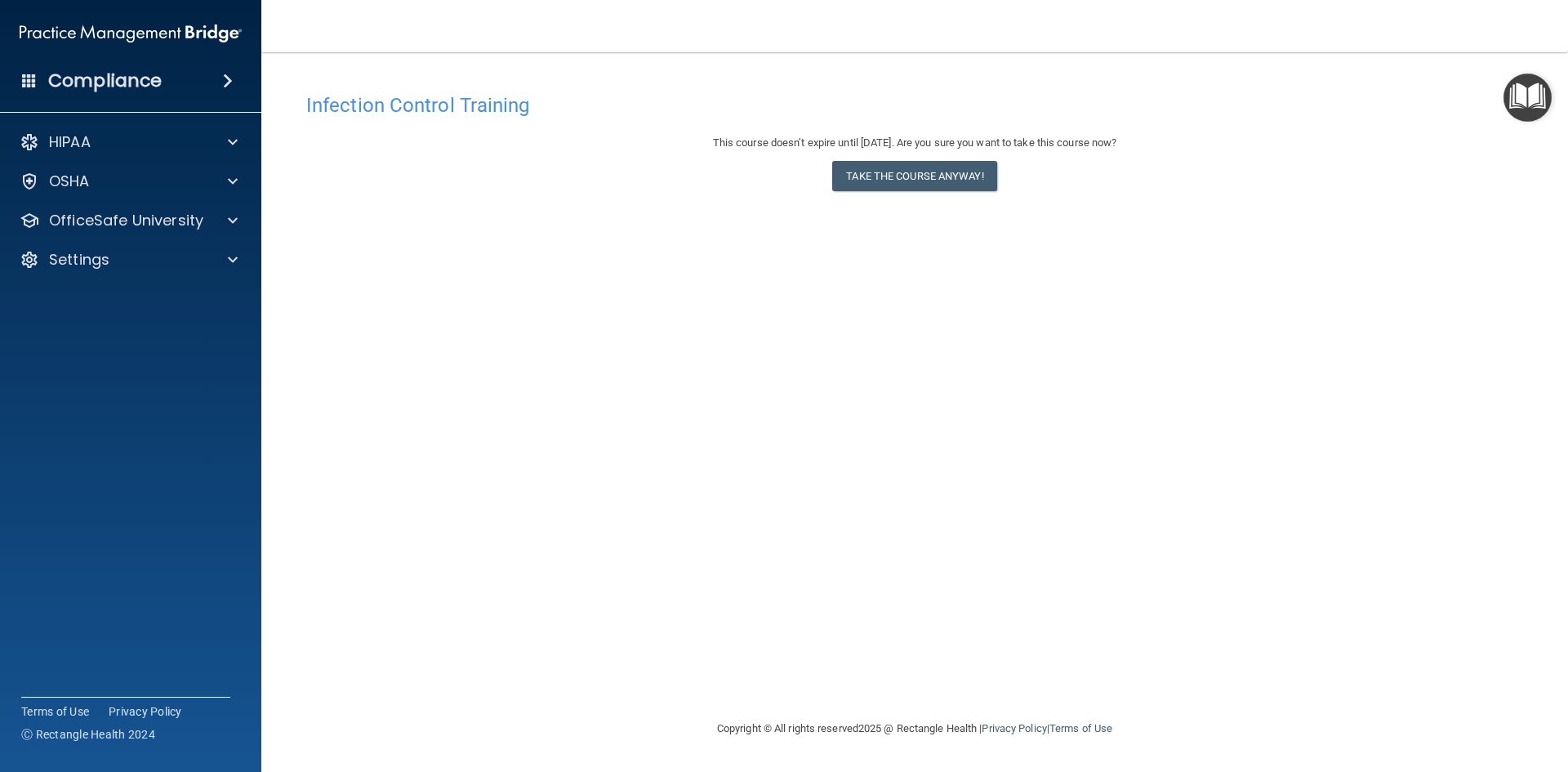
click at [536, 244] on div "Infection Control Training This course doesn’t expire until [DATE]. Are you sur…" at bounding box center [914, 401] width 1241 height 634
